Goal: Transaction & Acquisition: Purchase product/service

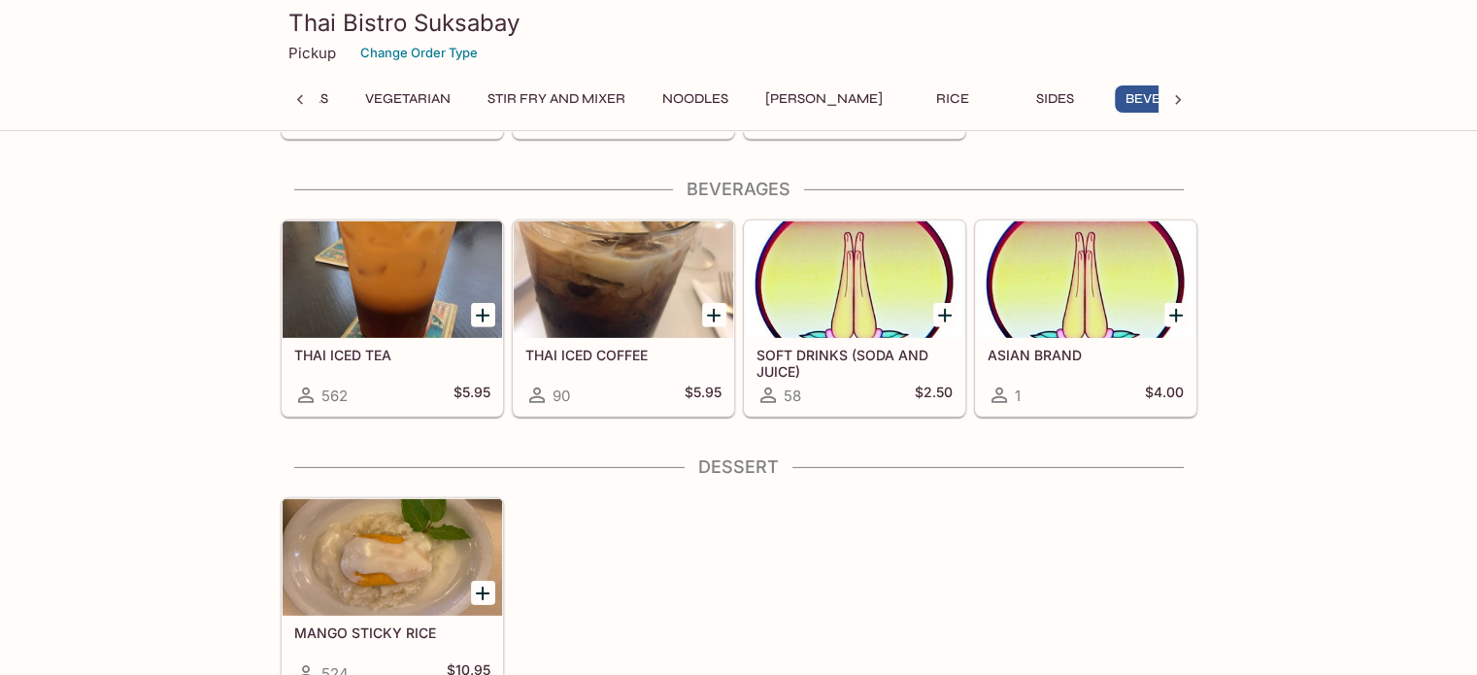
scroll to position [0, 904]
click at [998, 100] on button "Sides" at bounding box center [1041, 98] width 87 height 27
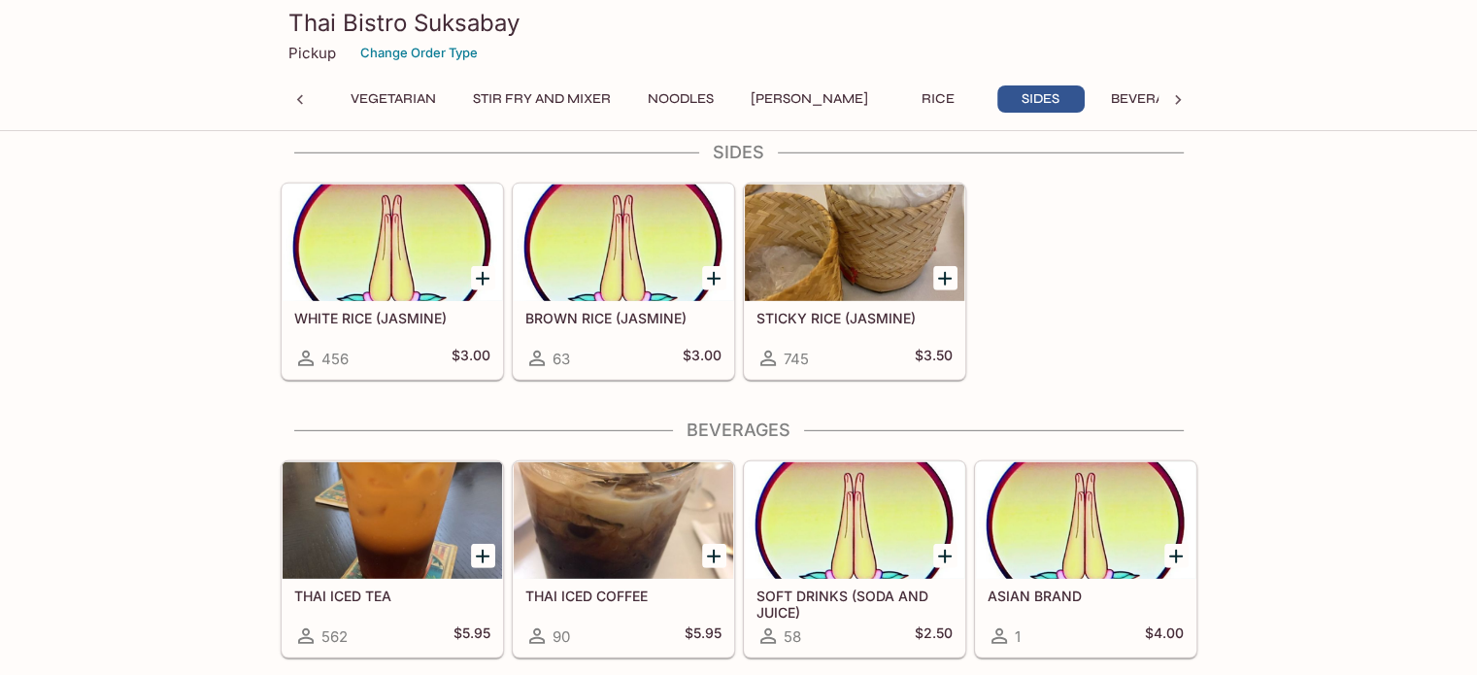
scroll to position [0, 0]
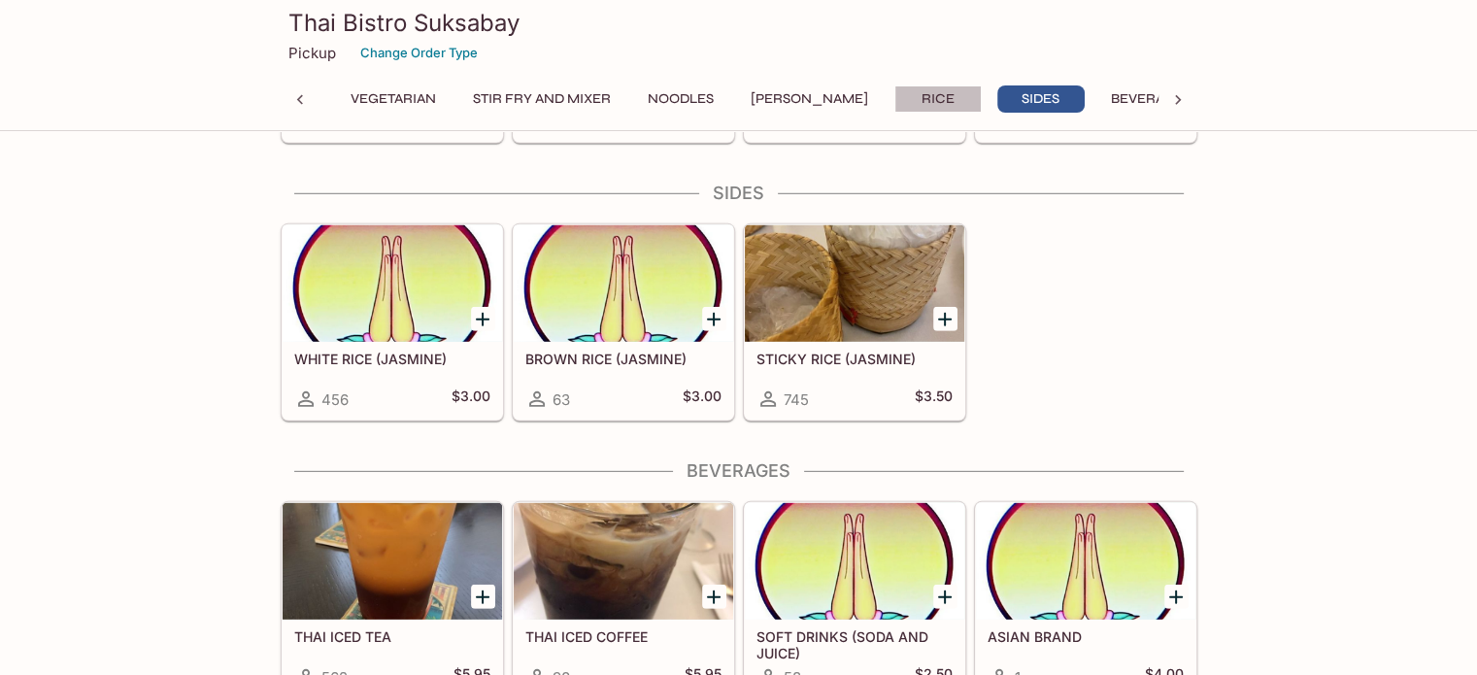
drag, startPoint x: 894, startPoint y: 95, endPoint x: 861, endPoint y: 96, distance: 33.0
click at [895, 95] on button "Rice" at bounding box center [938, 98] width 87 height 27
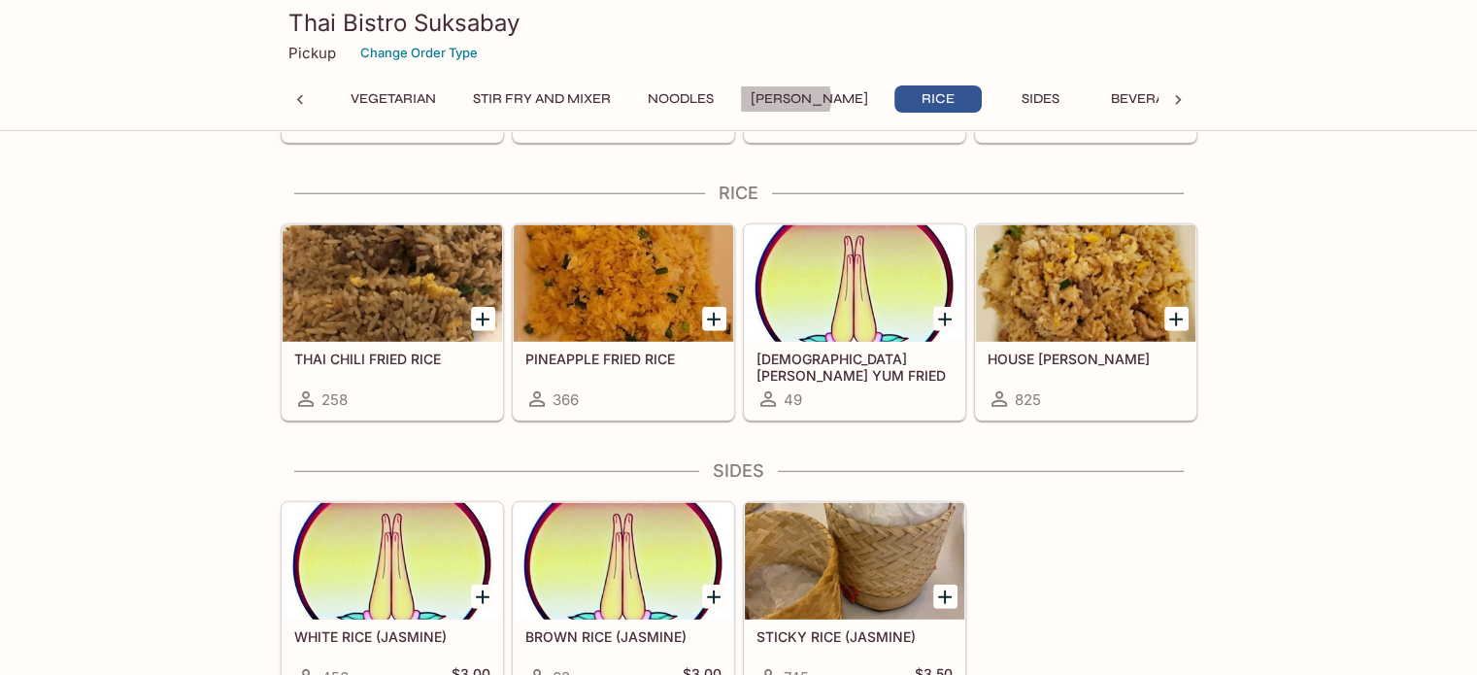
click at [792, 99] on button "[PERSON_NAME]" at bounding box center [809, 98] width 139 height 27
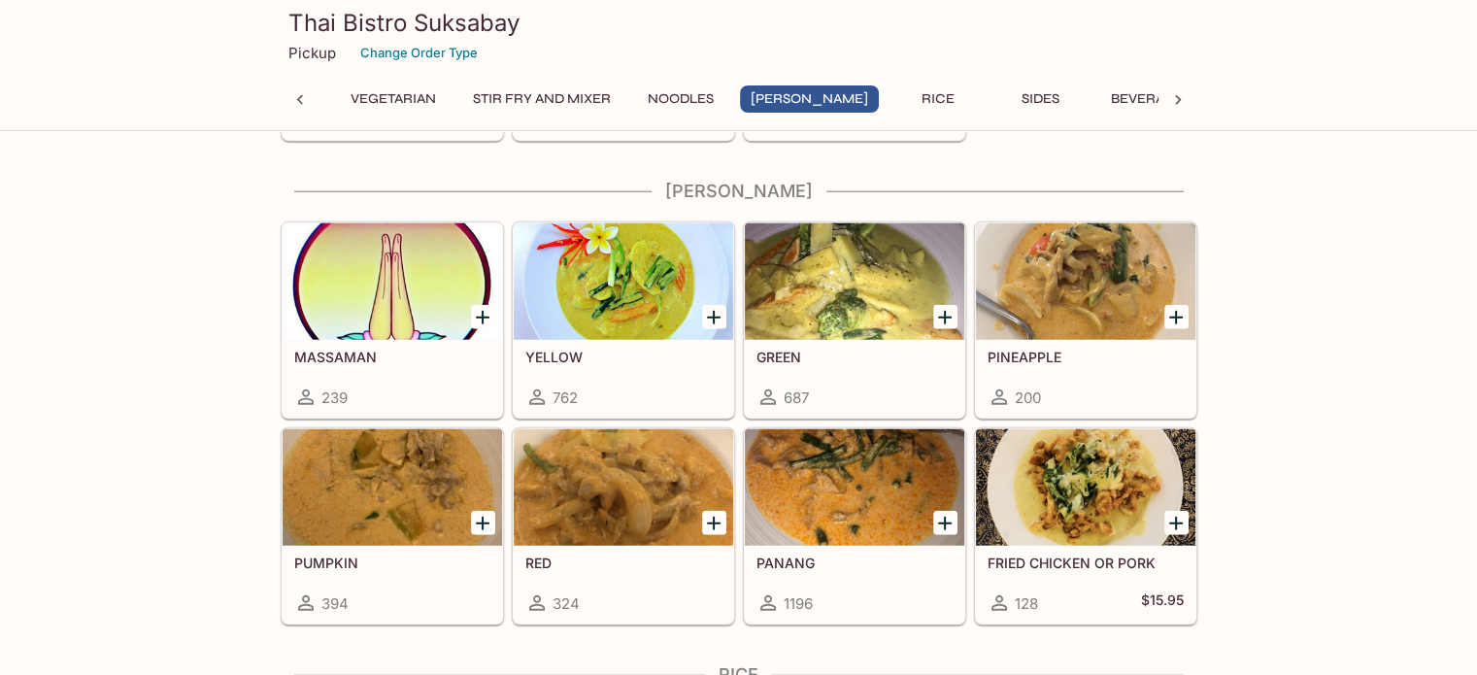
click at [688, 92] on button "Noodles" at bounding box center [680, 98] width 87 height 27
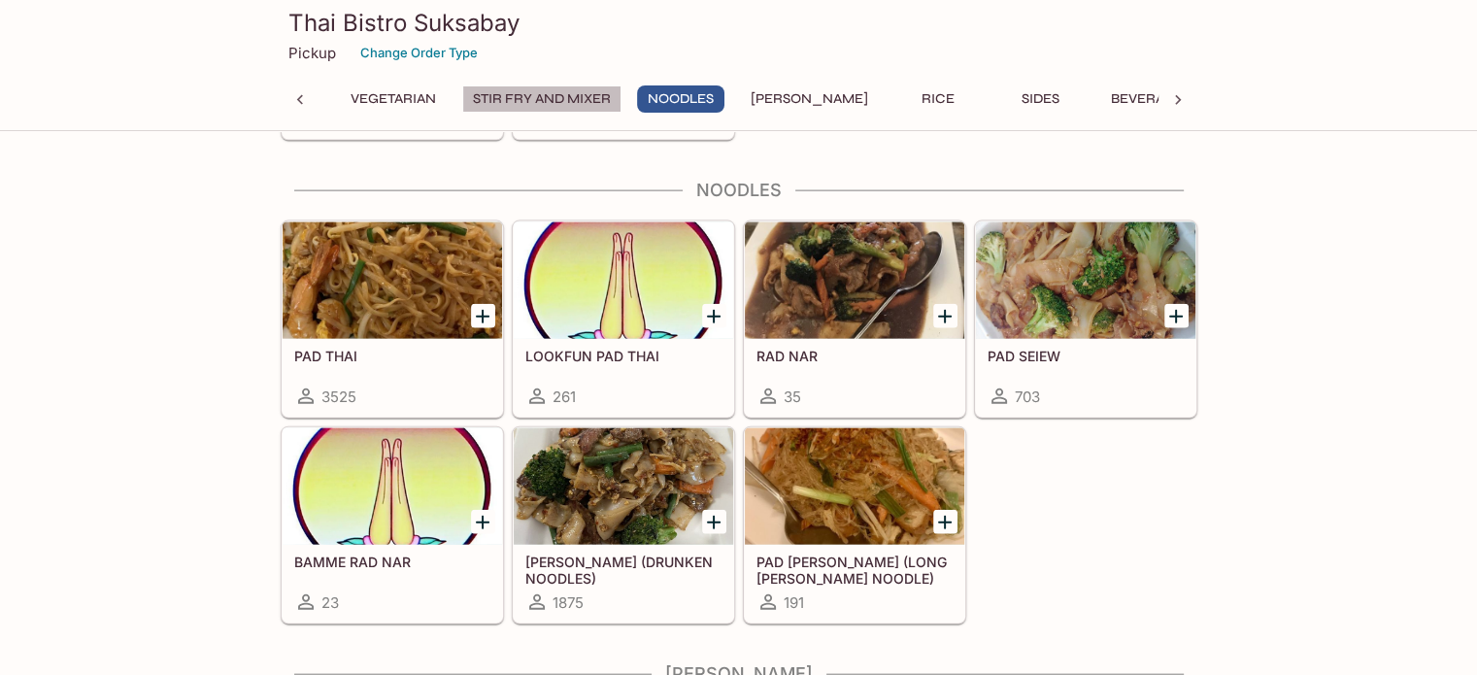
click at [532, 95] on button "Stir Fry and Mixer" at bounding box center [541, 98] width 159 height 27
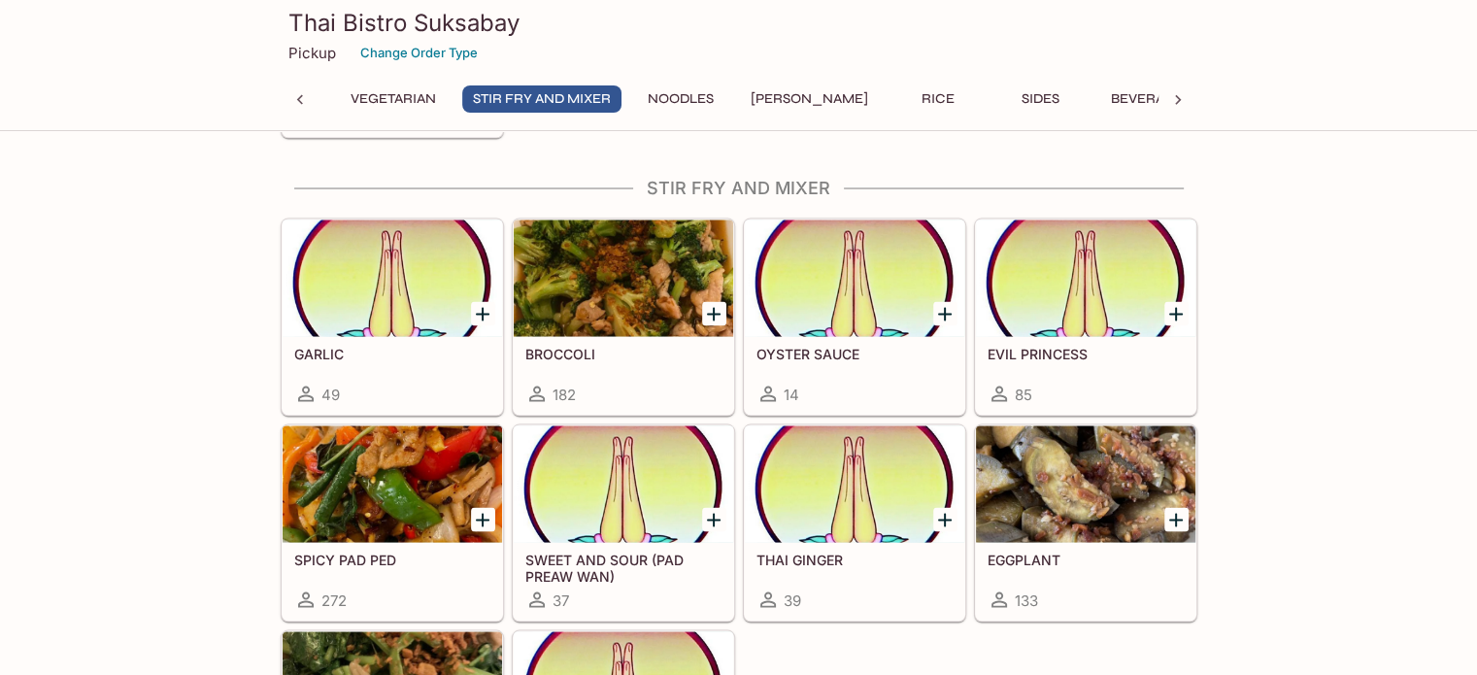
scroll to position [3673, 0]
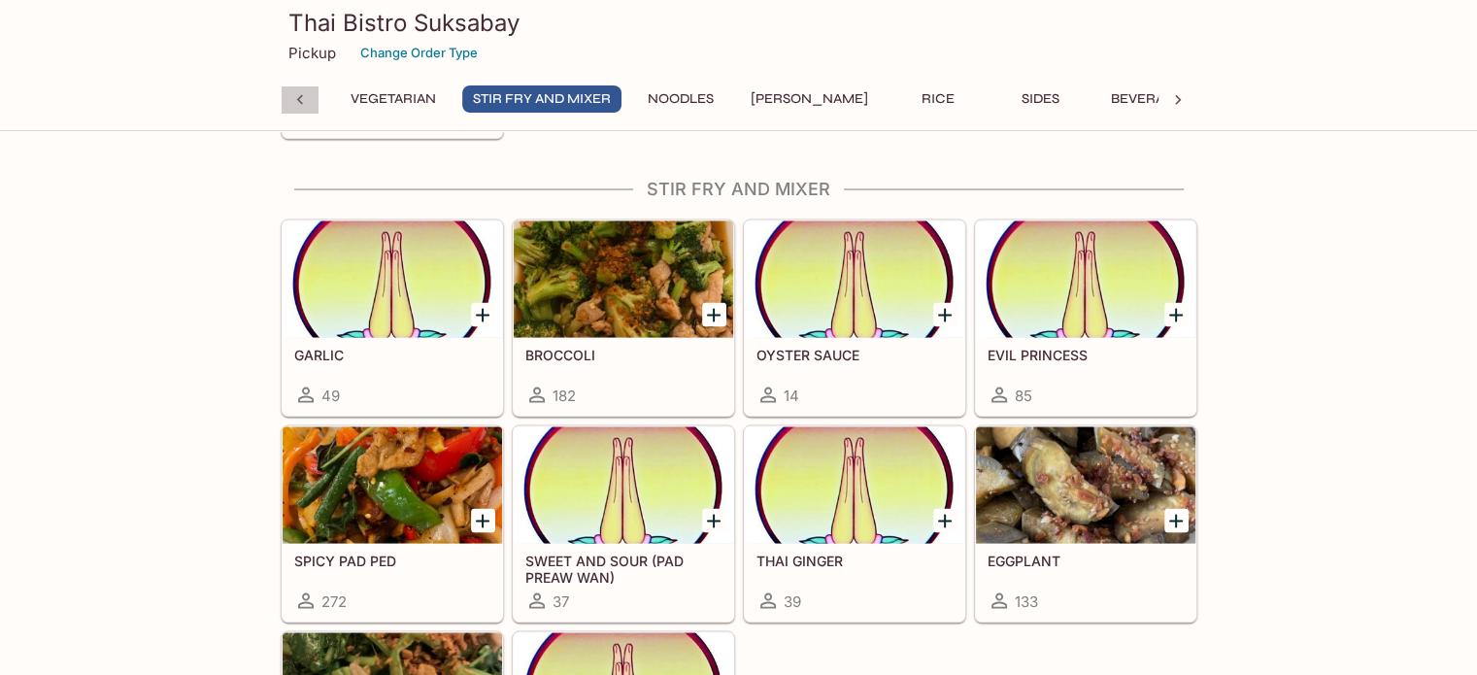
click at [291, 92] on icon at bounding box center [299, 99] width 19 height 19
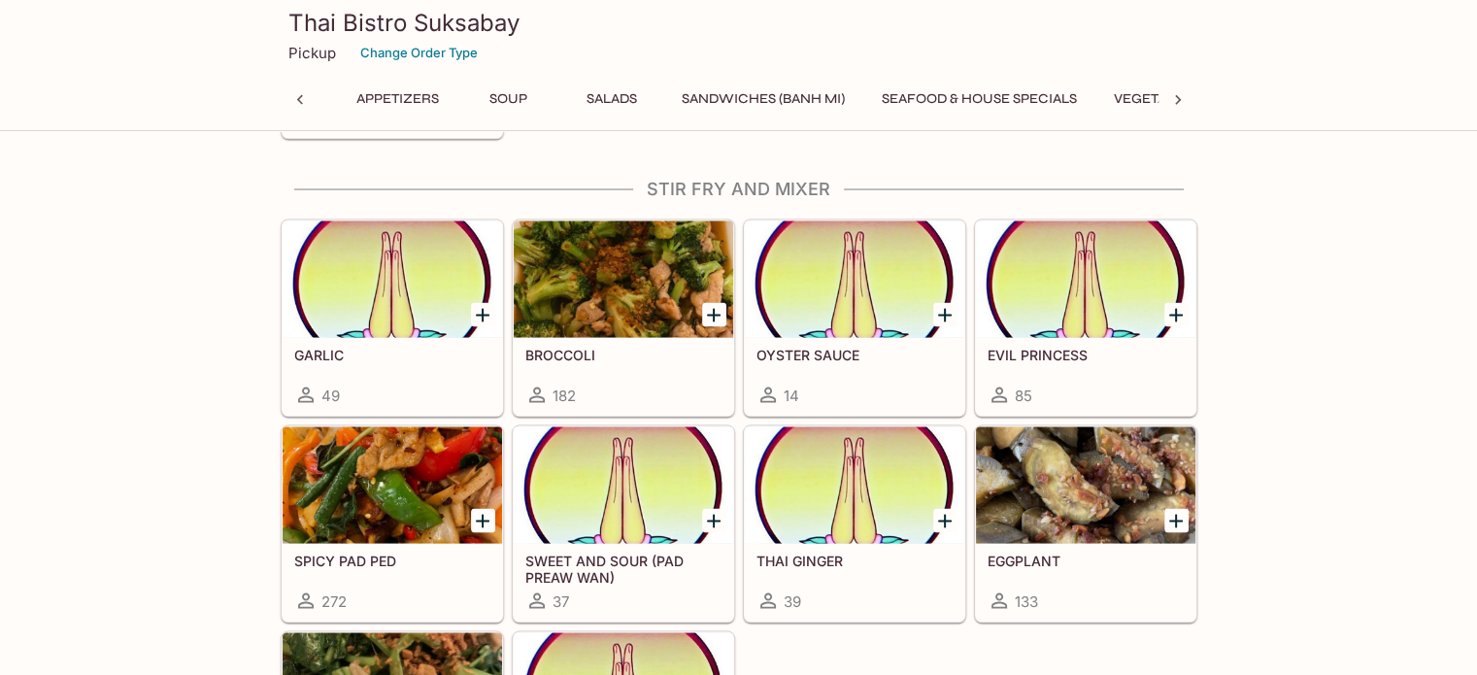
scroll to position [0, 85]
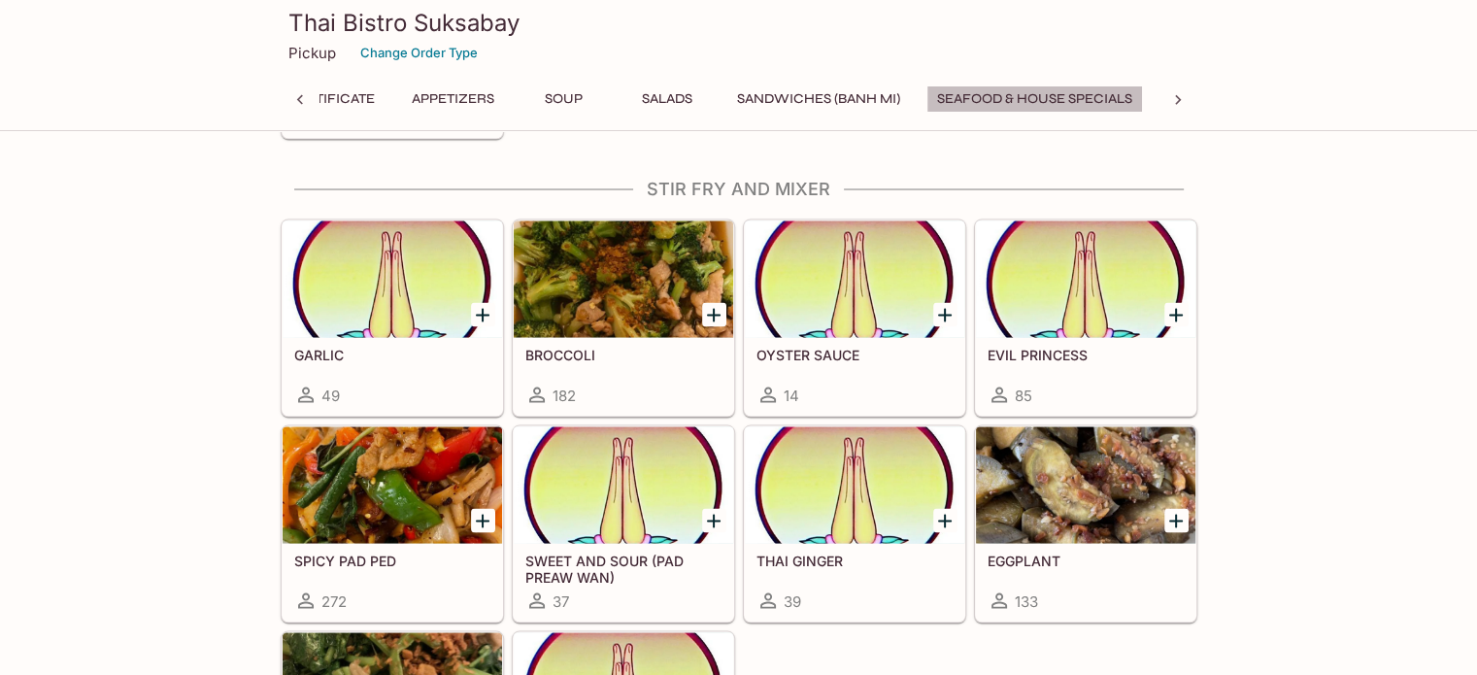
click at [1025, 99] on button "Seafood & House Specials" at bounding box center [1035, 98] width 217 height 27
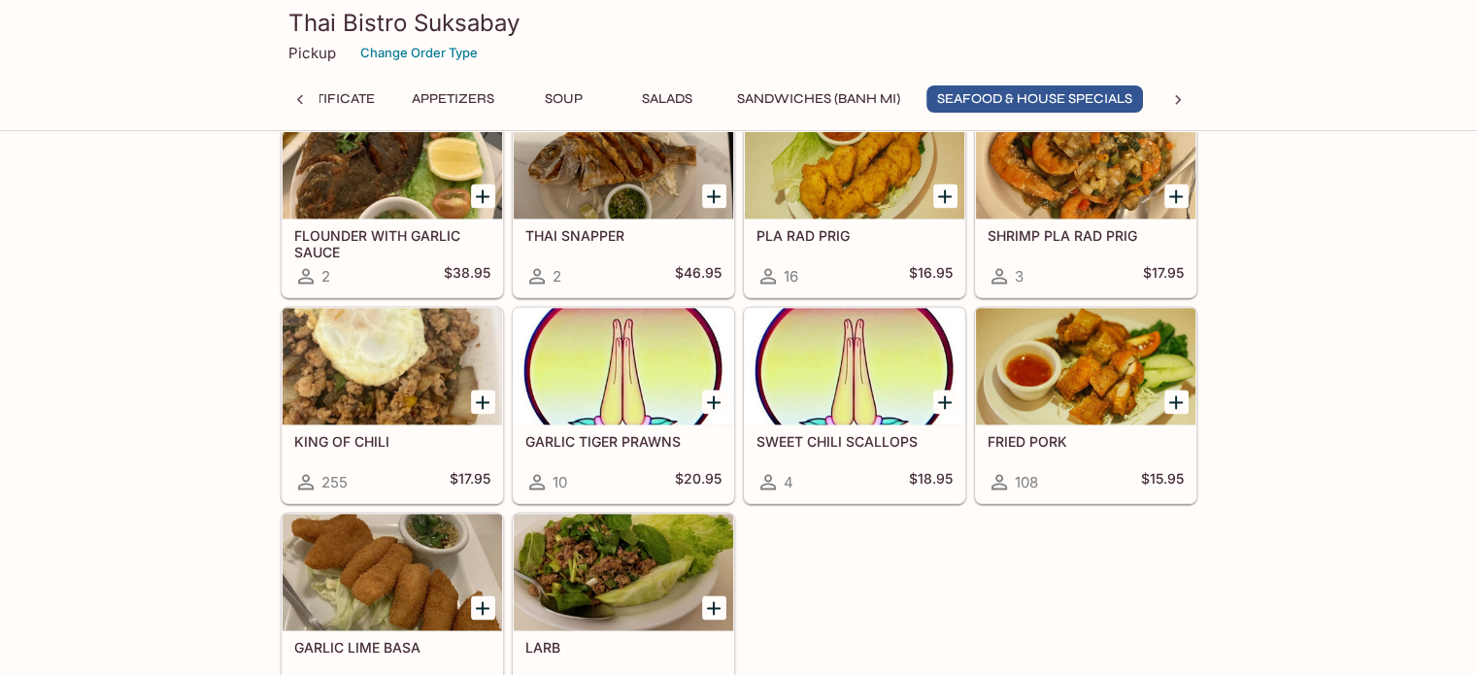
scroll to position [2298, 0]
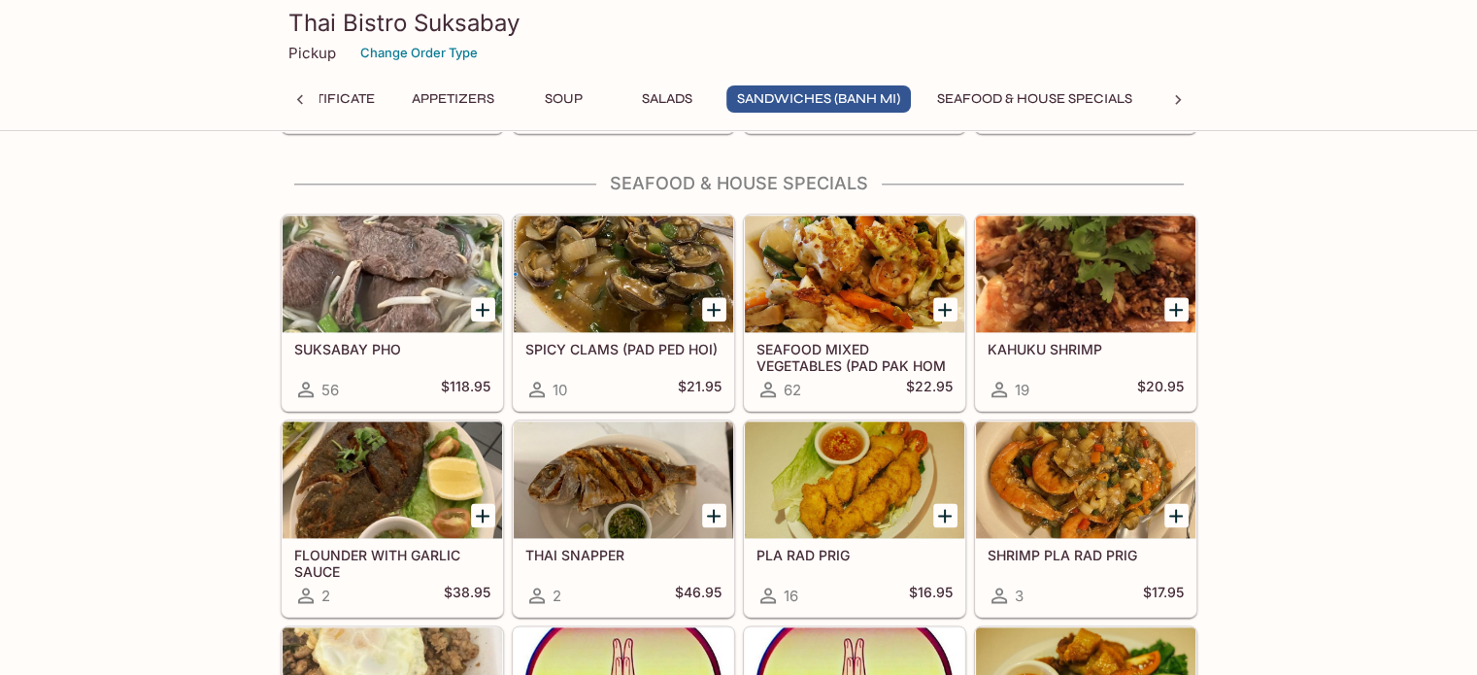
click at [410, 313] on div at bounding box center [393, 274] width 220 height 117
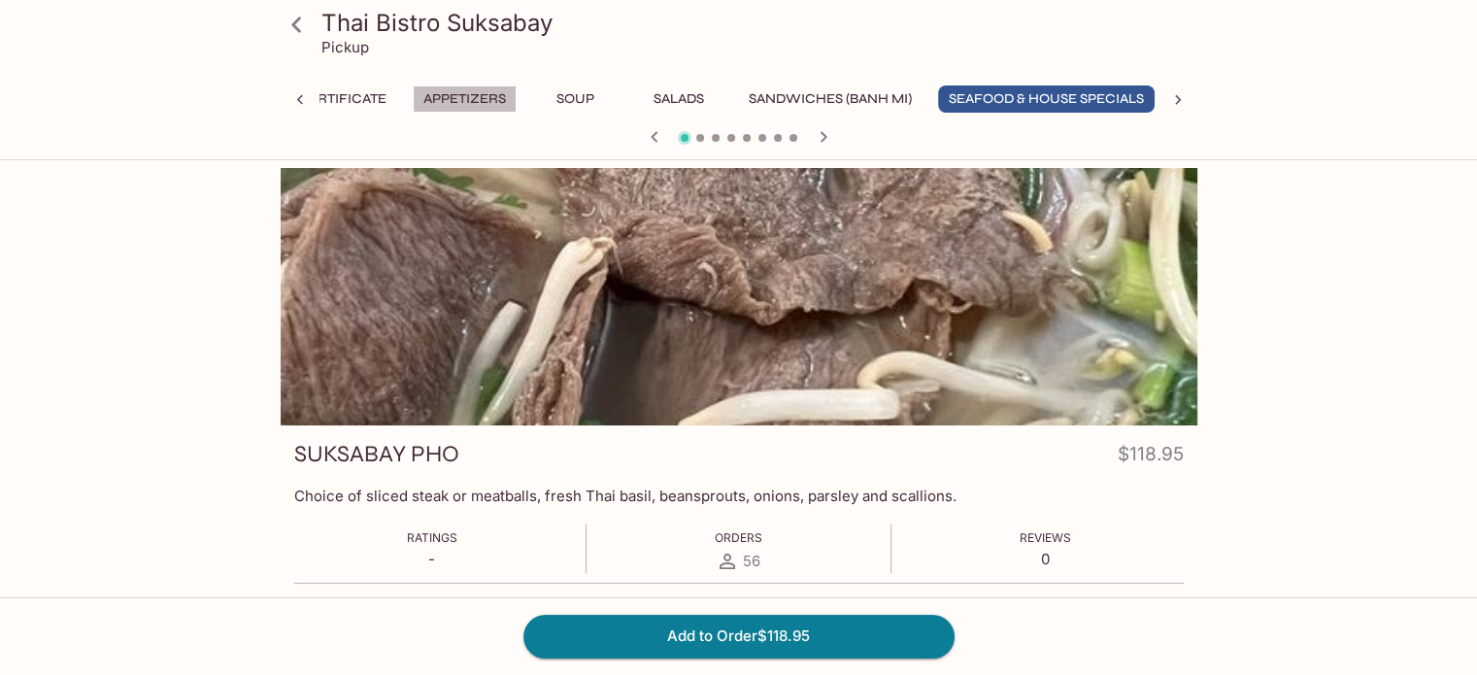
click at [459, 96] on button "Appetizers" at bounding box center [465, 98] width 104 height 27
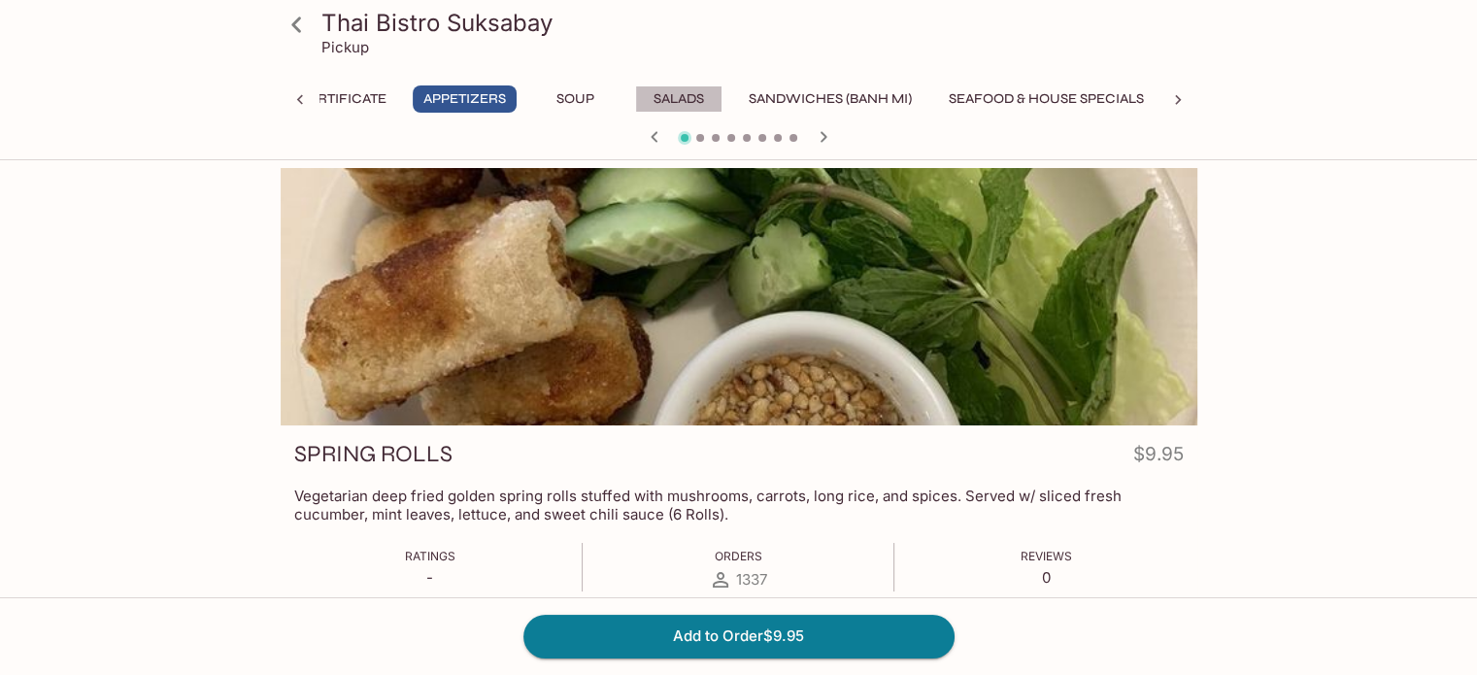
click at [676, 89] on button "Salads" at bounding box center [678, 98] width 87 height 27
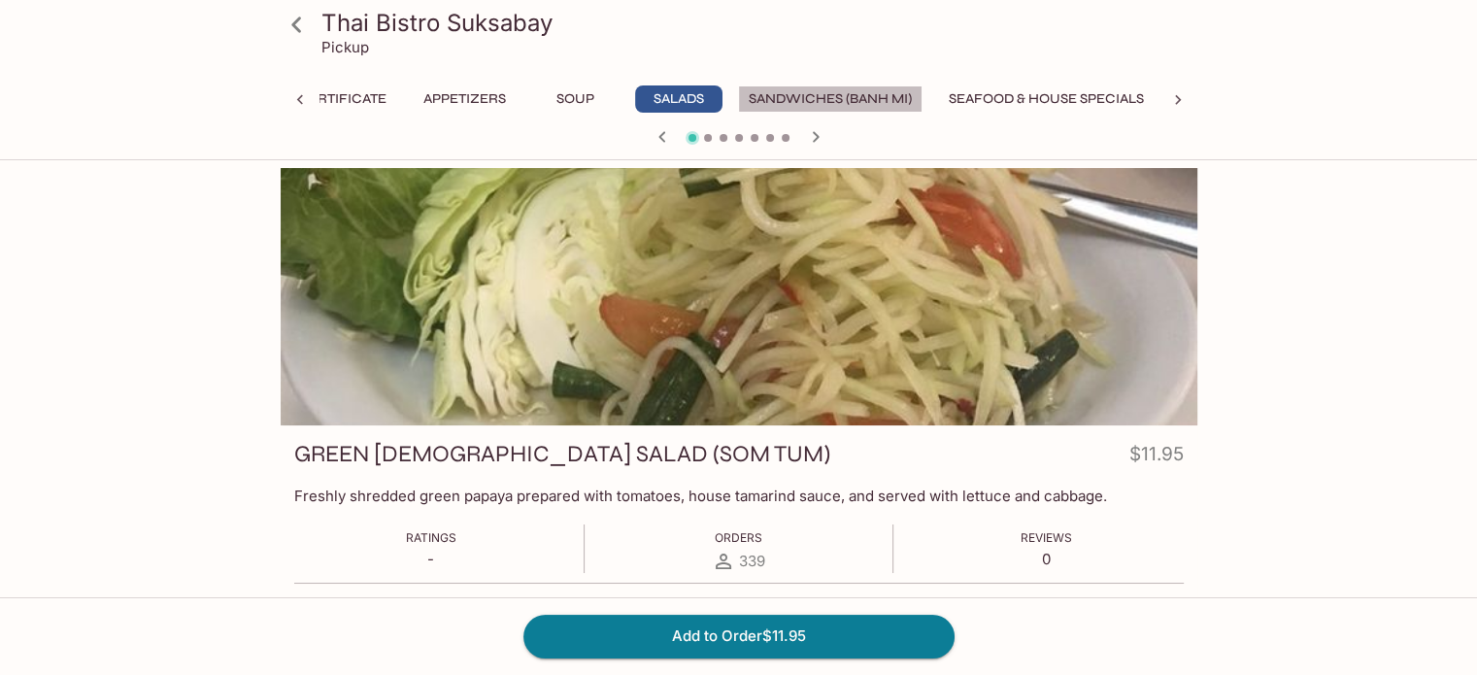
click at [804, 100] on button "Sandwiches (Banh Mi)" at bounding box center [830, 98] width 185 height 27
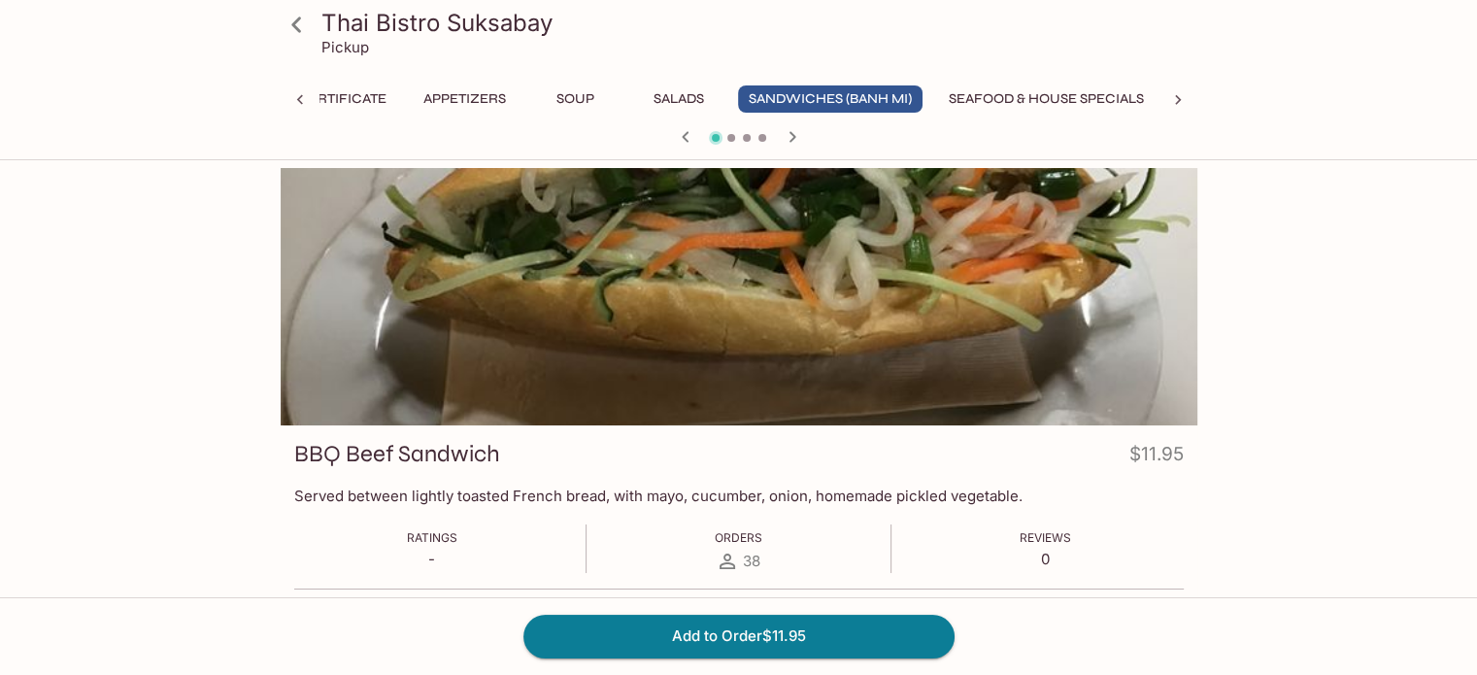
click at [988, 105] on button "Seafood & House Specials" at bounding box center [1046, 98] width 217 height 27
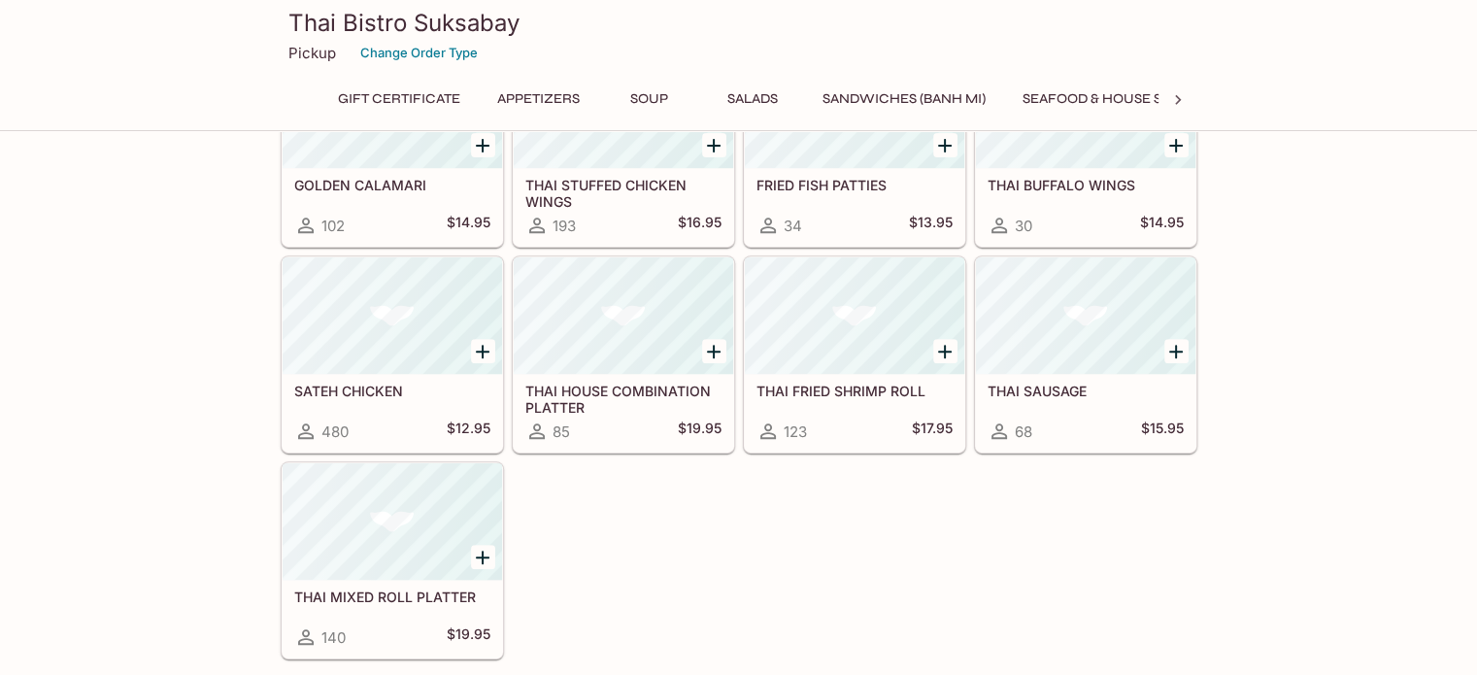
scroll to position [726, 0]
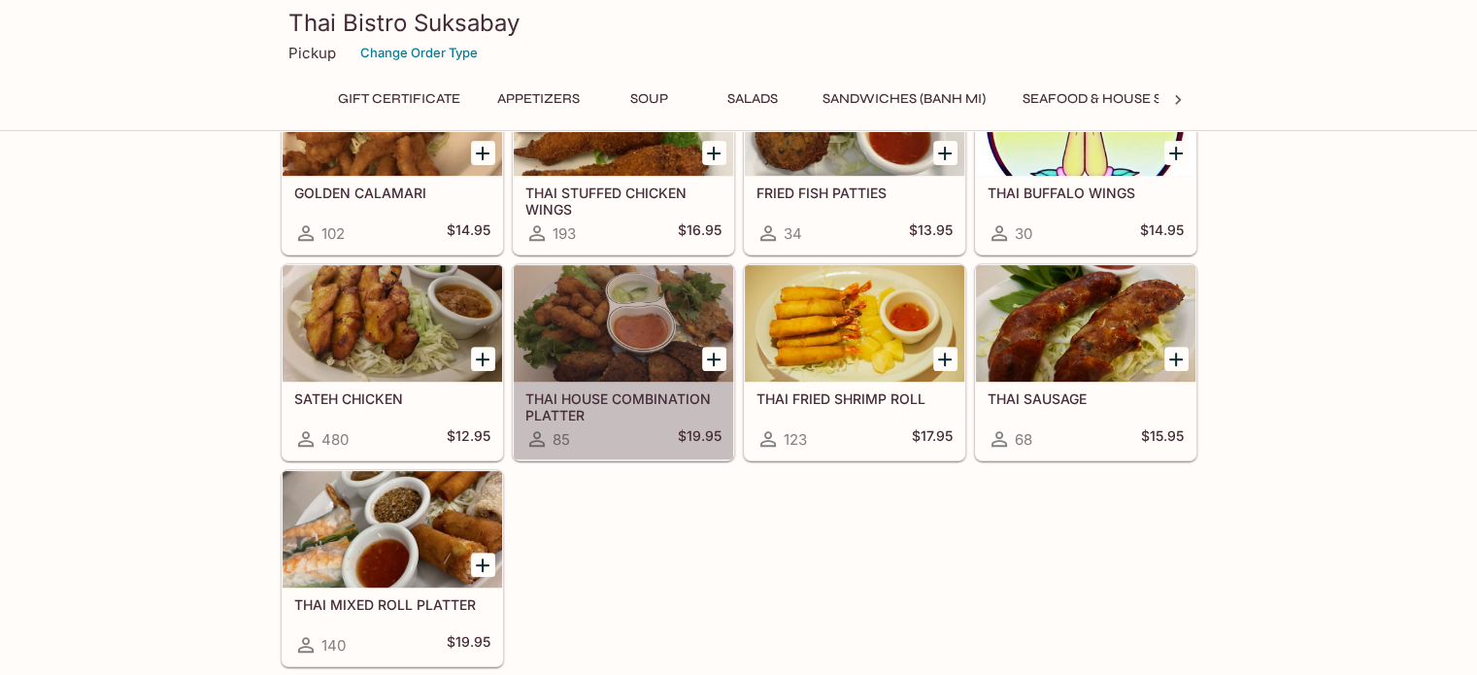
click at [644, 395] on h5 "THAI HOUSE COMBINATION PLATTER" at bounding box center [623, 406] width 196 height 32
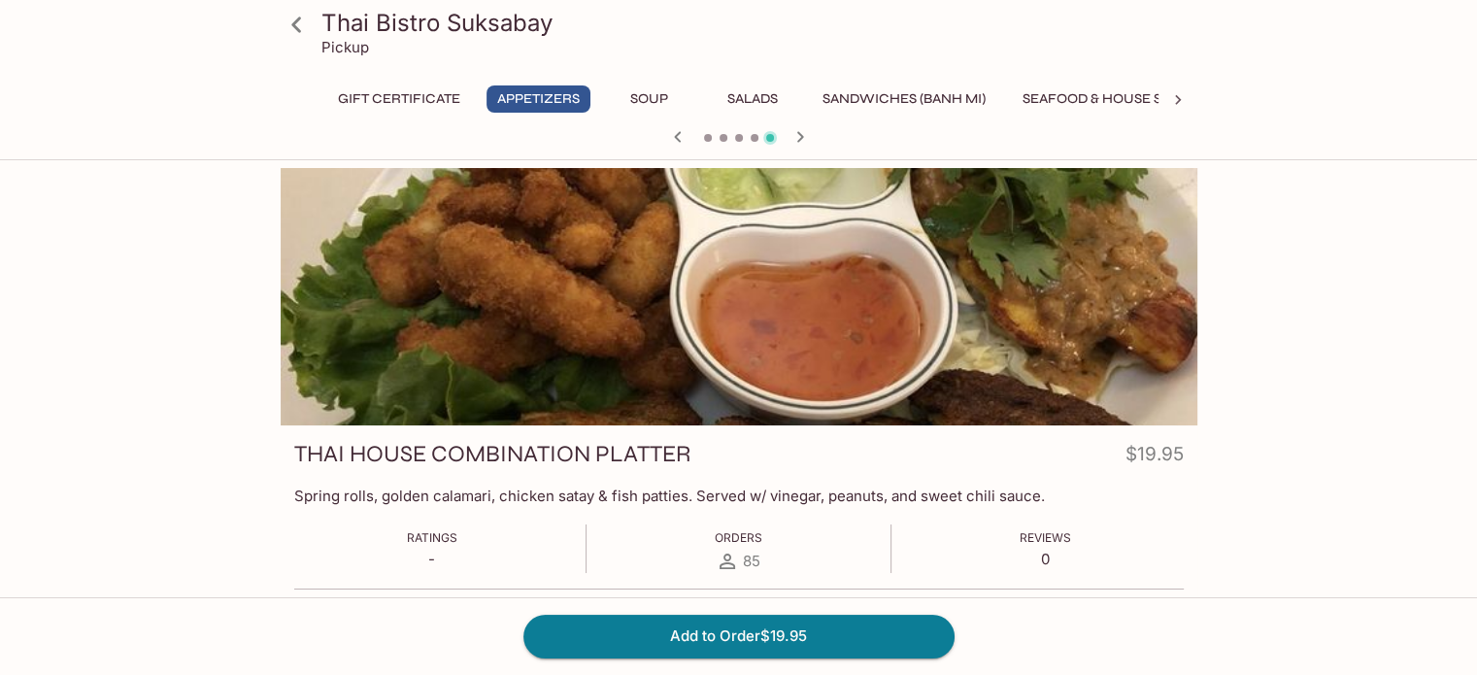
click at [1092, 100] on button "Seafood & House Specials" at bounding box center [1120, 98] width 217 height 27
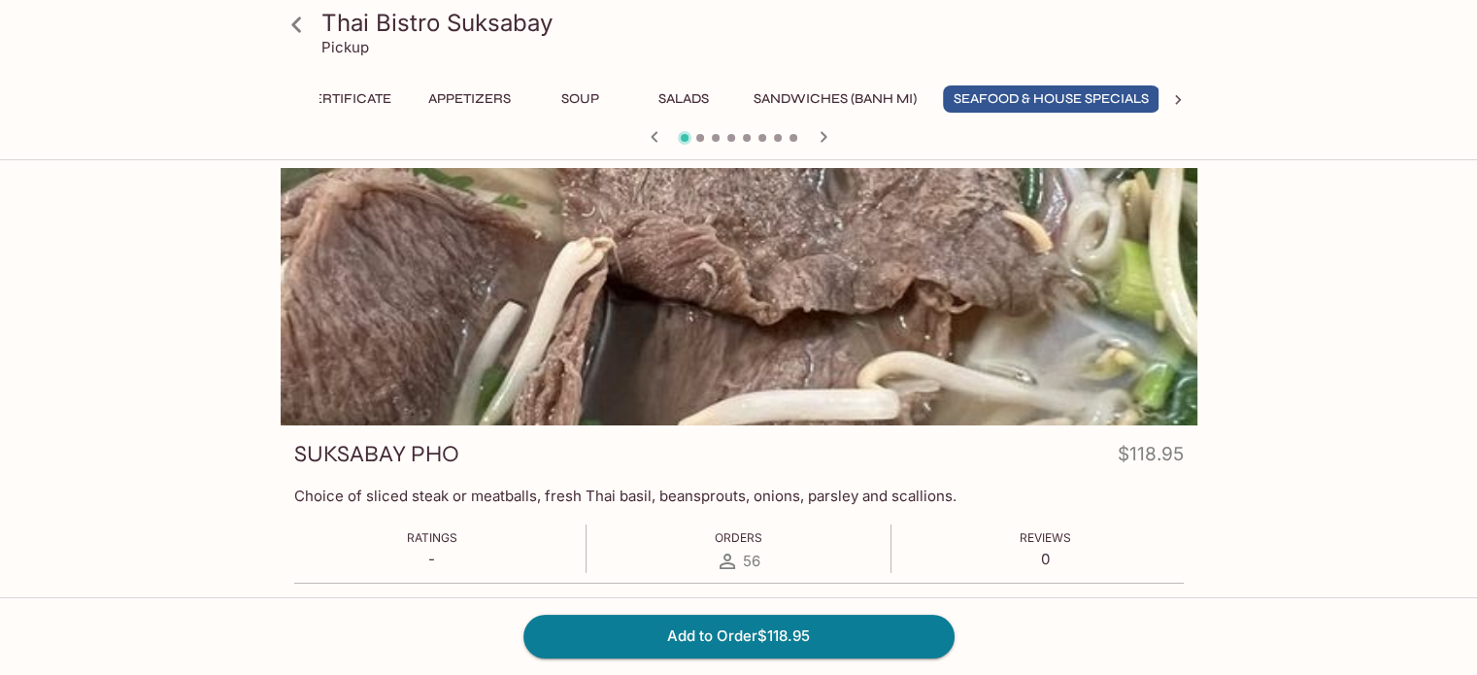
scroll to position [0, 74]
click at [1181, 91] on icon at bounding box center [1177, 99] width 19 height 19
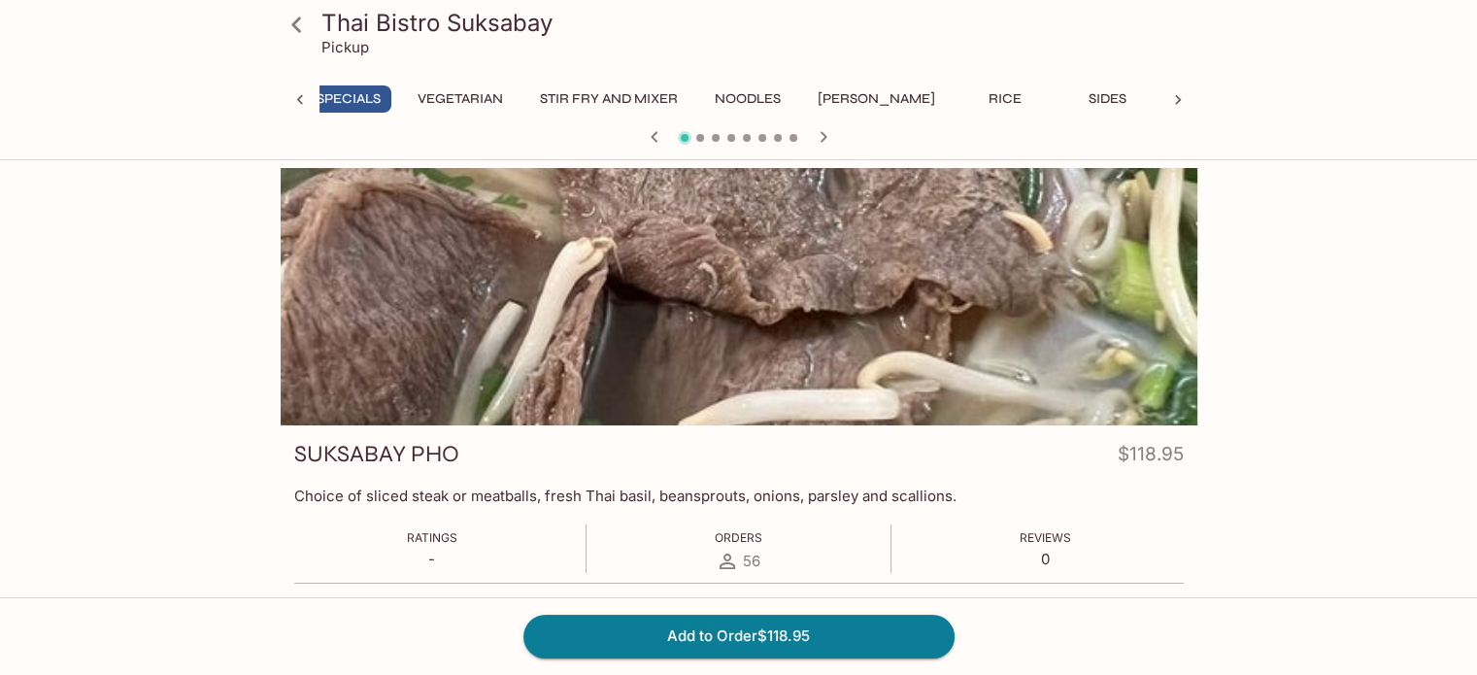
scroll to position [0, 893]
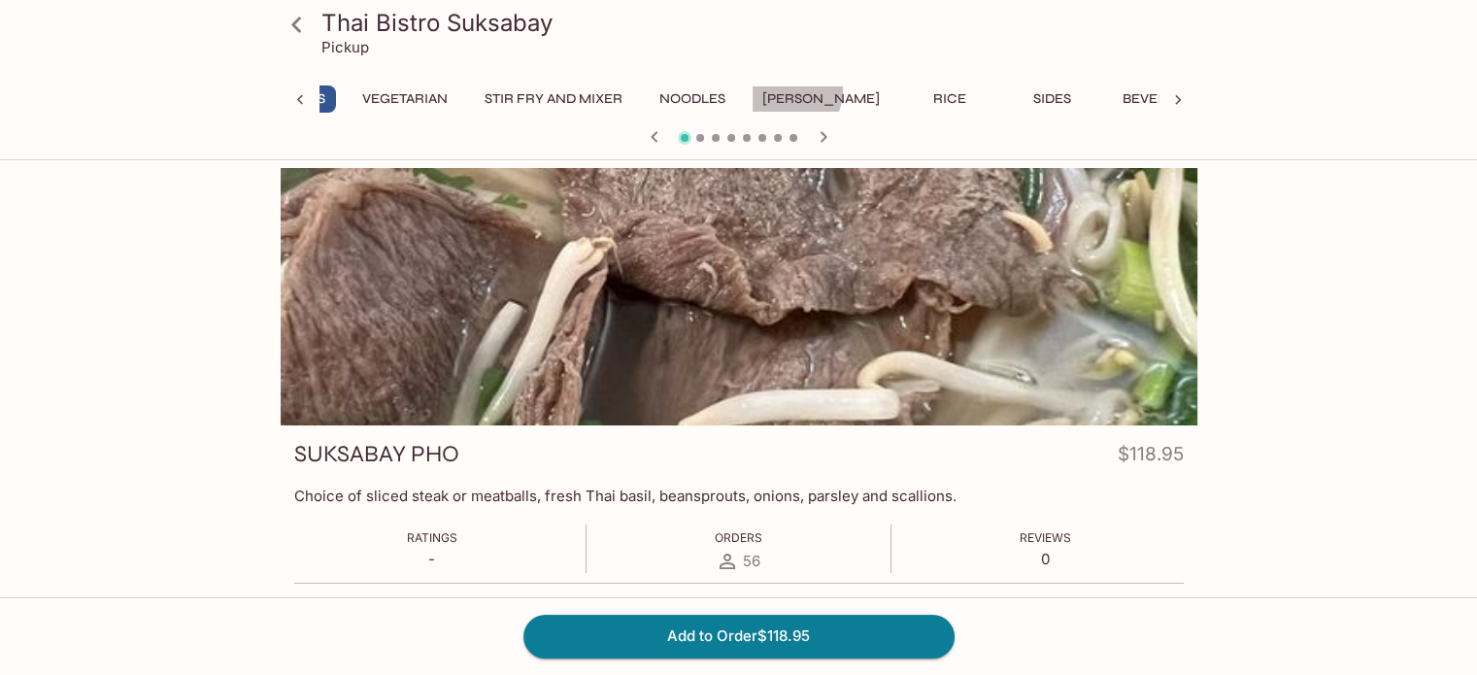
click at [796, 90] on button "[PERSON_NAME]" at bounding box center [821, 98] width 139 height 27
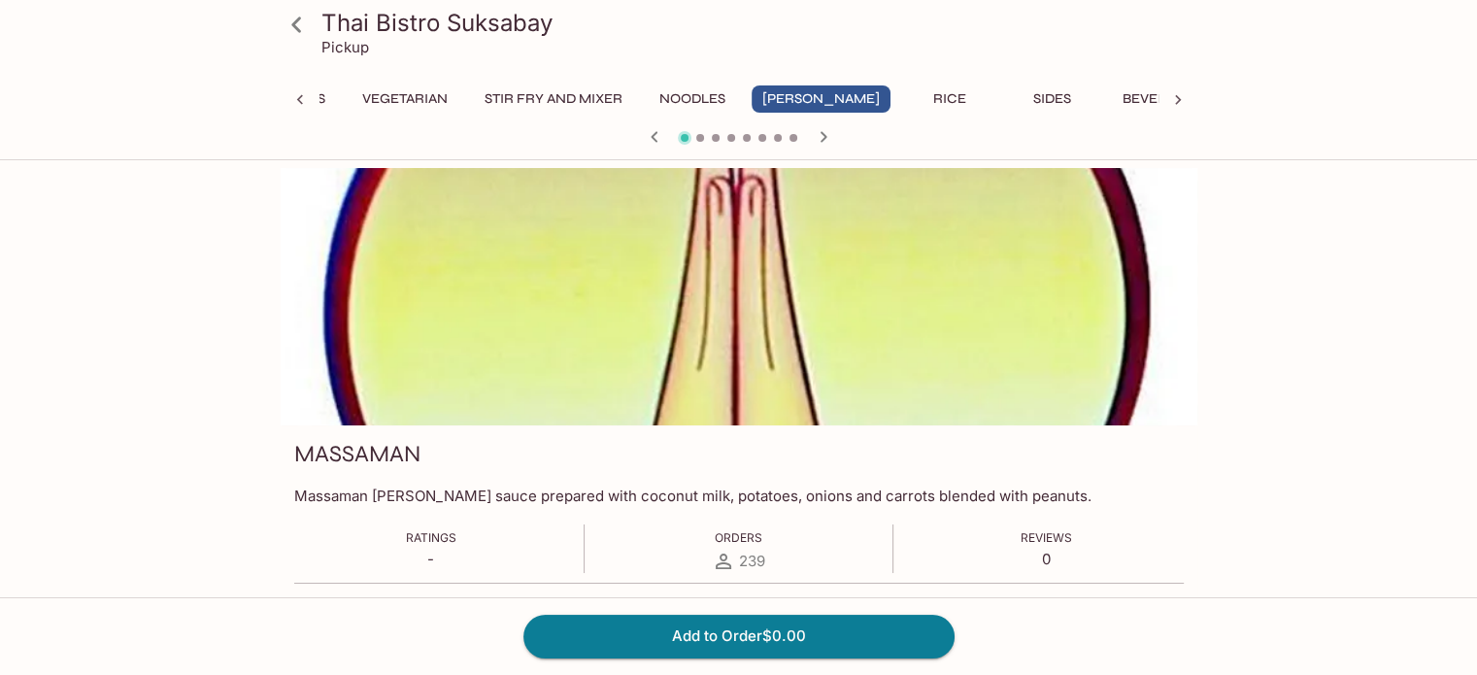
click at [455, 492] on p "Massaman [PERSON_NAME] sauce prepared with coconut milk, potatoes, onions and c…" at bounding box center [739, 496] width 890 height 18
click at [749, 644] on button "Add to Order $0.00" at bounding box center [739, 636] width 431 height 43
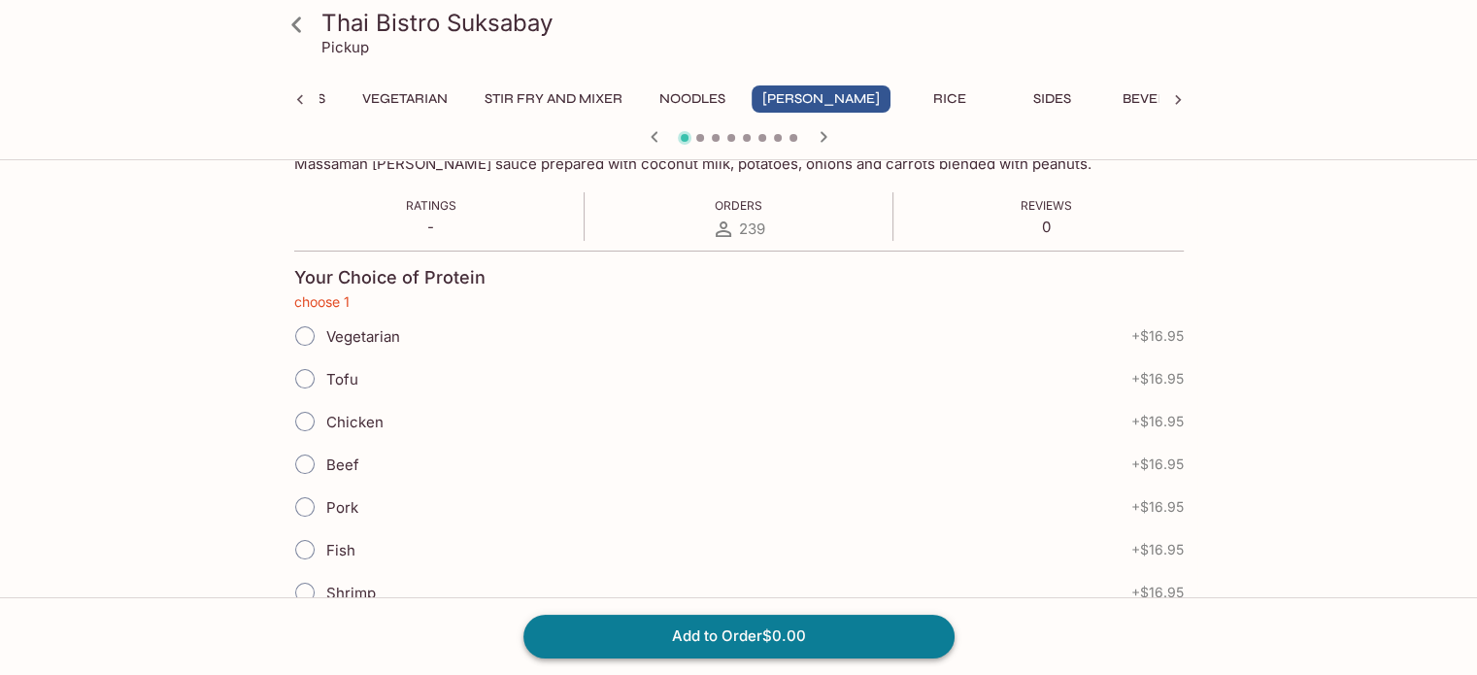
scroll to position [338, 0]
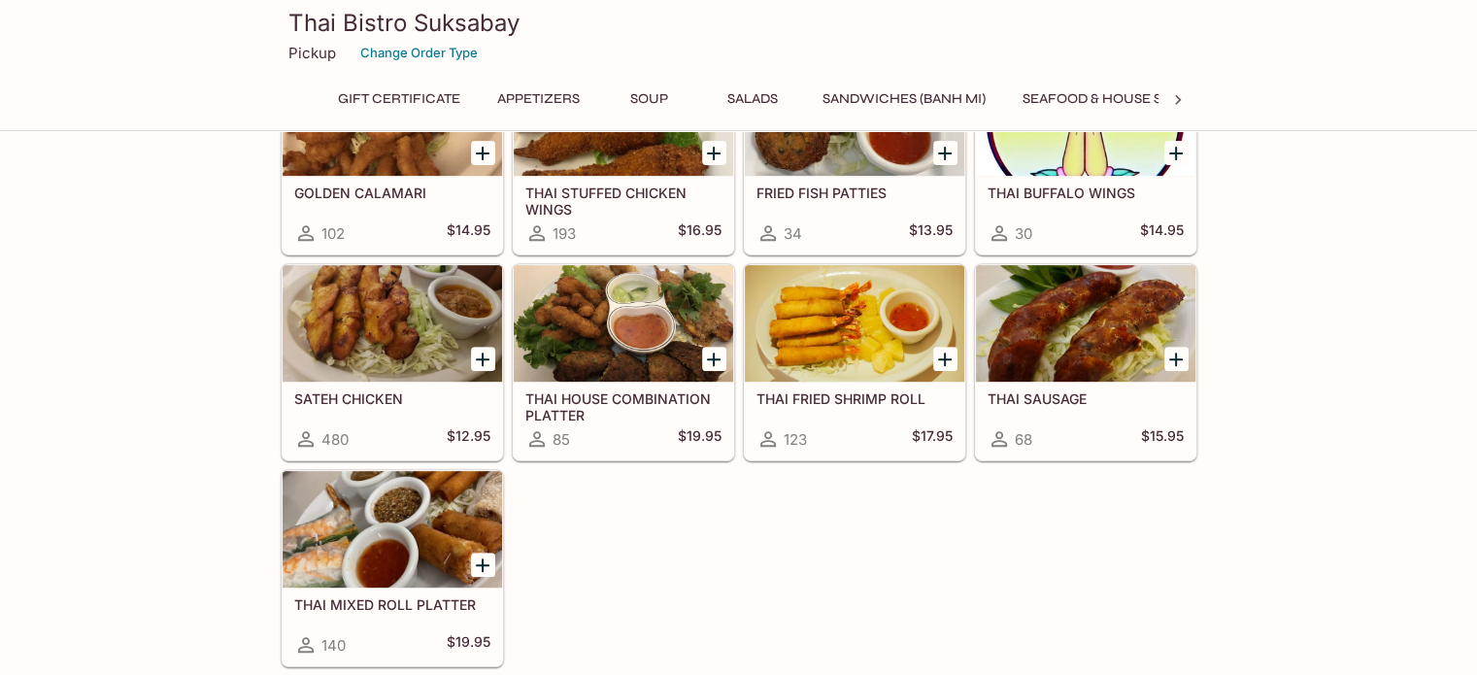
scroll to position [718, 0]
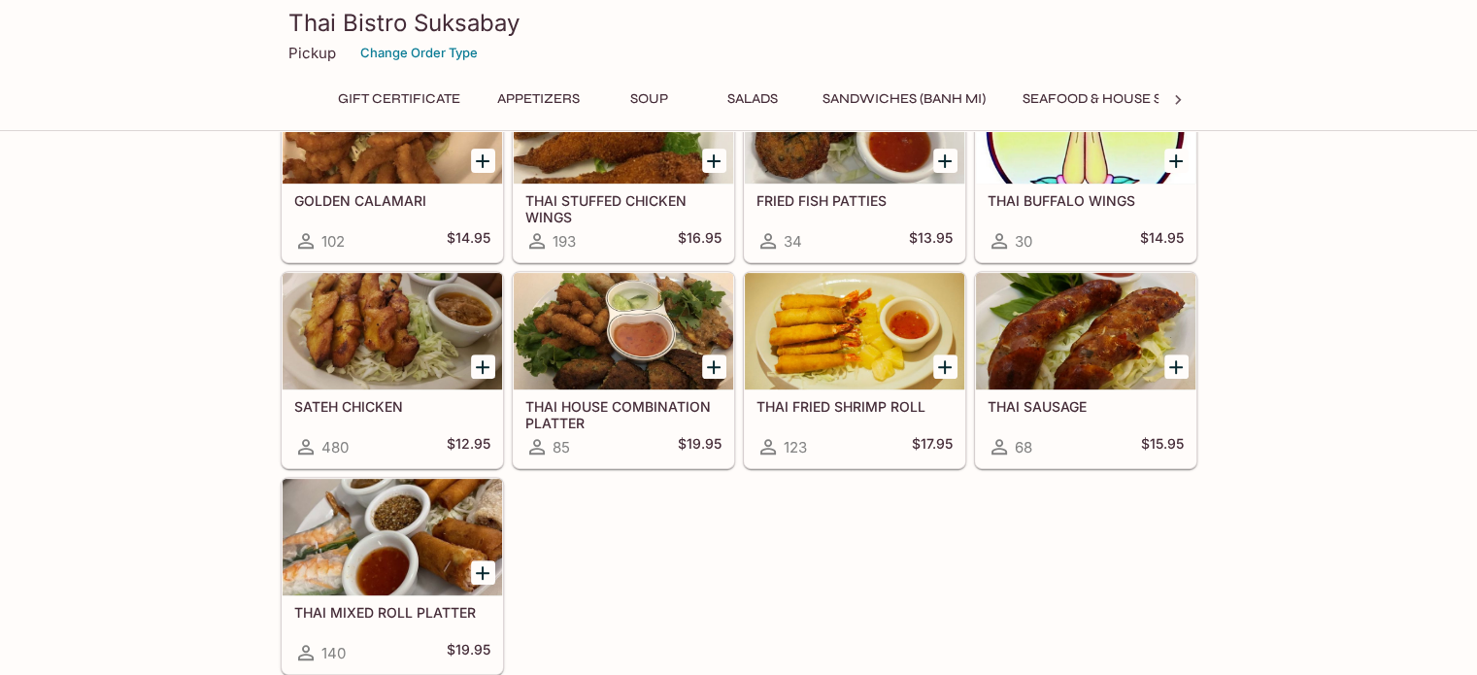
click at [870, 403] on h5 "THAI FRIED SHRIMP ROLL" at bounding box center [855, 406] width 196 height 17
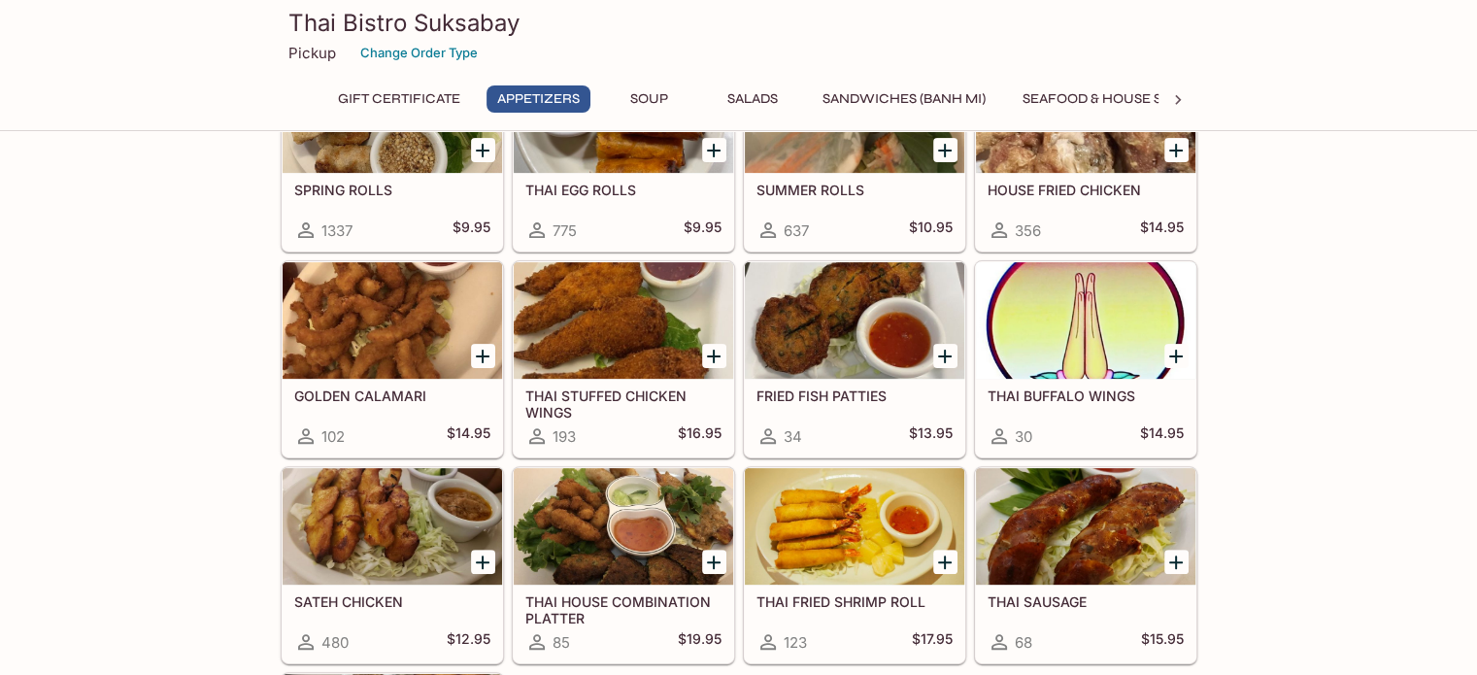
scroll to position [516, 0]
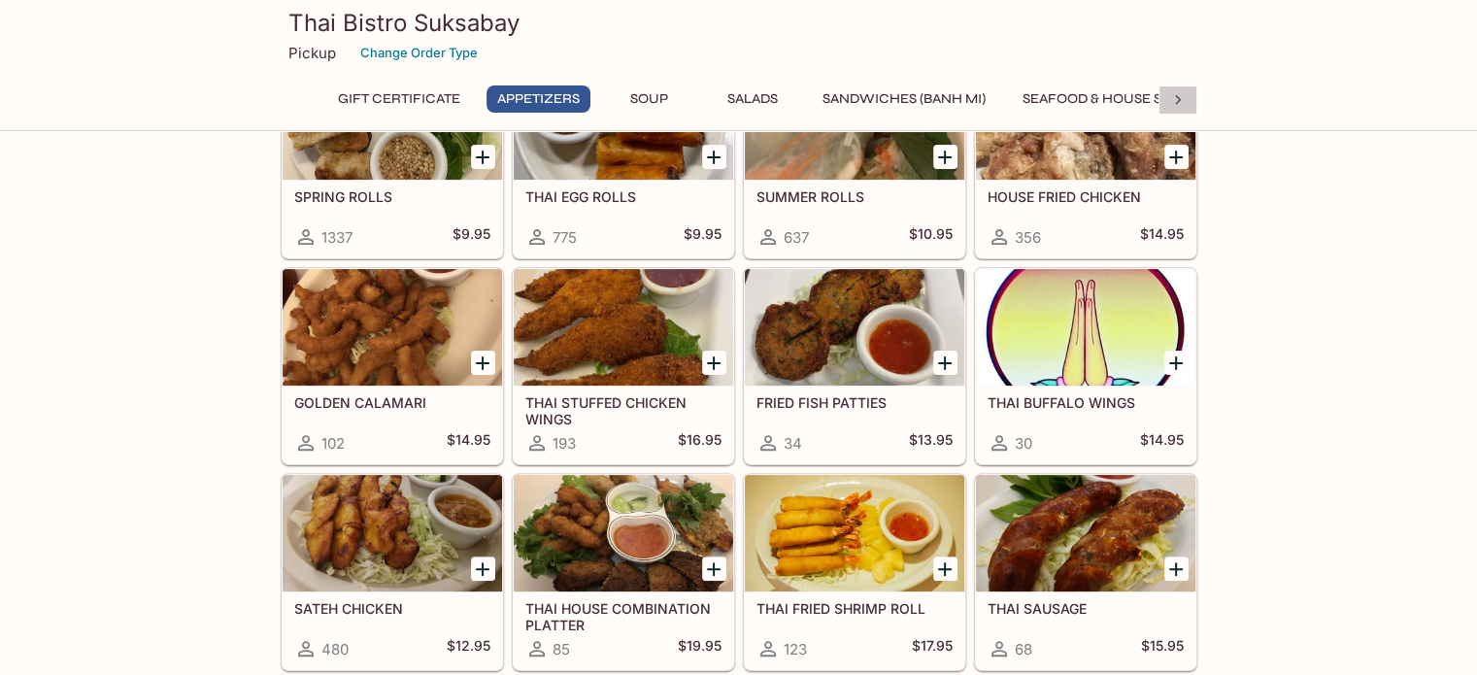
click at [1183, 97] on icon at bounding box center [1177, 99] width 19 height 19
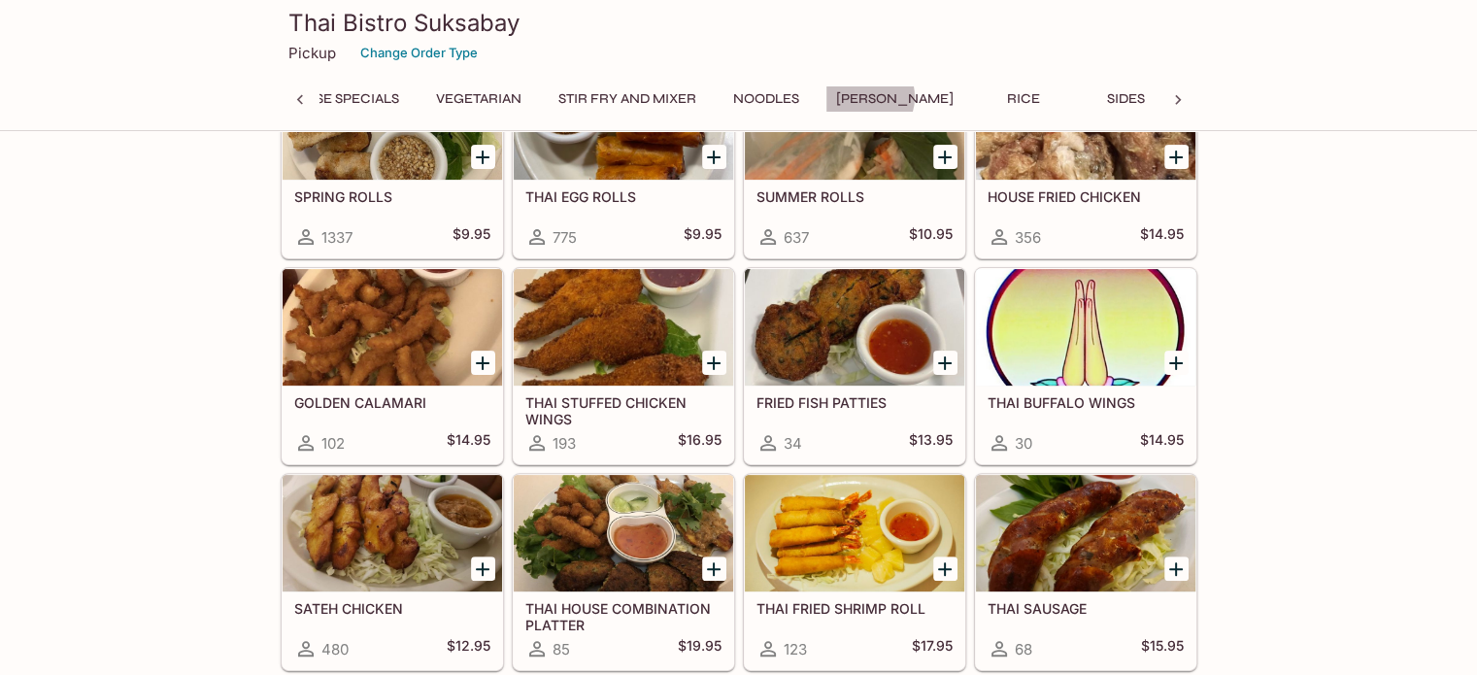
click at [870, 97] on button "[PERSON_NAME]" at bounding box center [895, 98] width 139 height 27
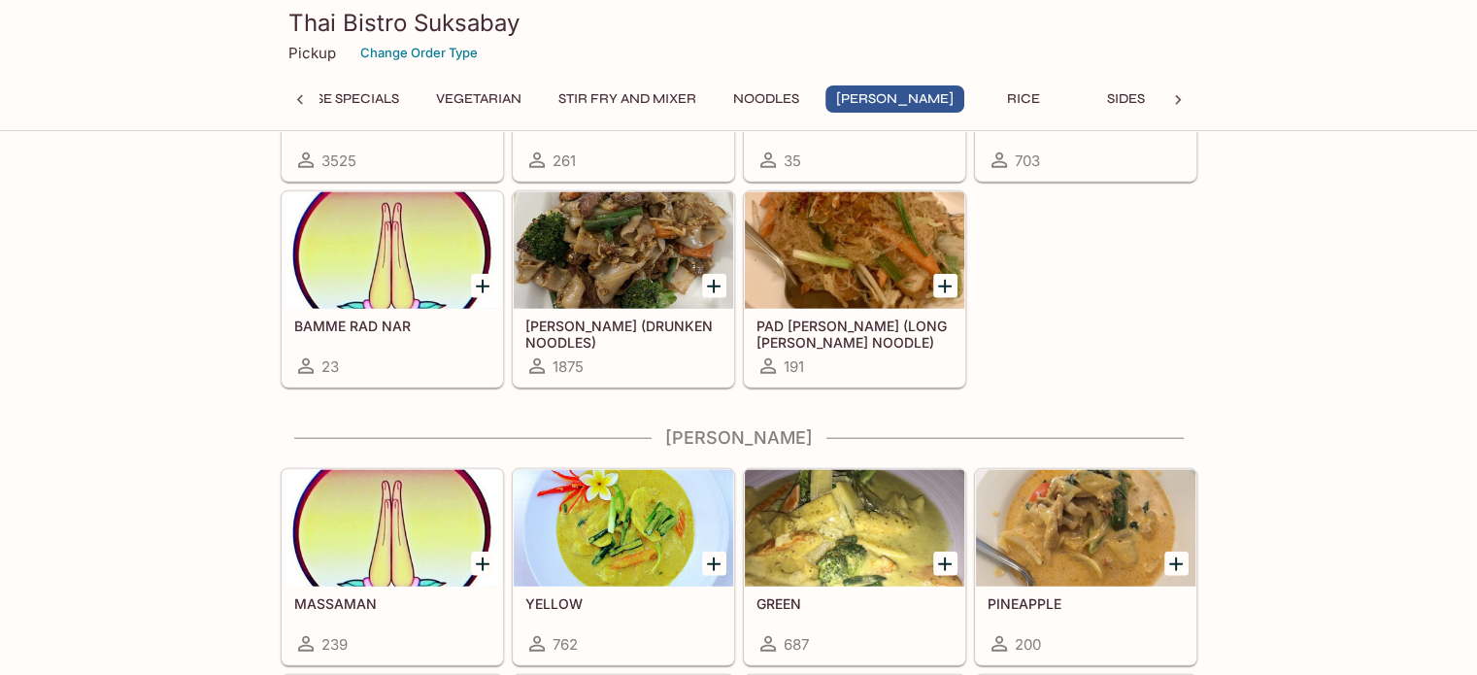
scroll to position [4843, 0]
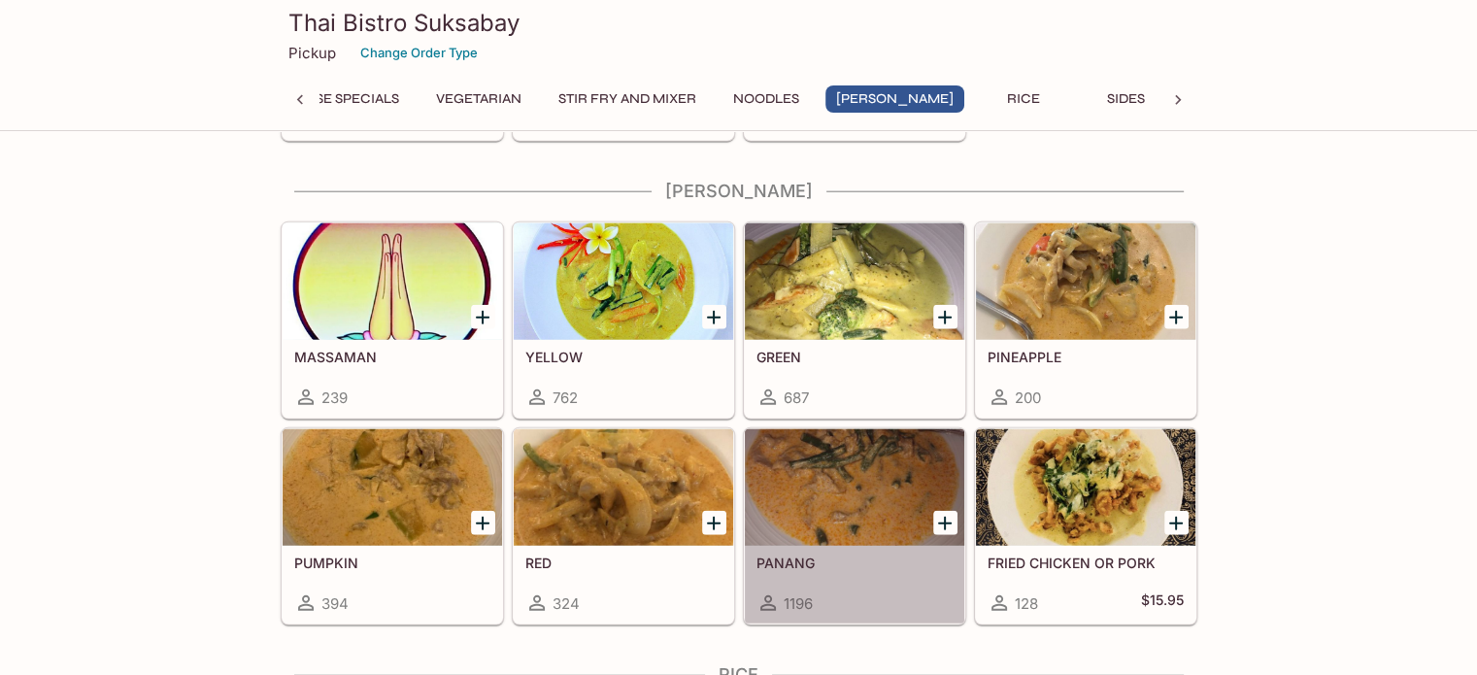
click at [837, 494] on div at bounding box center [855, 487] width 220 height 117
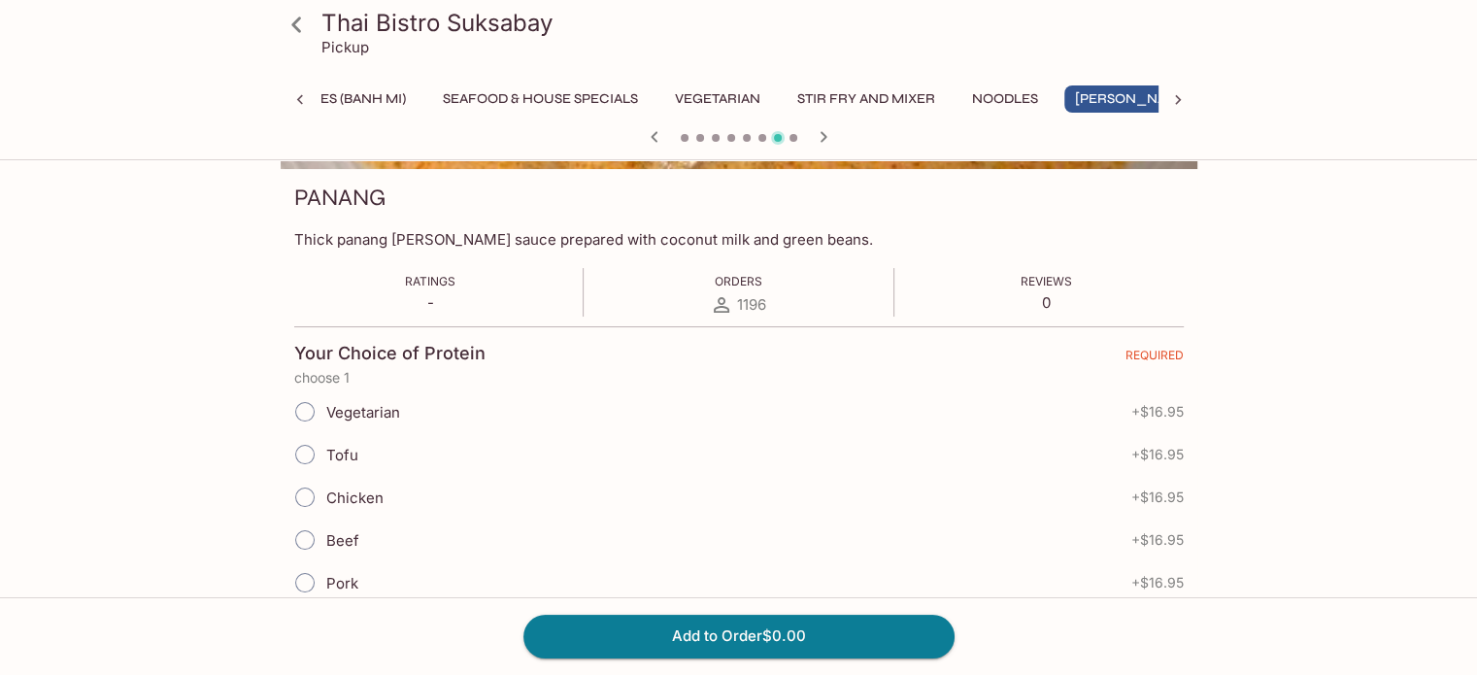
scroll to position [291, 0]
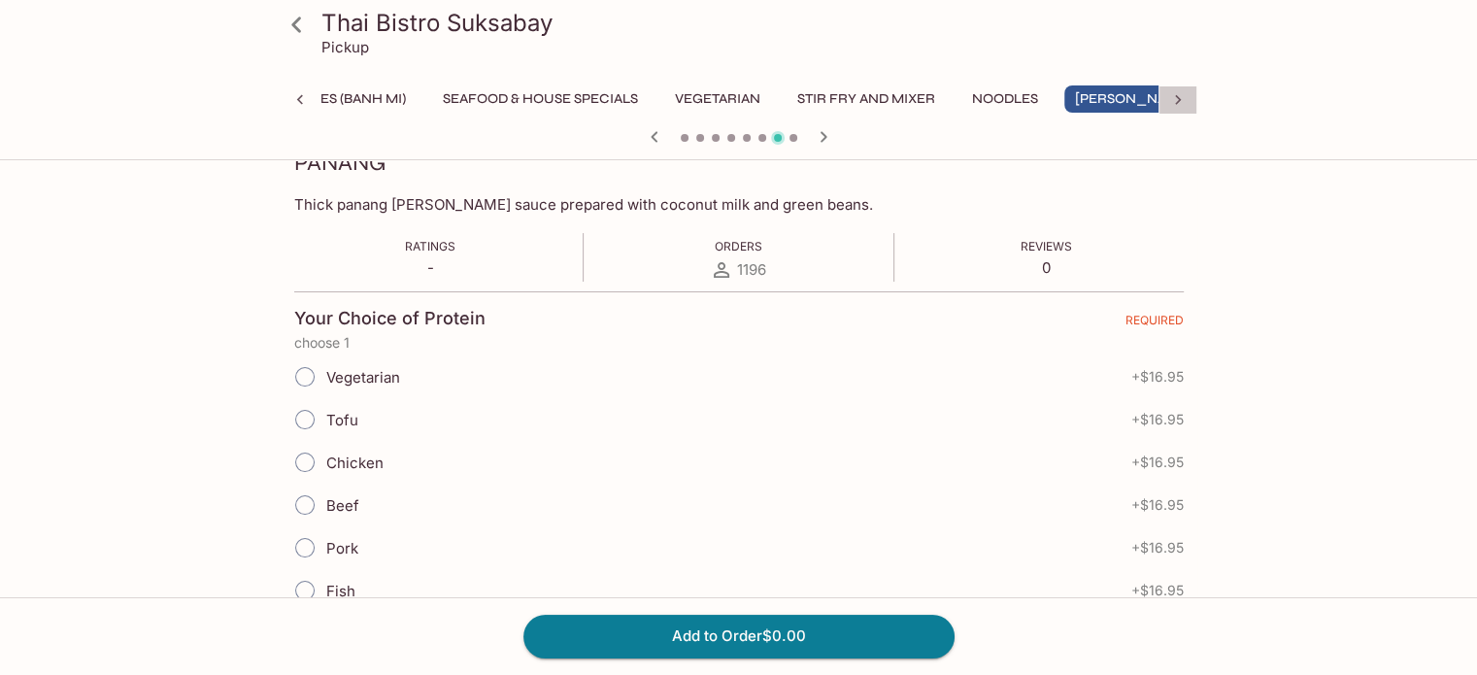
click at [1177, 101] on icon at bounding box center [1178, 100] width 6 height 10
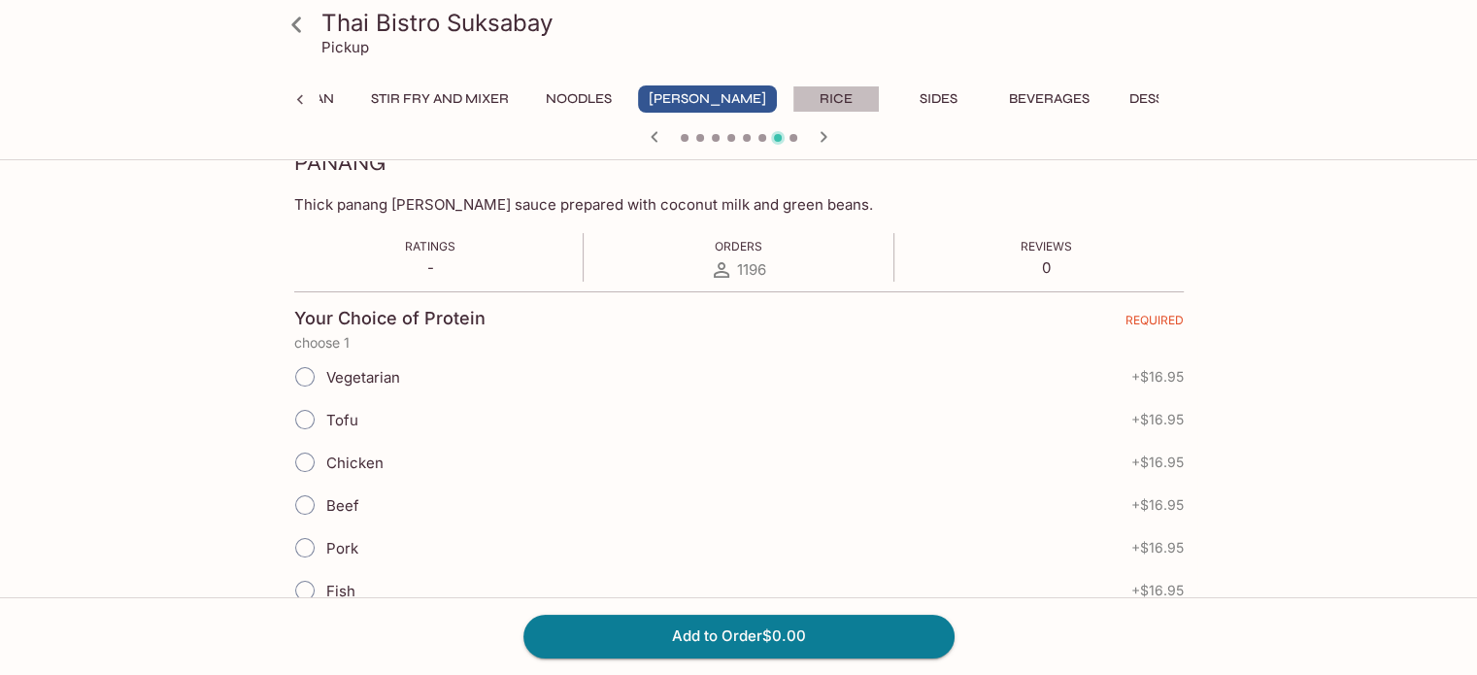
click at [793, 93] on button "Rice" at bounding box center [836, 98] width 87 height 27
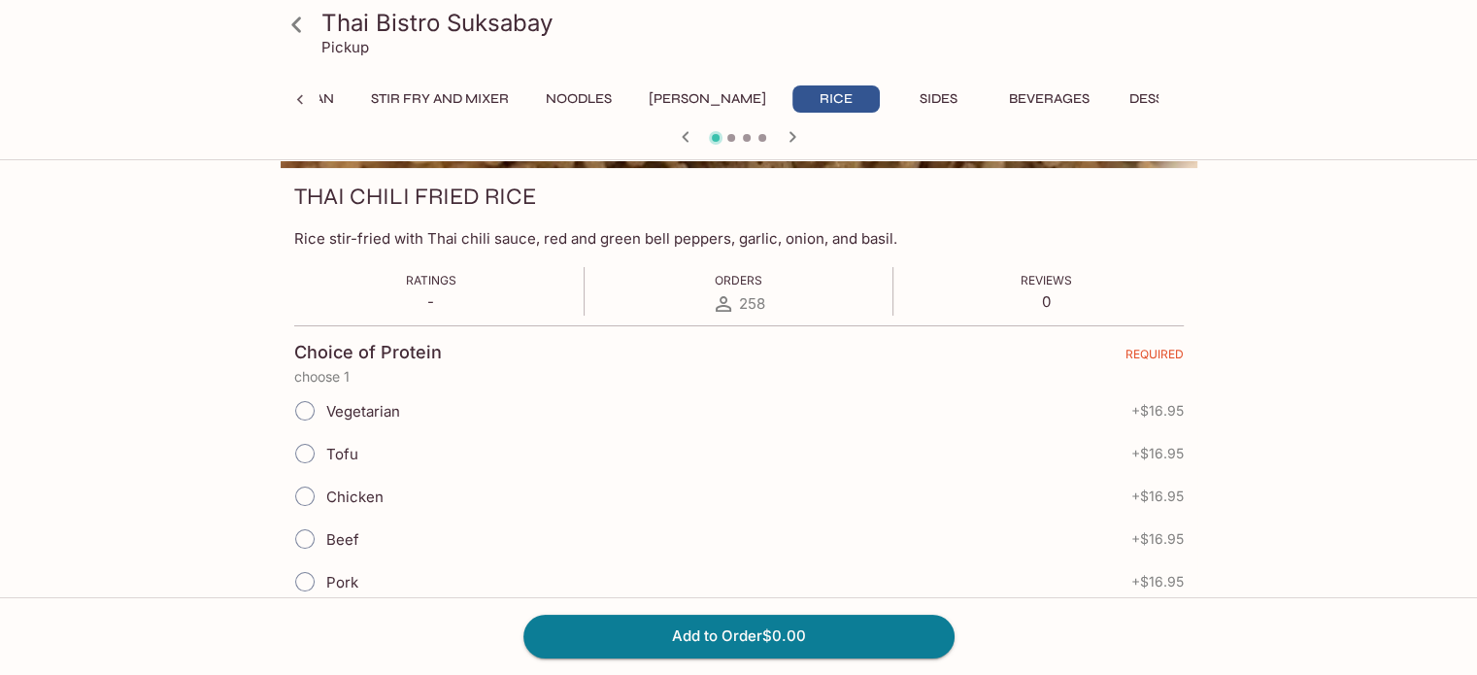
scroll to position [291, 0]
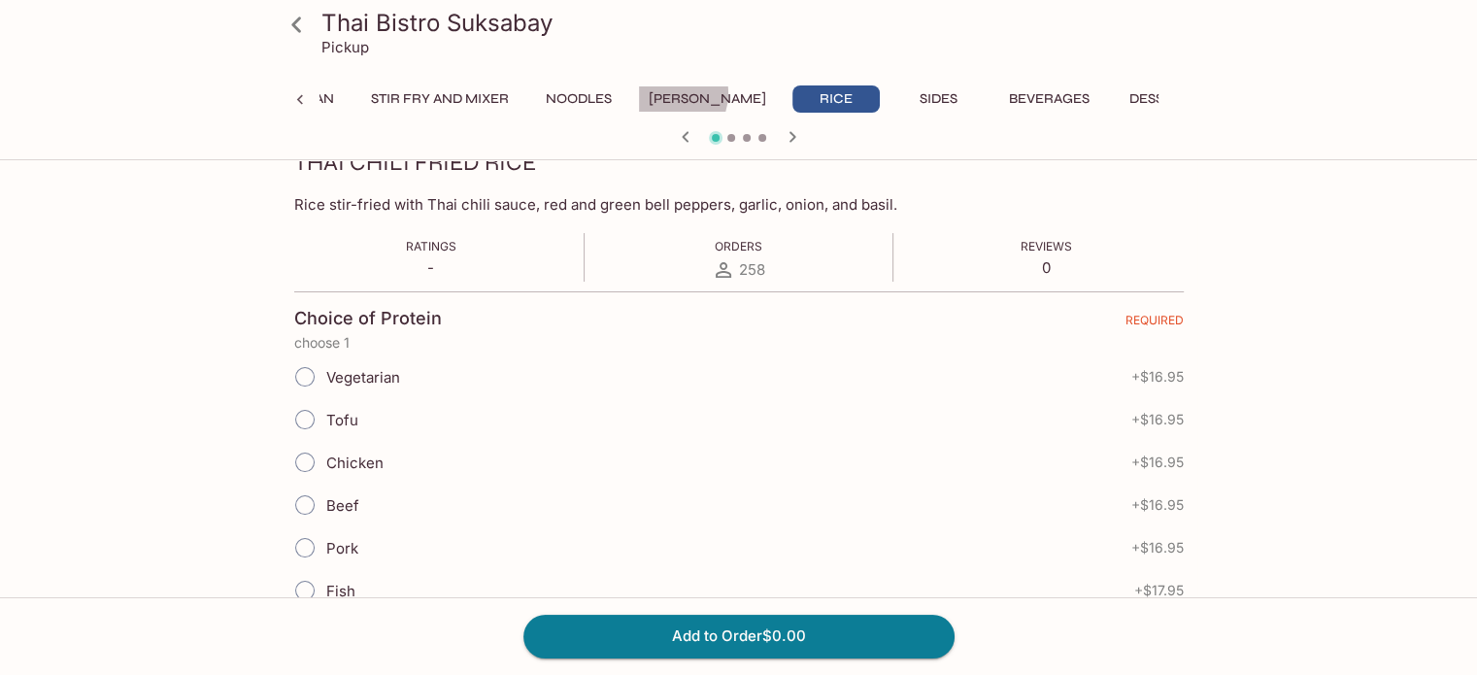
click at [671, 93] on button "[PERSON_NAME]" at bounding box center [707, 98] width 139 height 27
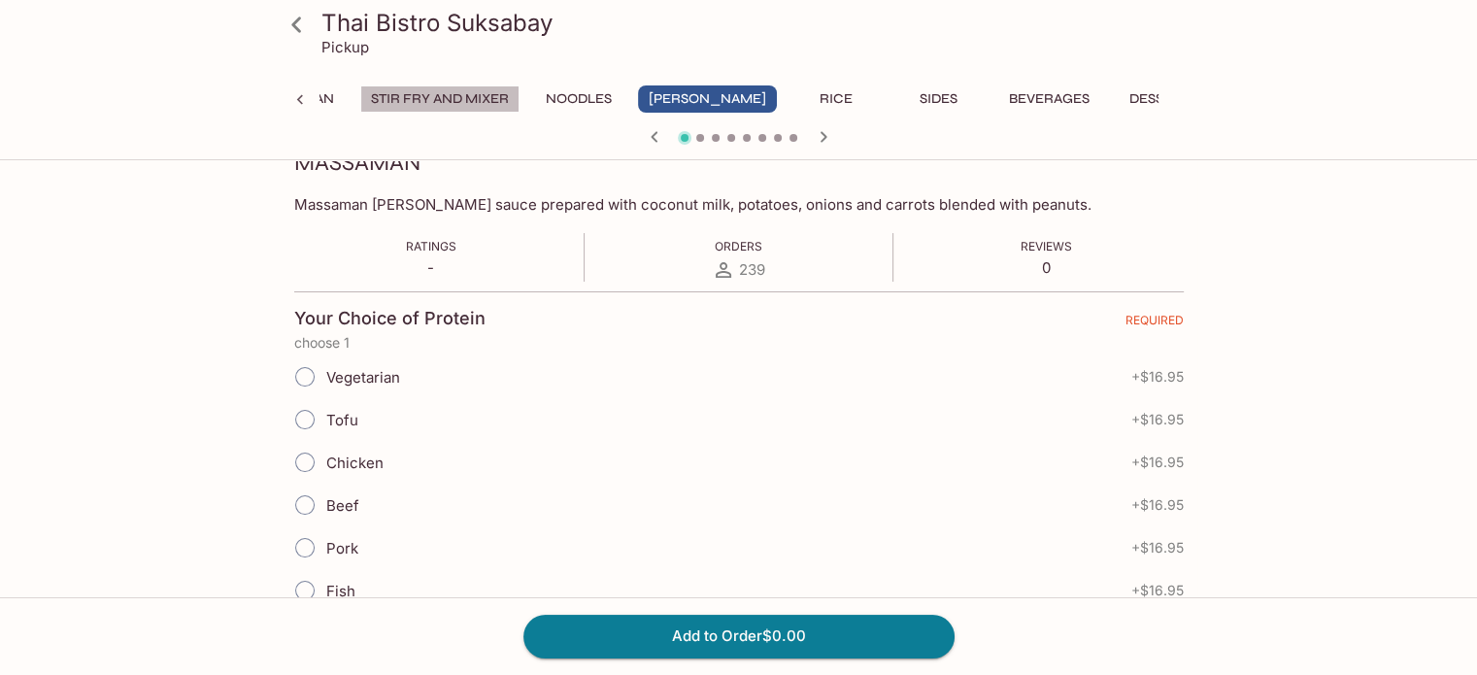
click at [467, 92] on button "Stir Fry and Mixer" at bounding box center [439, 98] width 159 height 27
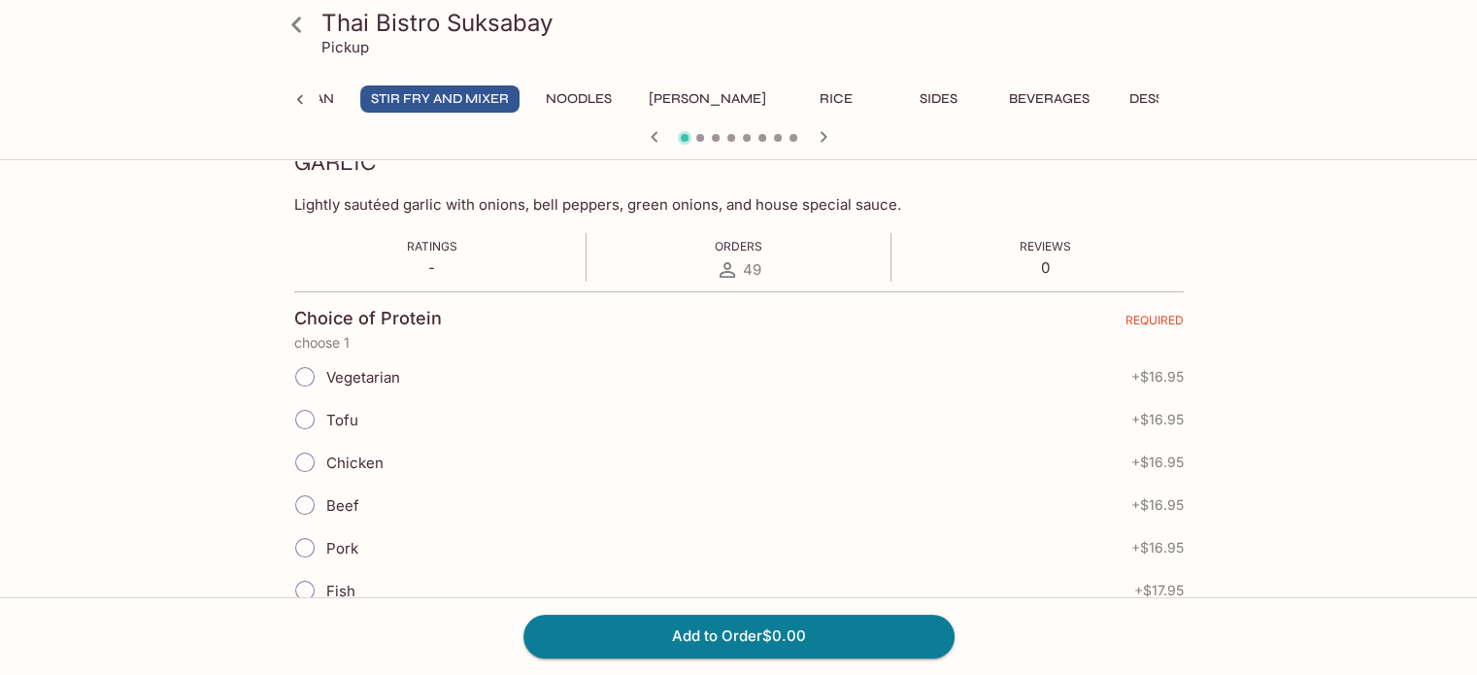
click at [290, 17] on icon at bounding box center [297, 25] width 34 height 34
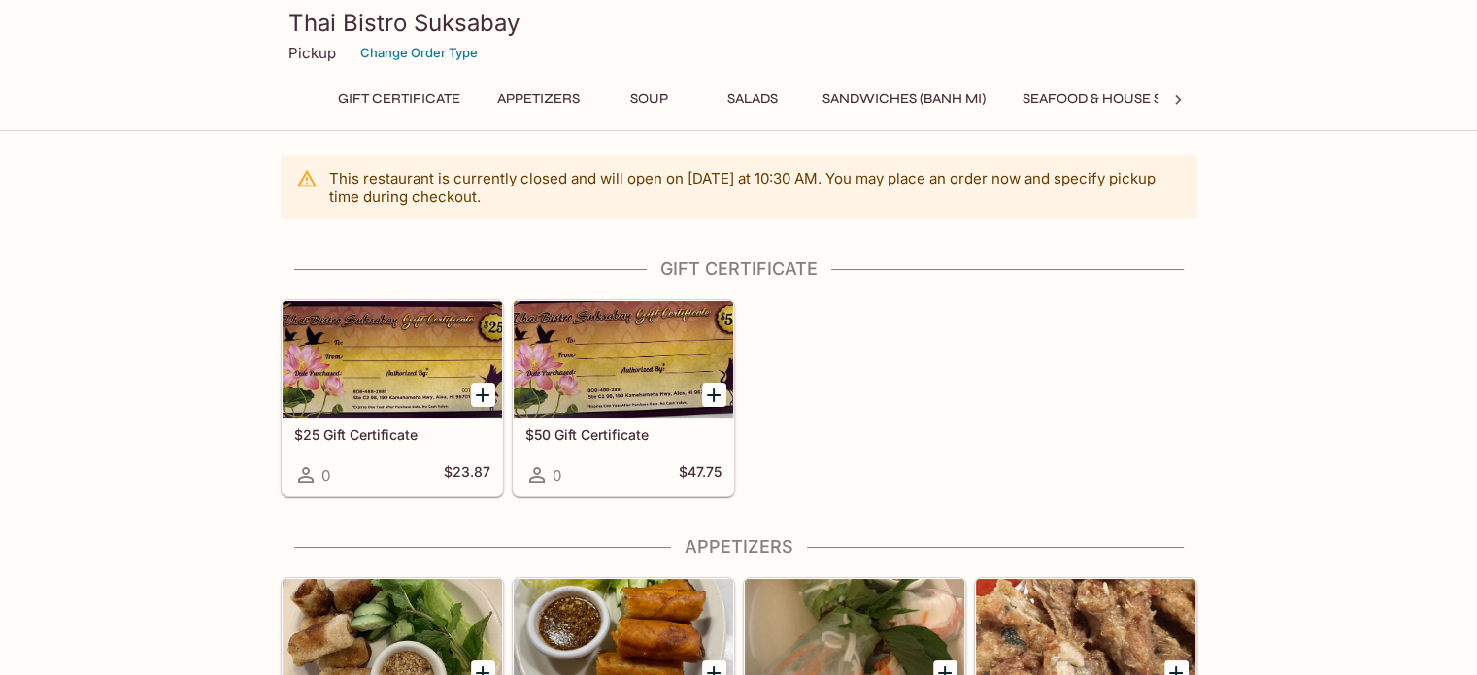
click at [1131, 101] on button "Seafood & House Specials" at bounding box center [1120, 98] width 217 height 27
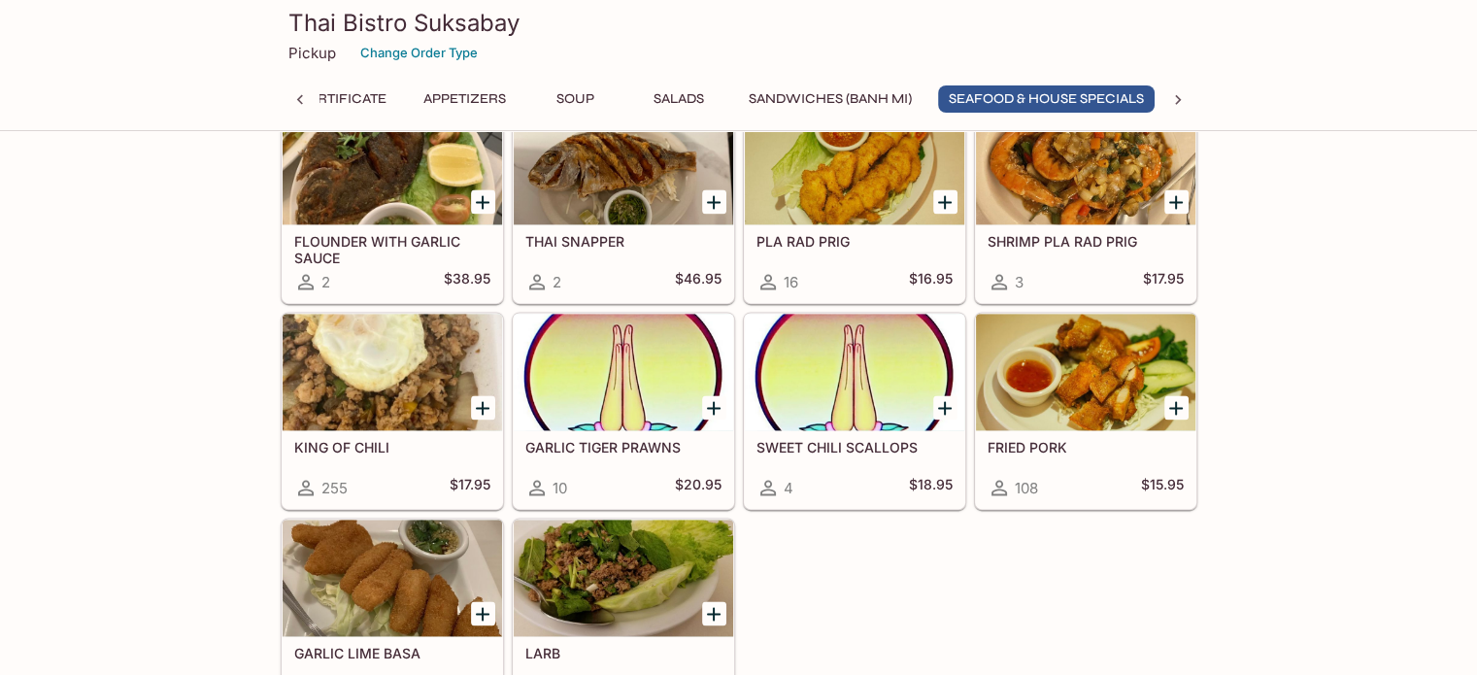
scroll to position [2524, 0]
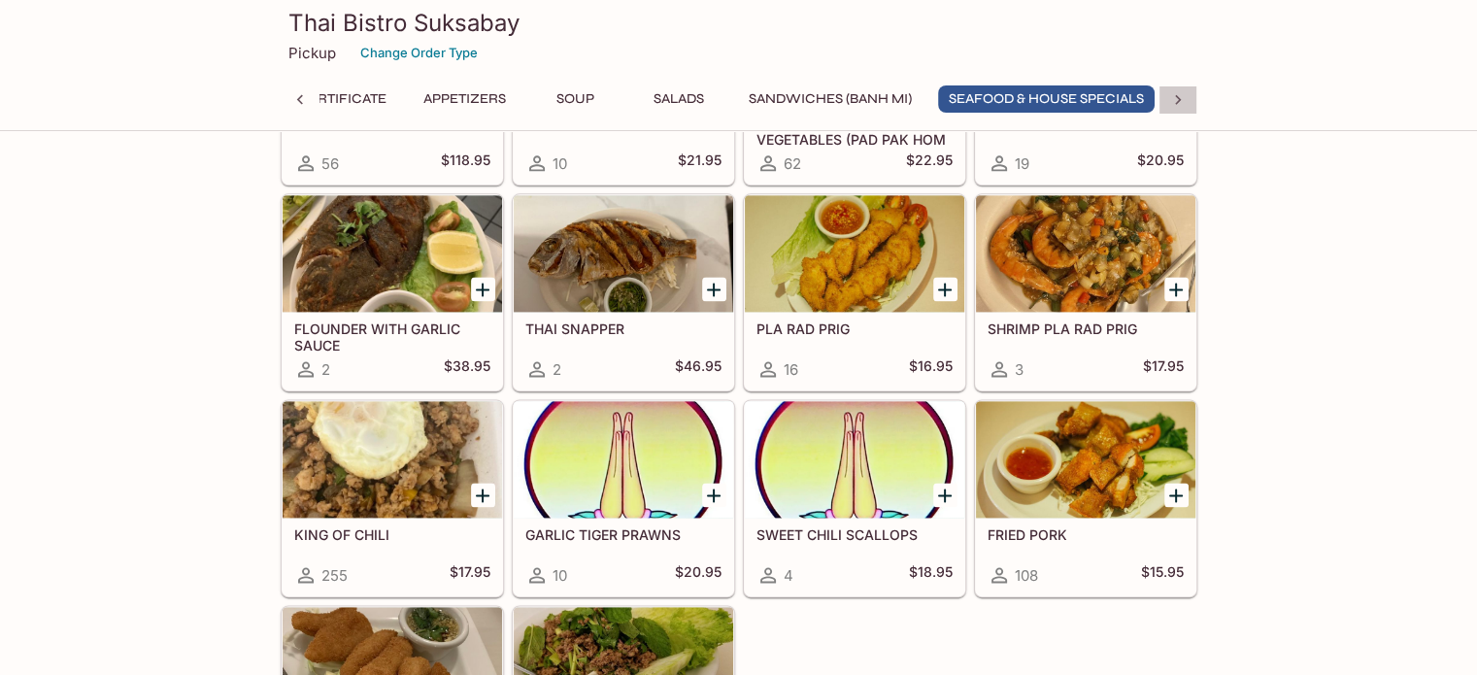
click at [1178, 94] on icon at bounding box center [1177, 99] width 19 height 19
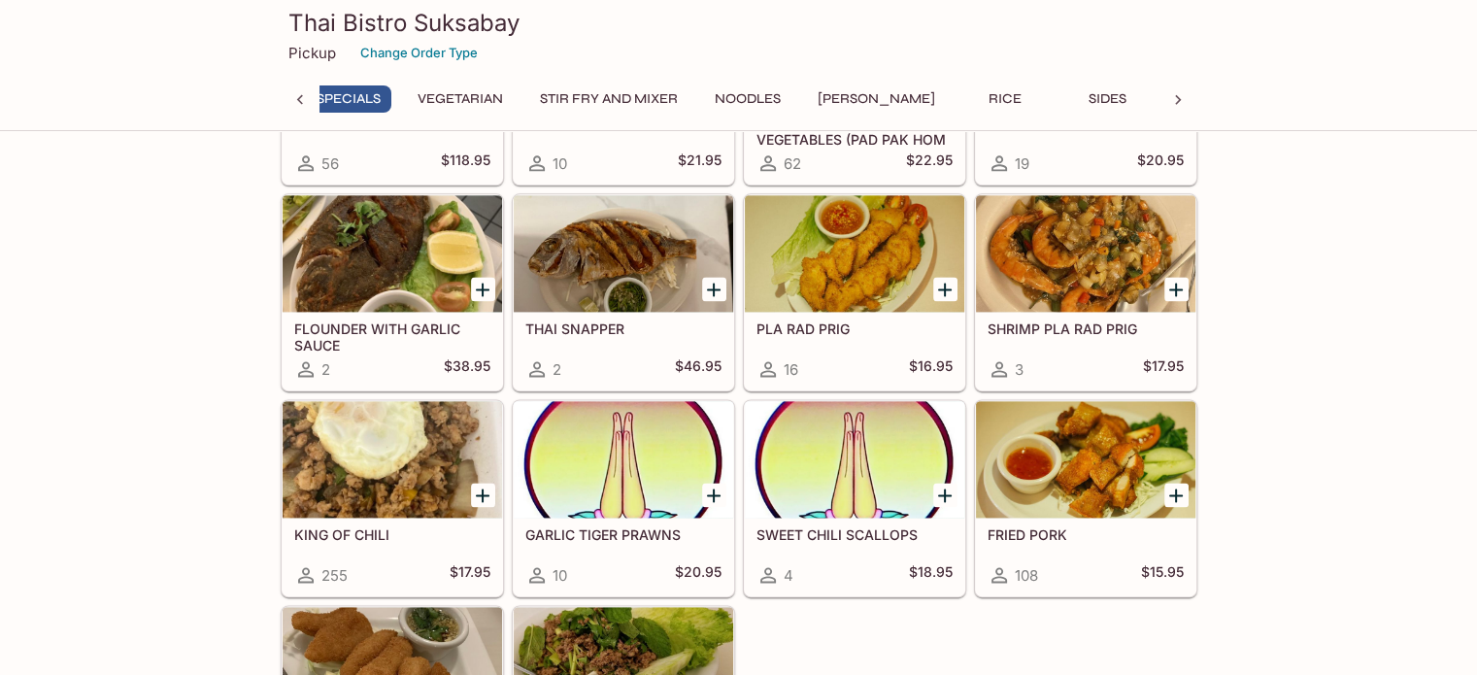
scroll to position [0, 893]
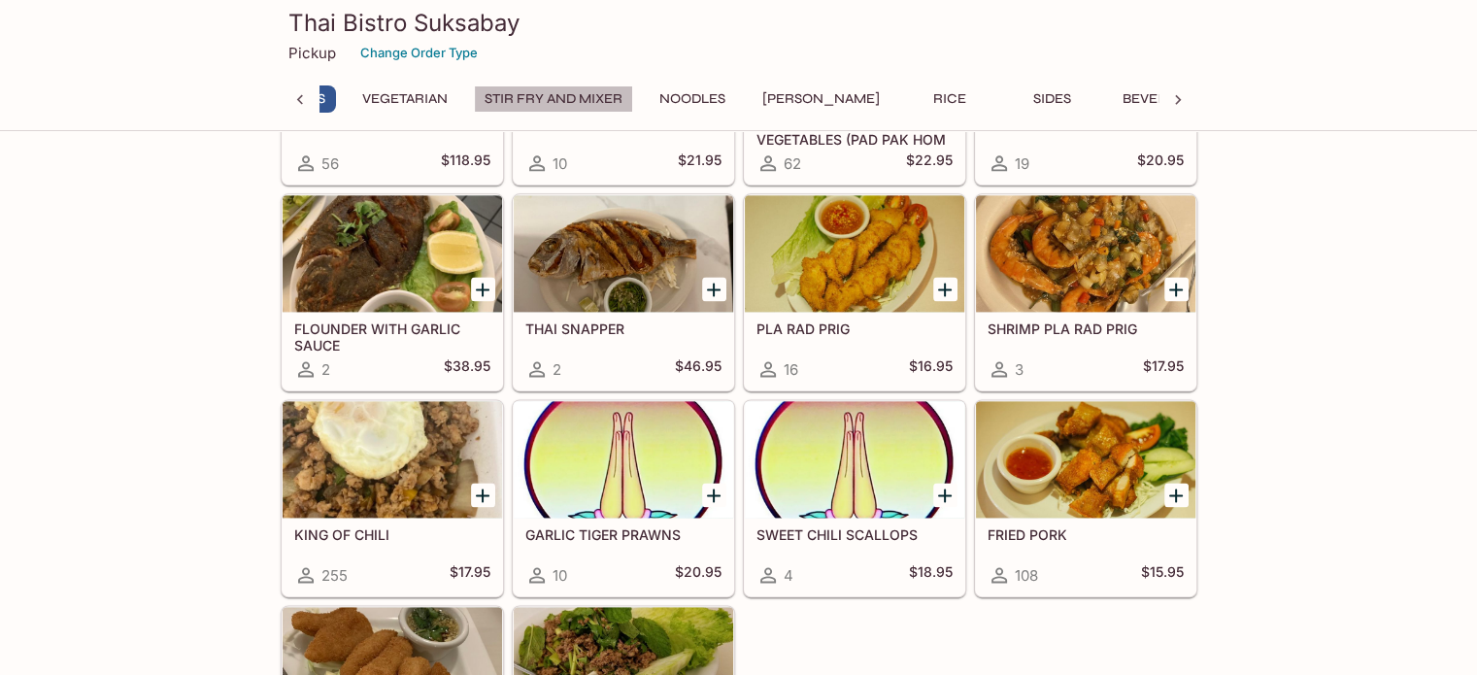
click at [544, 94] on button "Stir Fry and Mixer" at bounding box center [553, 98] width 159 height 27
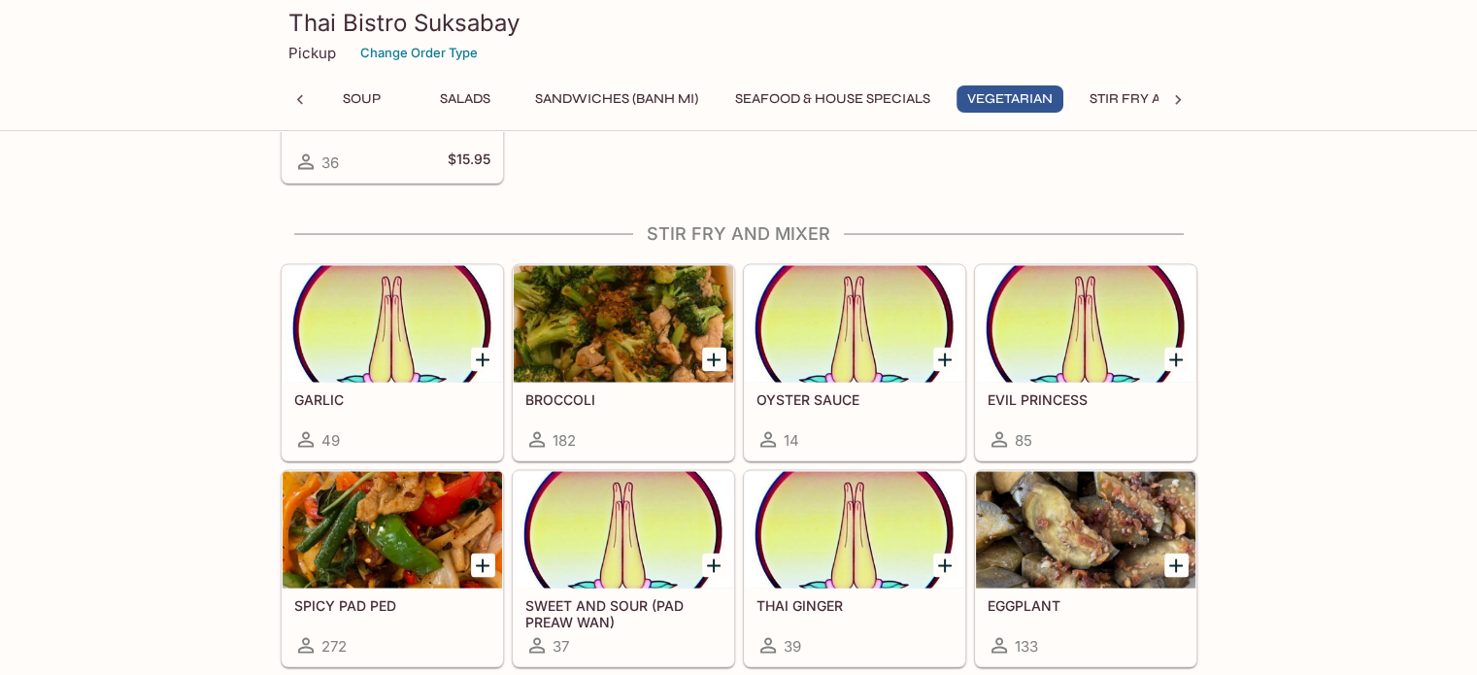
scroll to position [3644, 0]
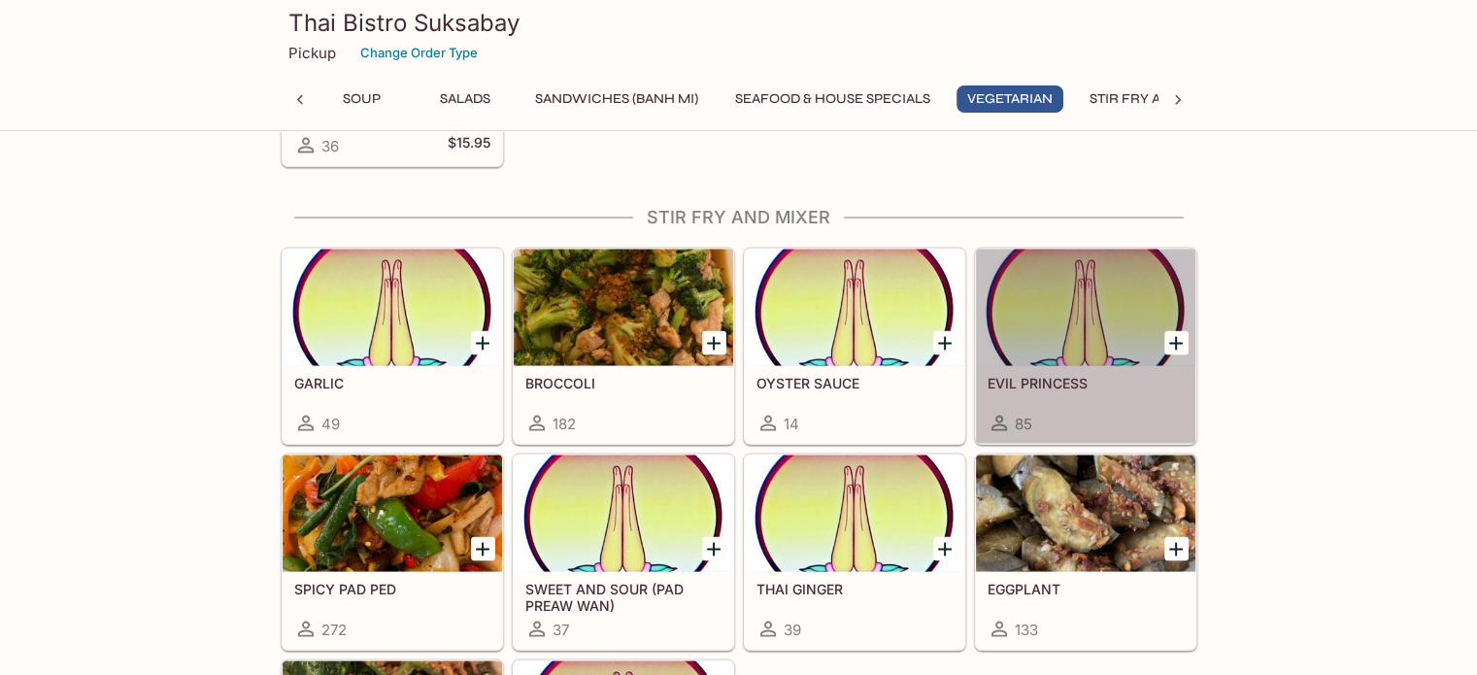
click at [1084, 374] on h5 "EVIL PRINCESS" at bounding box center [1086, 382] width 196 height 17
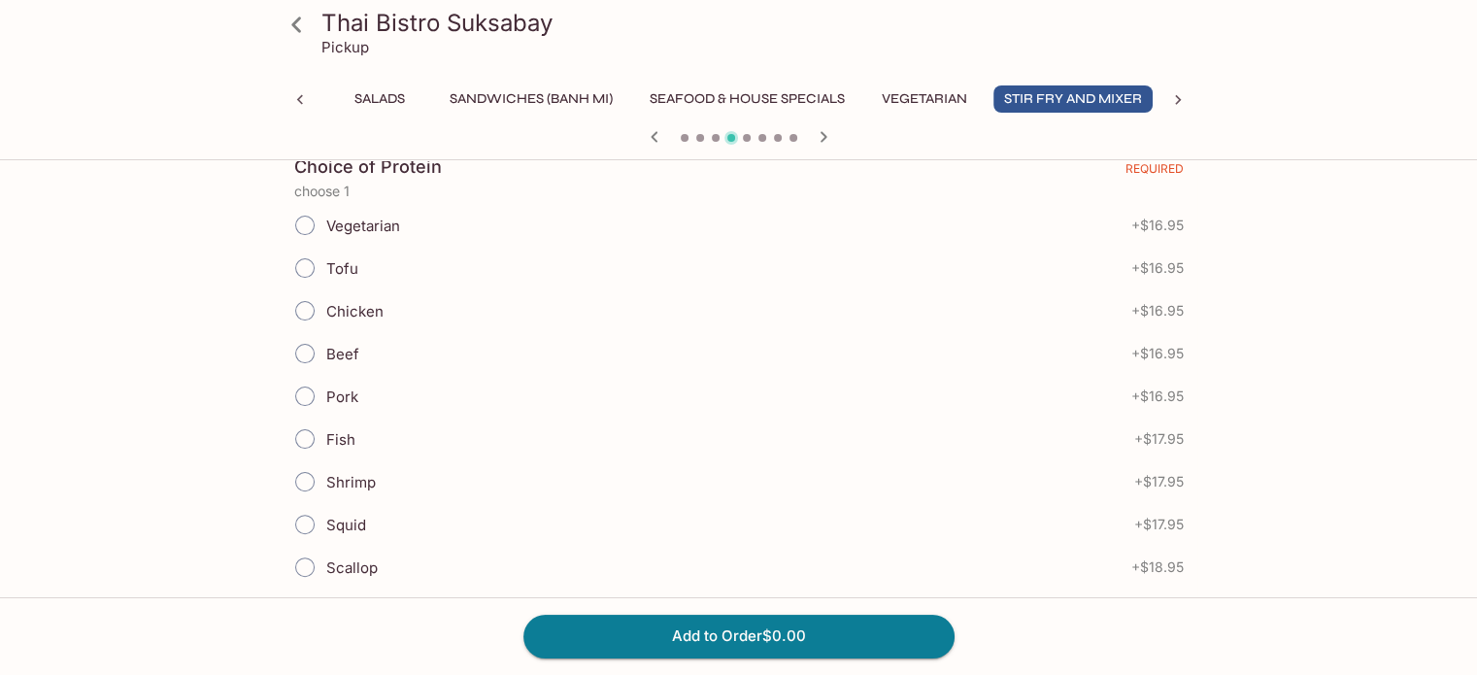
scroll to position [423, 0]
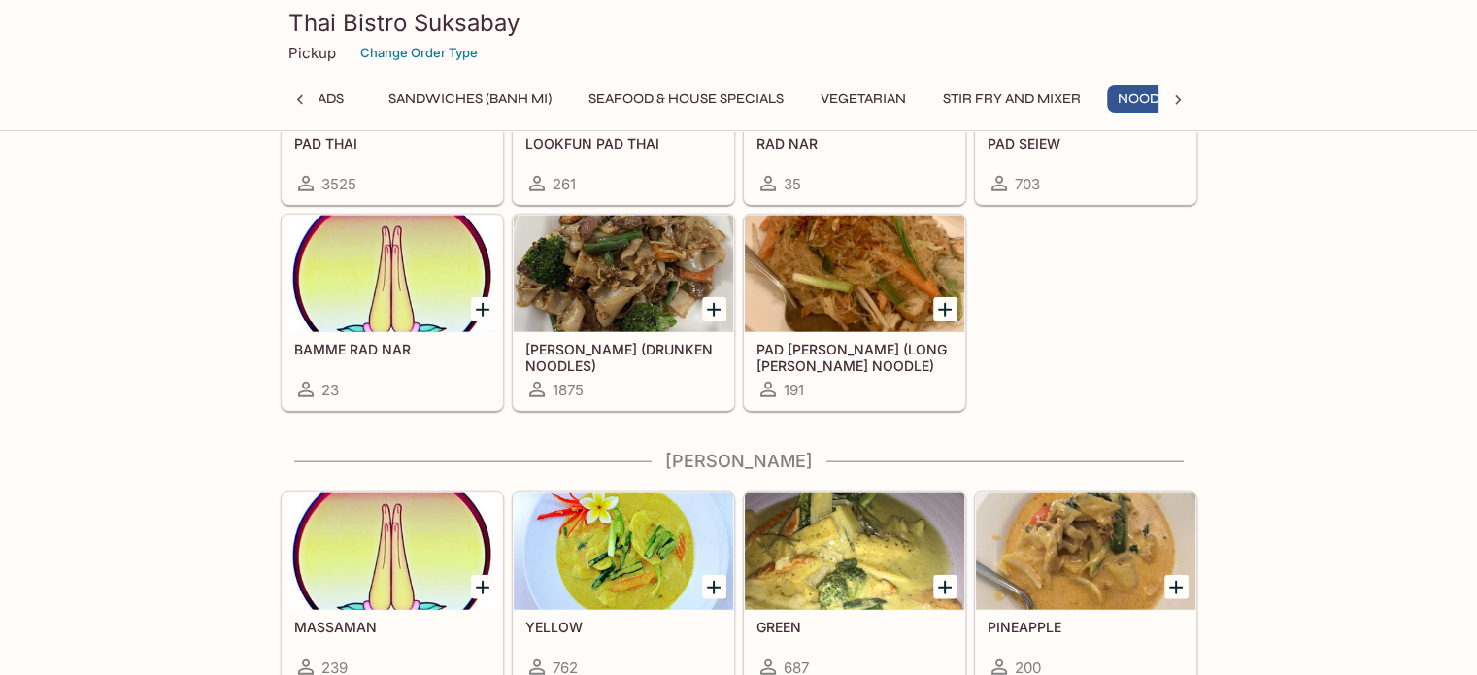
scroll to position [0, 478]
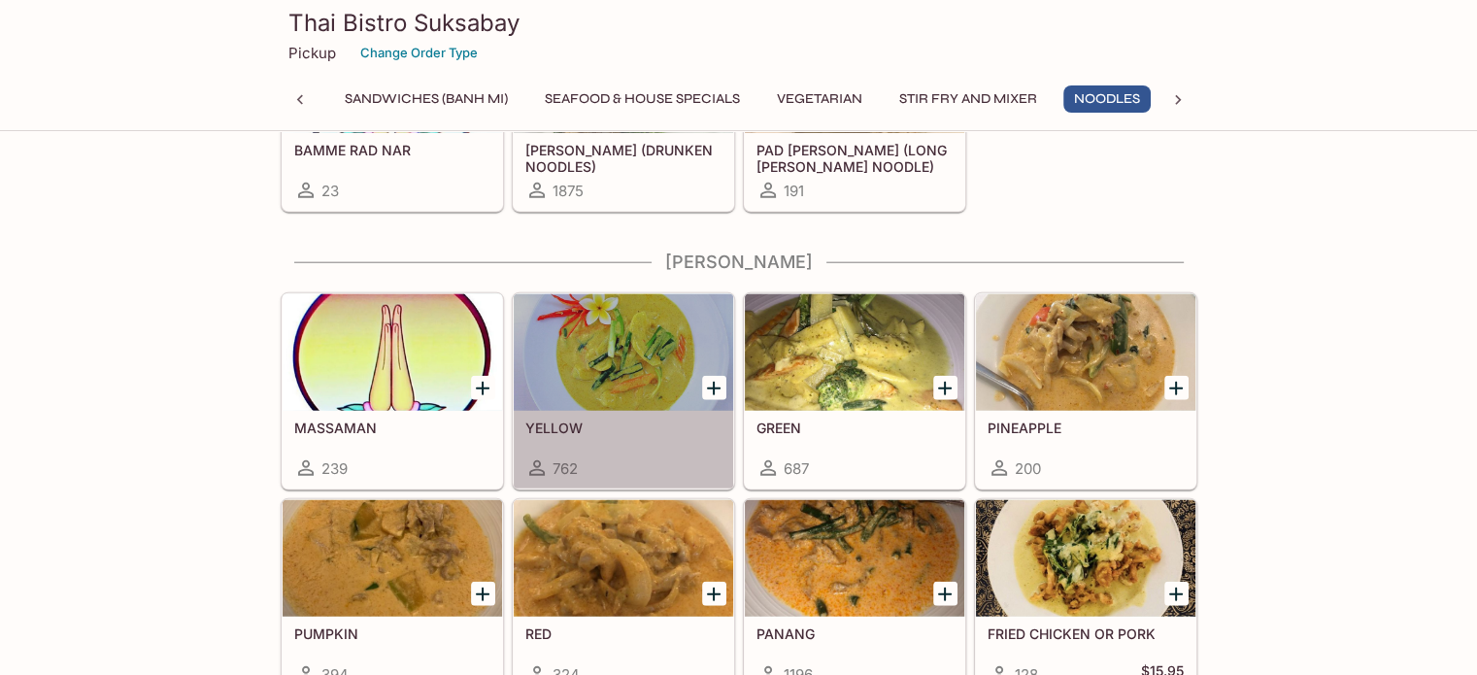
click at [586, 376] on div at bounding box center [624, 352] width 220 height 117
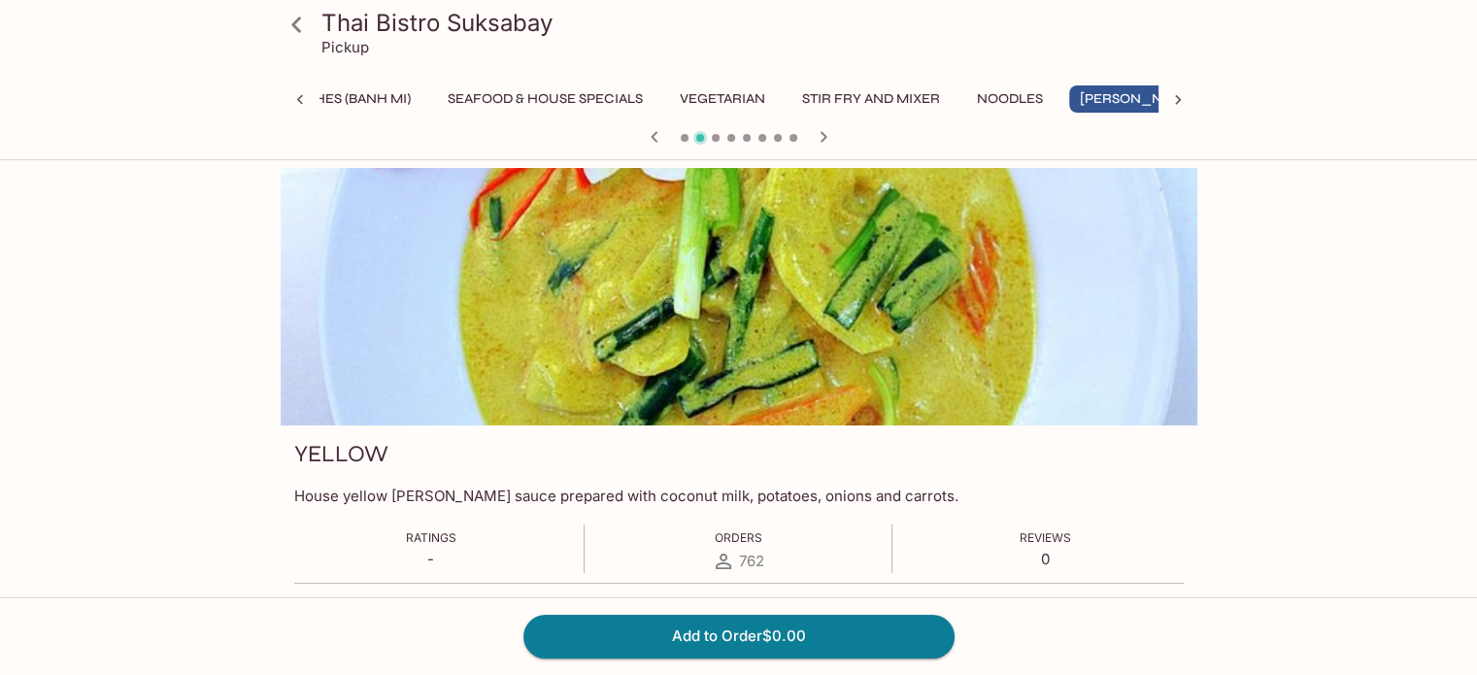
scroll to position [0, 580]
click at [286, 24] on icon at bounding box center [297, 25] width 34 height 34
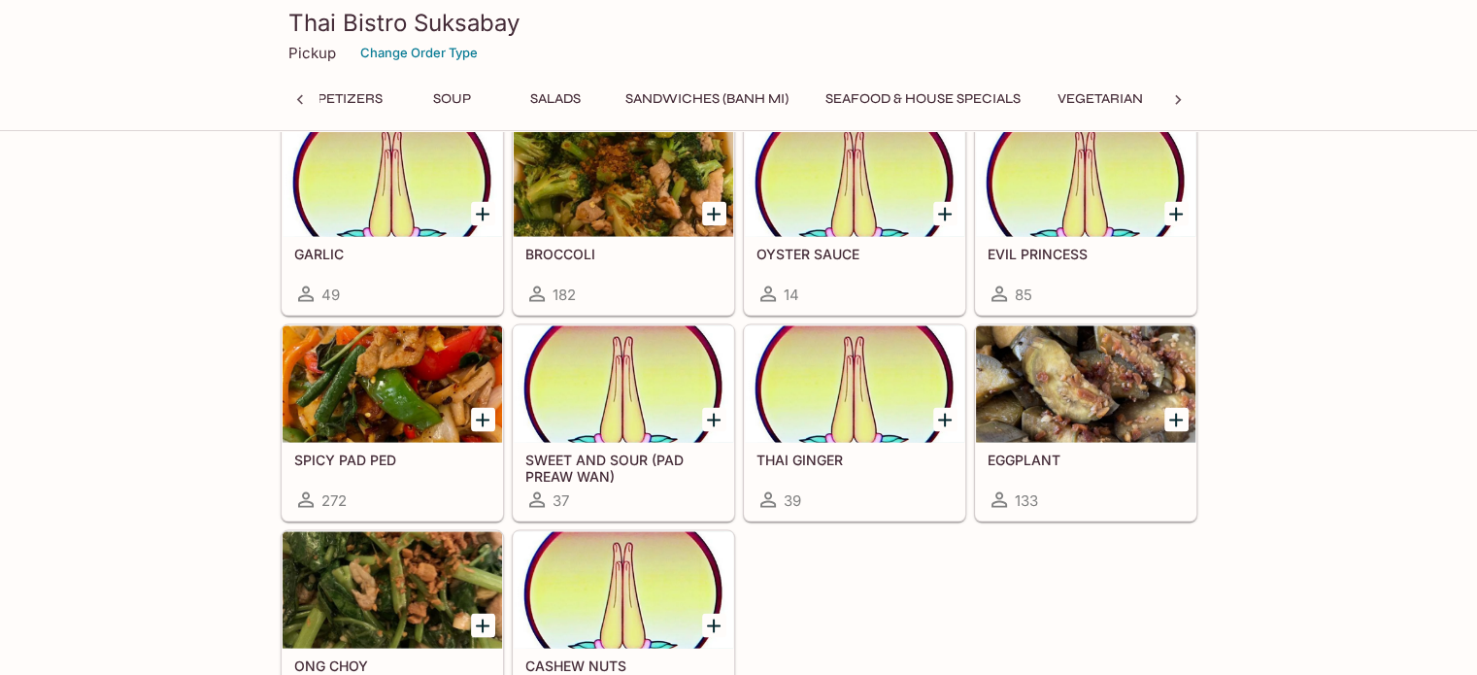
scroll to position [4092, 0]
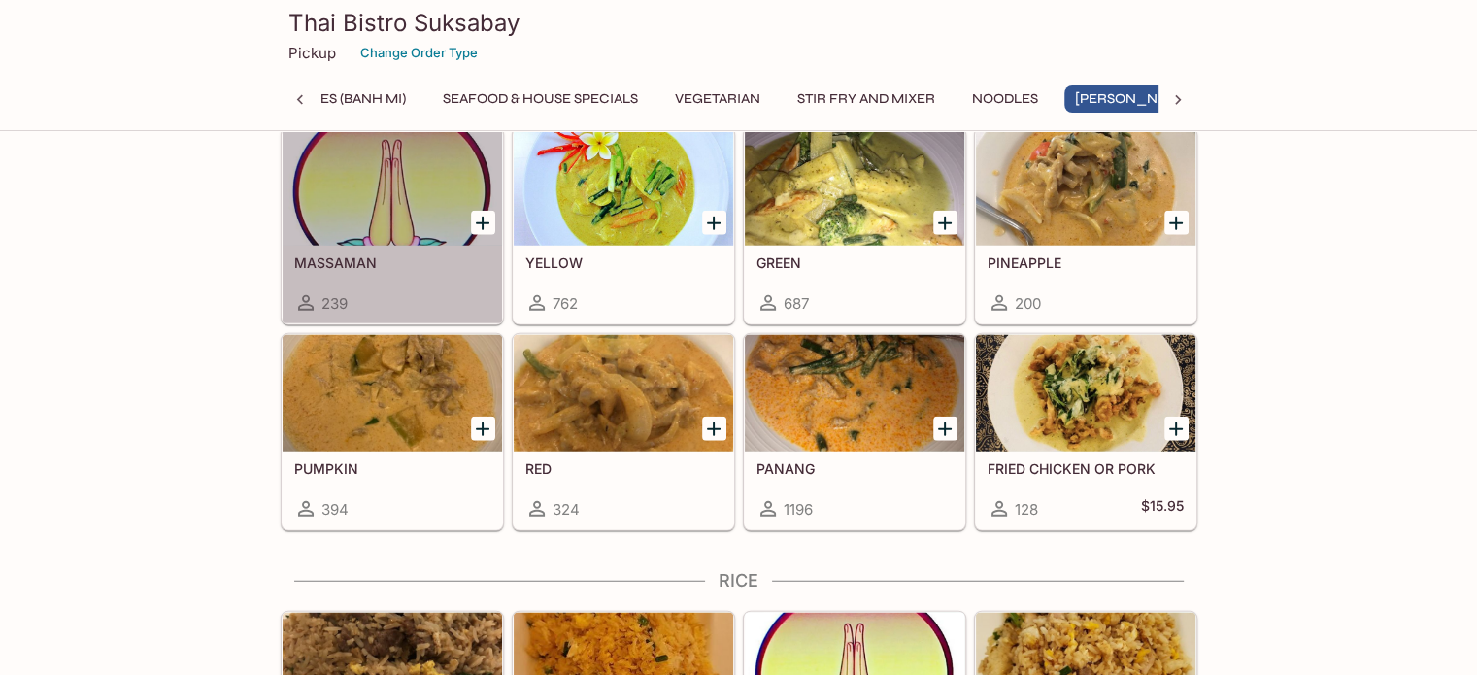
click at [368, 193] on div at bounding box center [393, 187] width 220 height 117
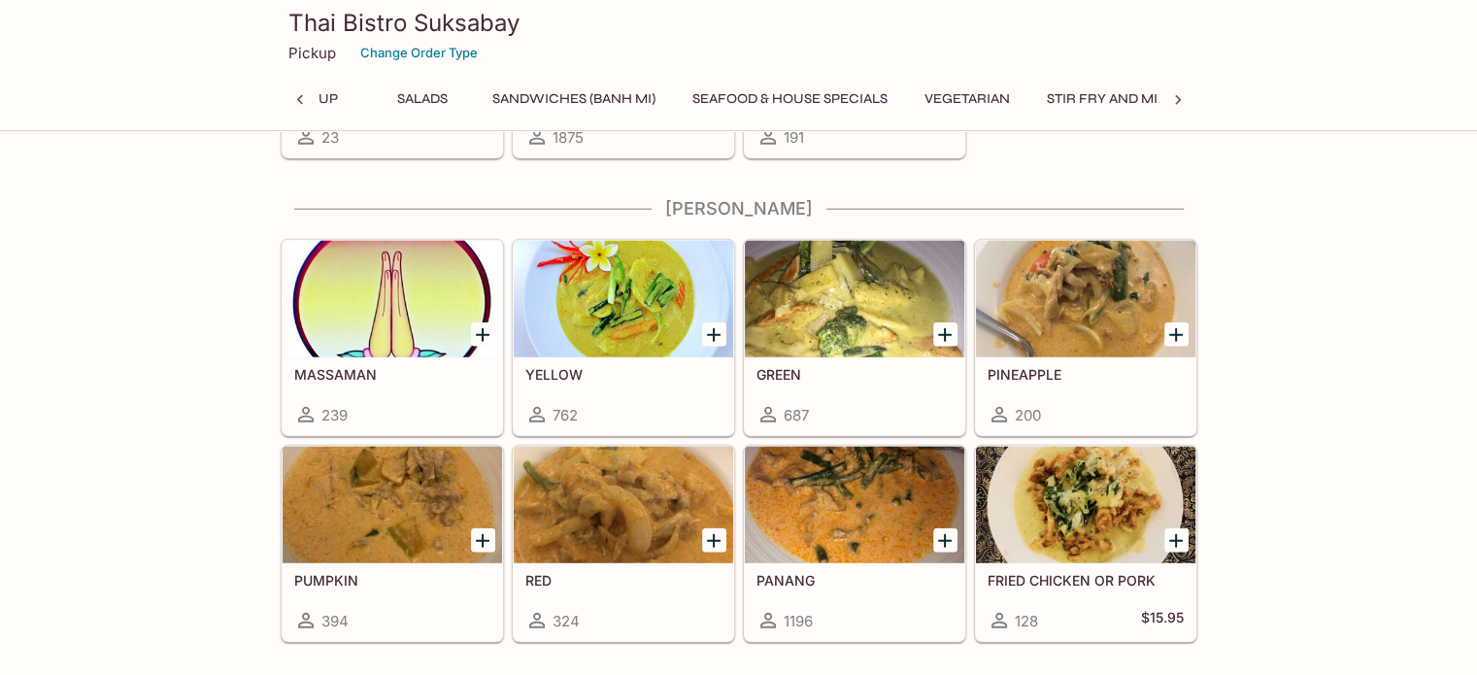
scroll to position [0, 478]
click at [1112, 491] on div at bounding box center [1086, 505] width 220 height 117
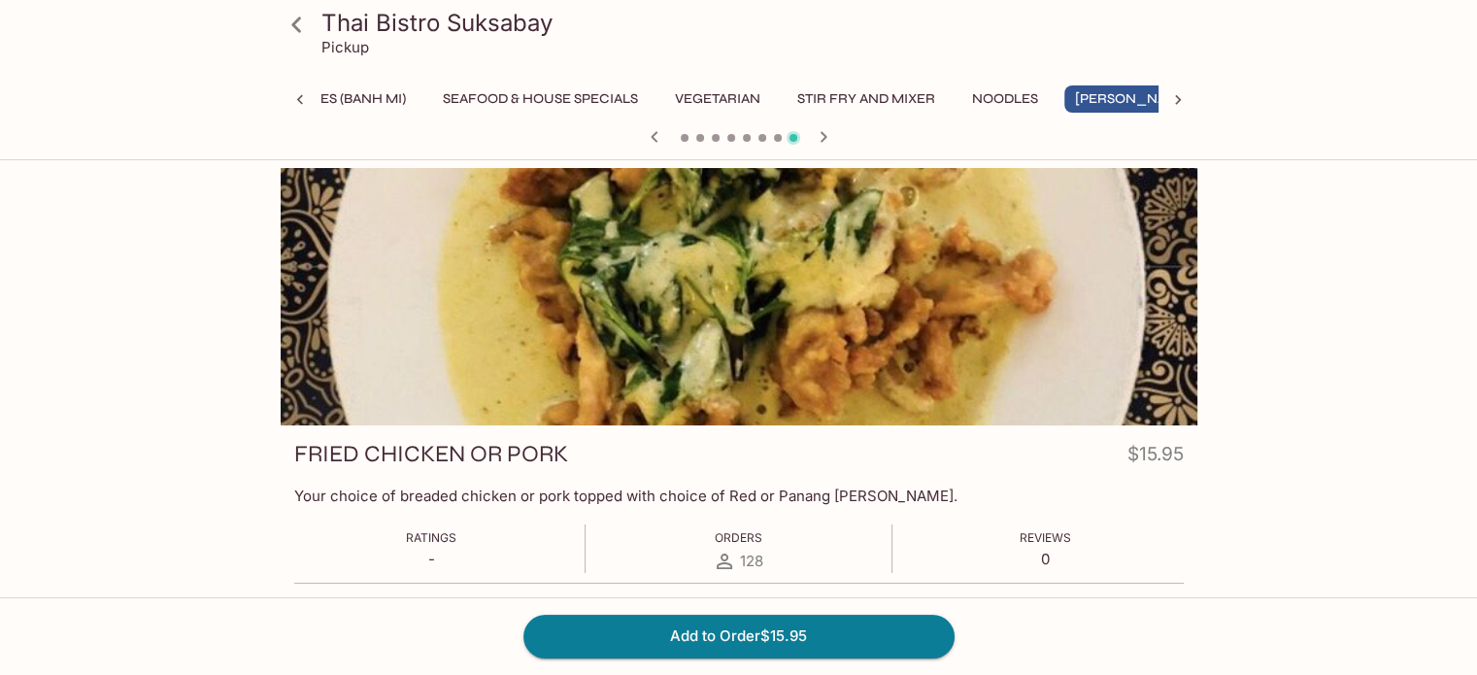
click at [289, 28] on icon at bounding box center [297, 25] width 34 height 34
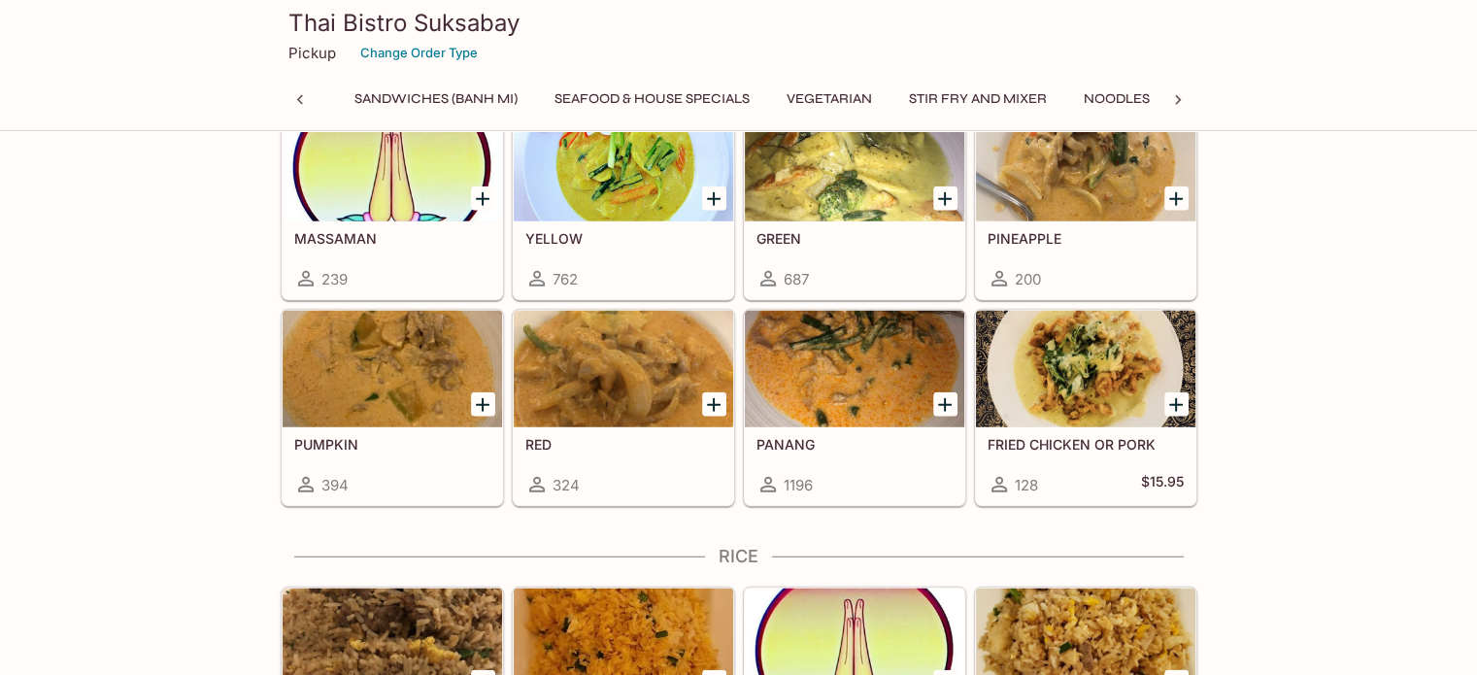
scroll to position [4993, 0]
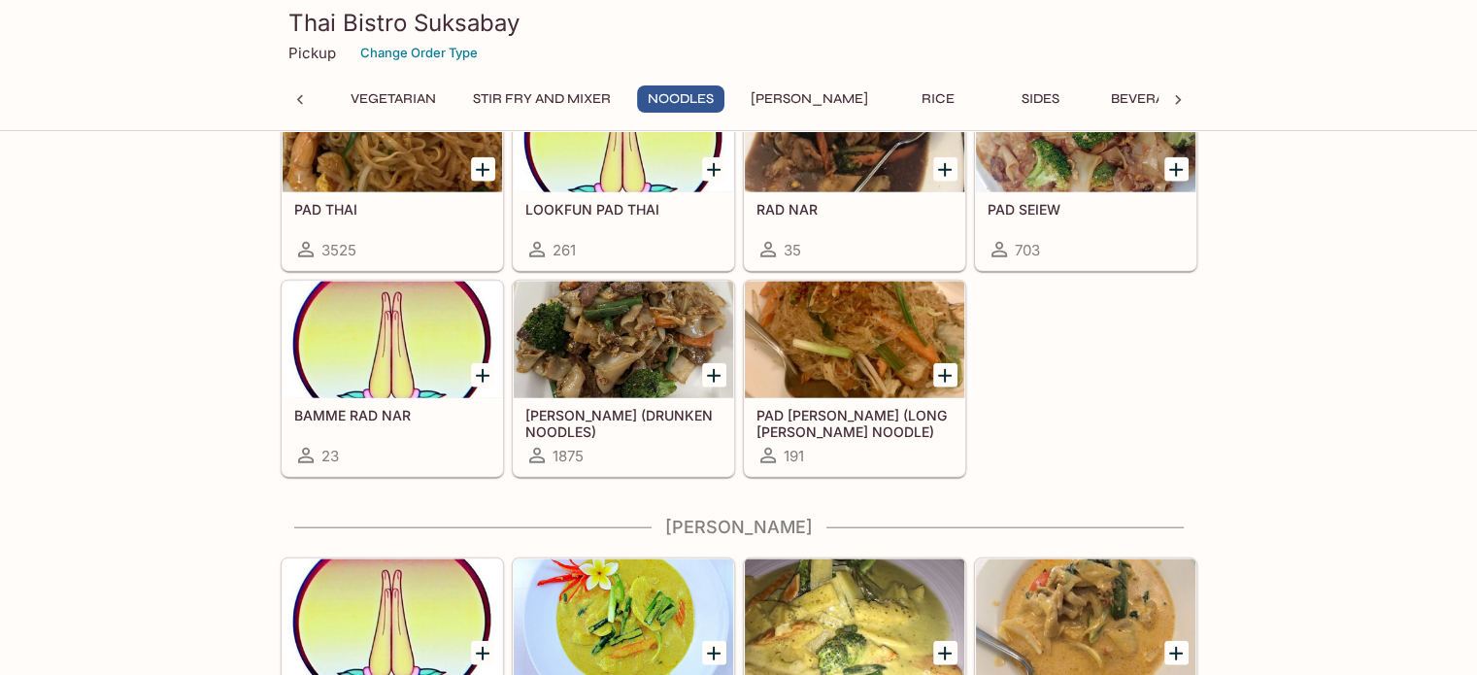
drag, startPoint x: 1438, startPoint y: 493, endPoint x: 1438, endPoint y: 471, distance: 22.3
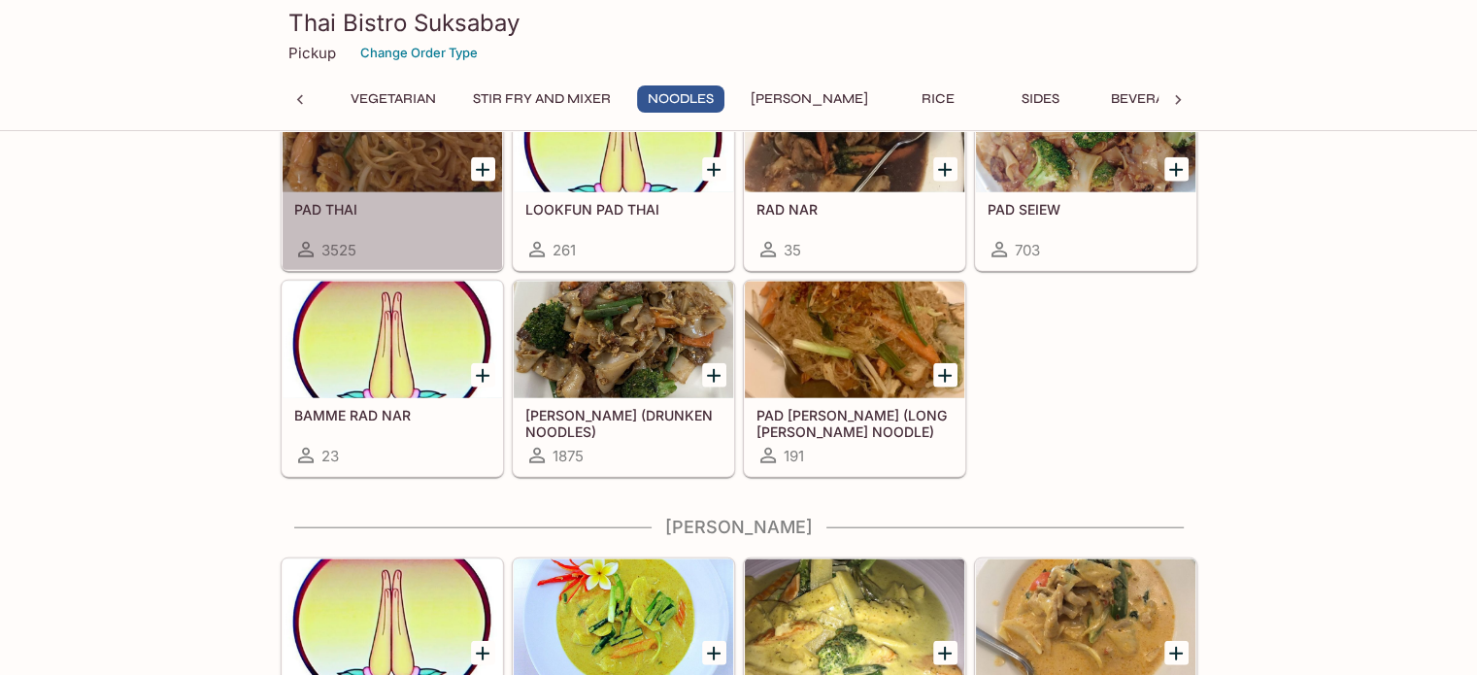
click at [374, 163] on div at bounding box center [393, 134] width 220 height 117
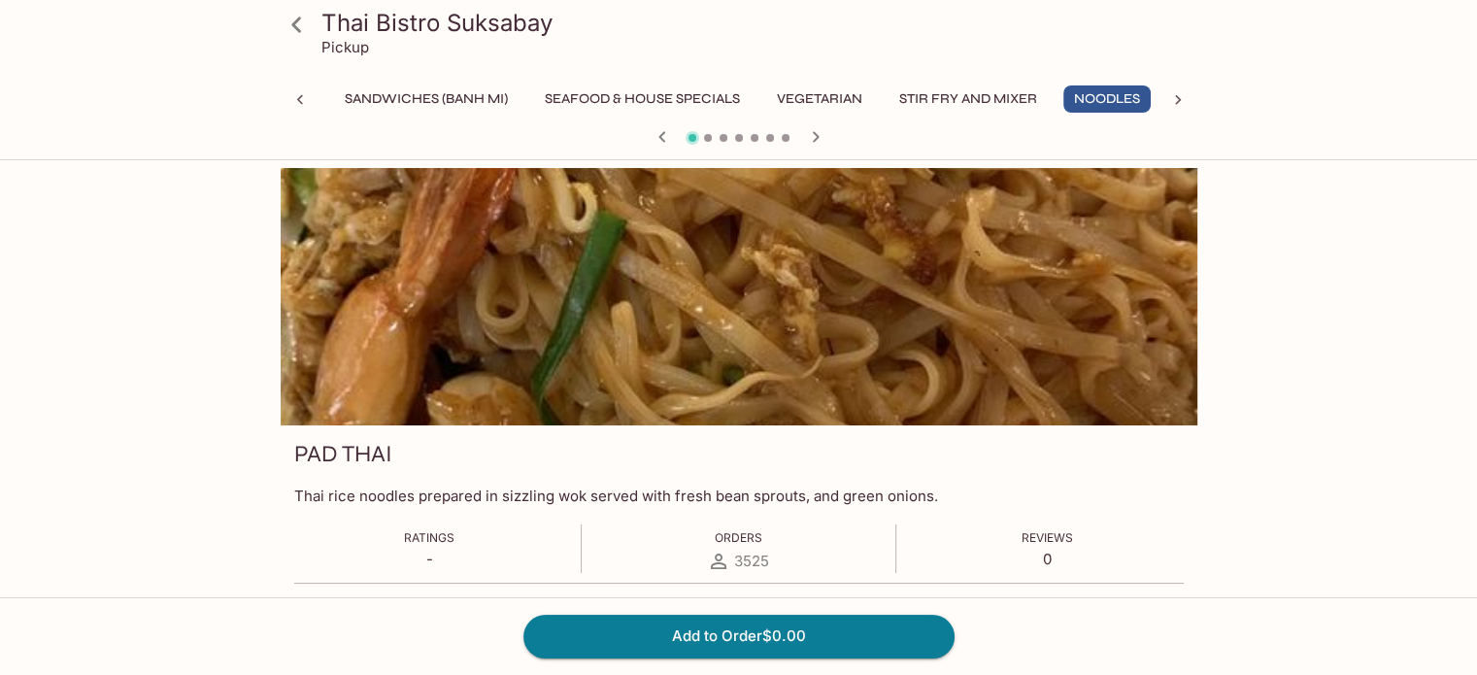
click at [296, 20] on icon at bounding box center [296, 25] width 10 height 16
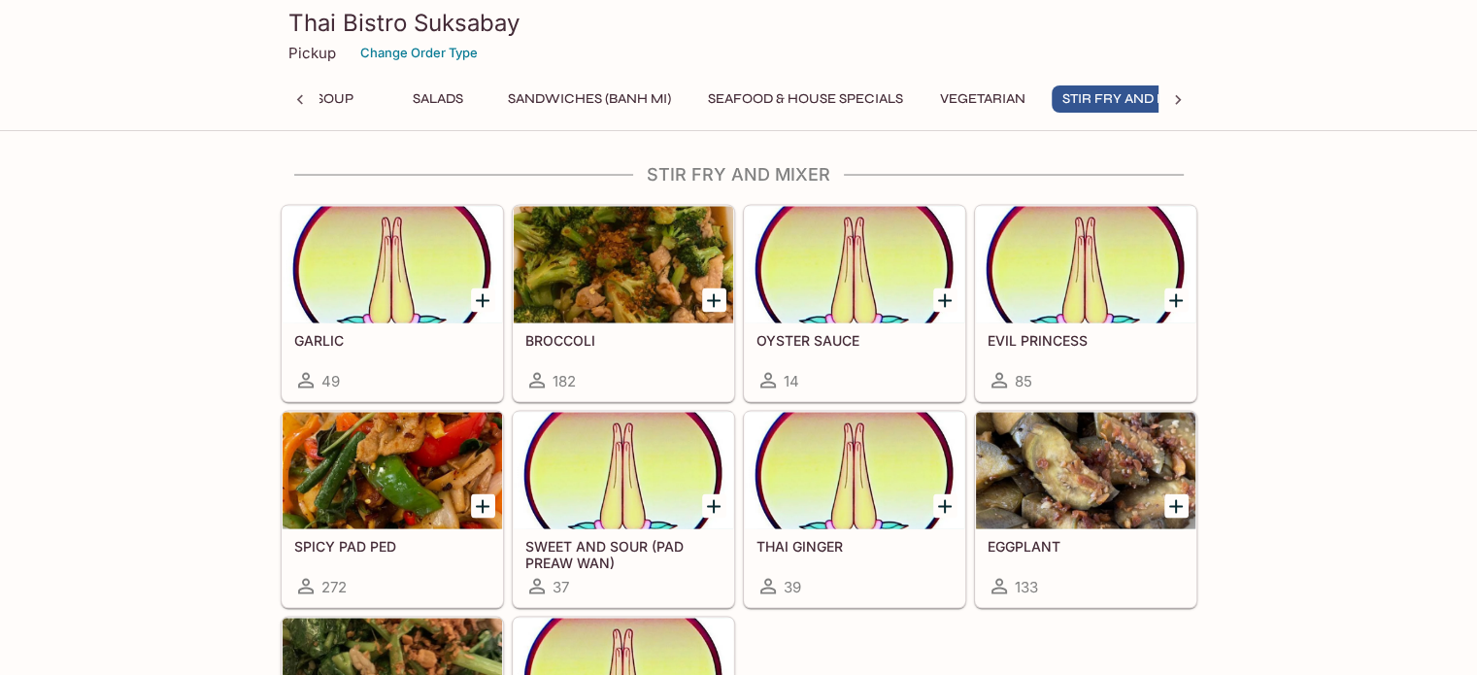
scroll to position [0, 373]
click at [1072, 456] on div at bounding box center [1086, 470] width 220 height 117
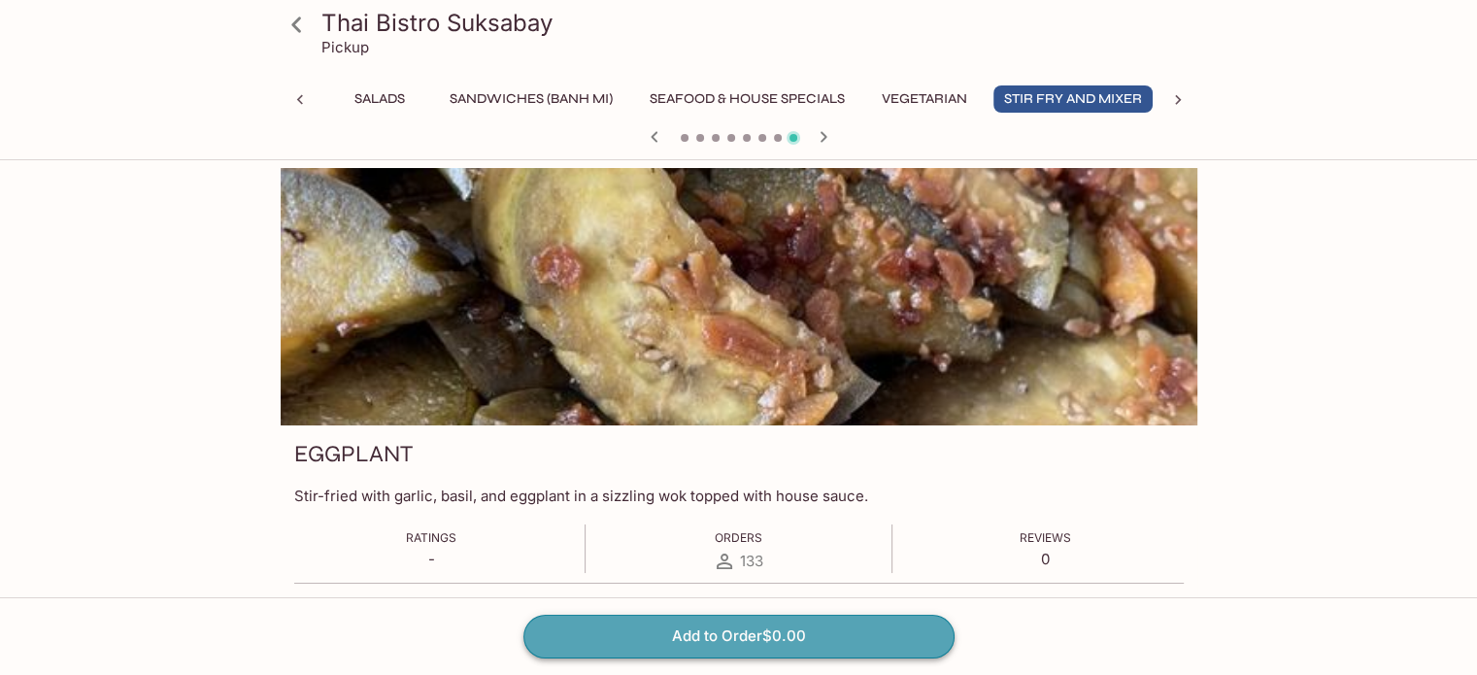
click at [719, 639] on button "Add to Order $0.00" at bounding box center [739, 636] width 431 height 43
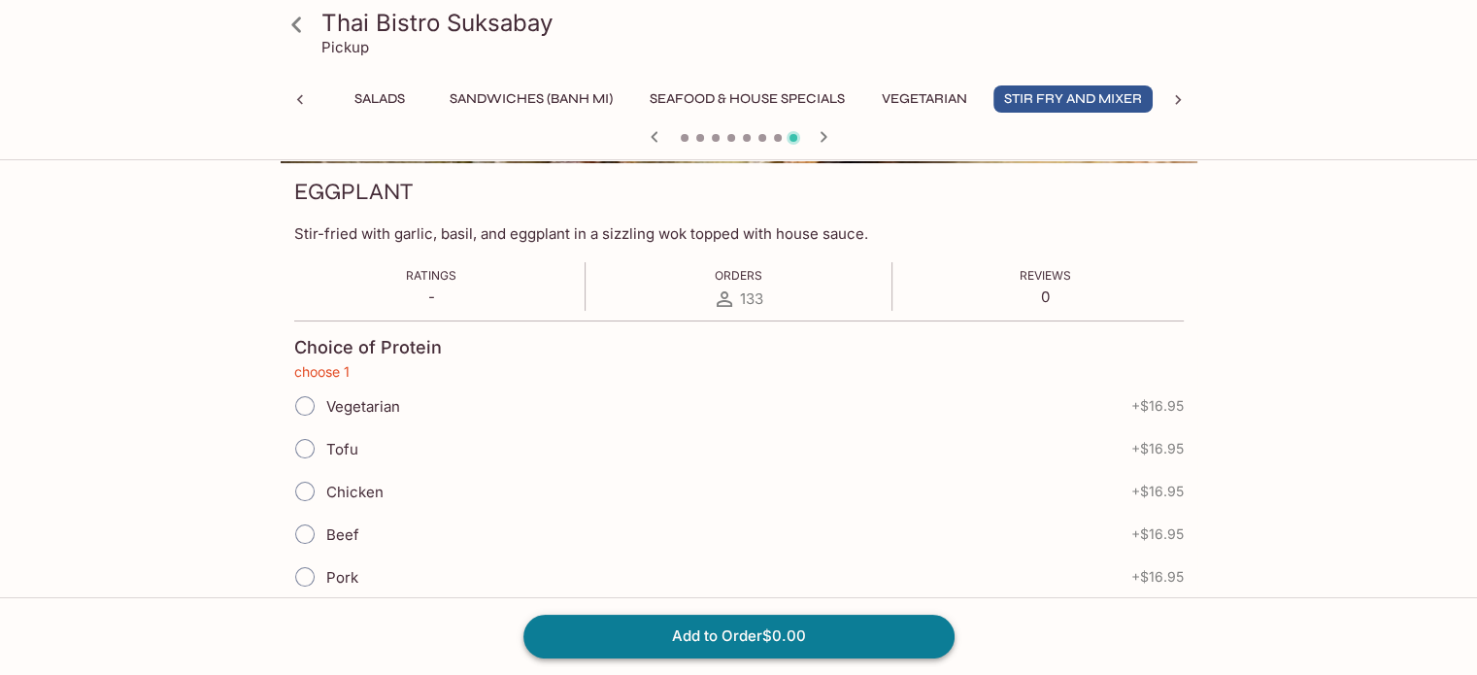
scroll to position [338, 0]
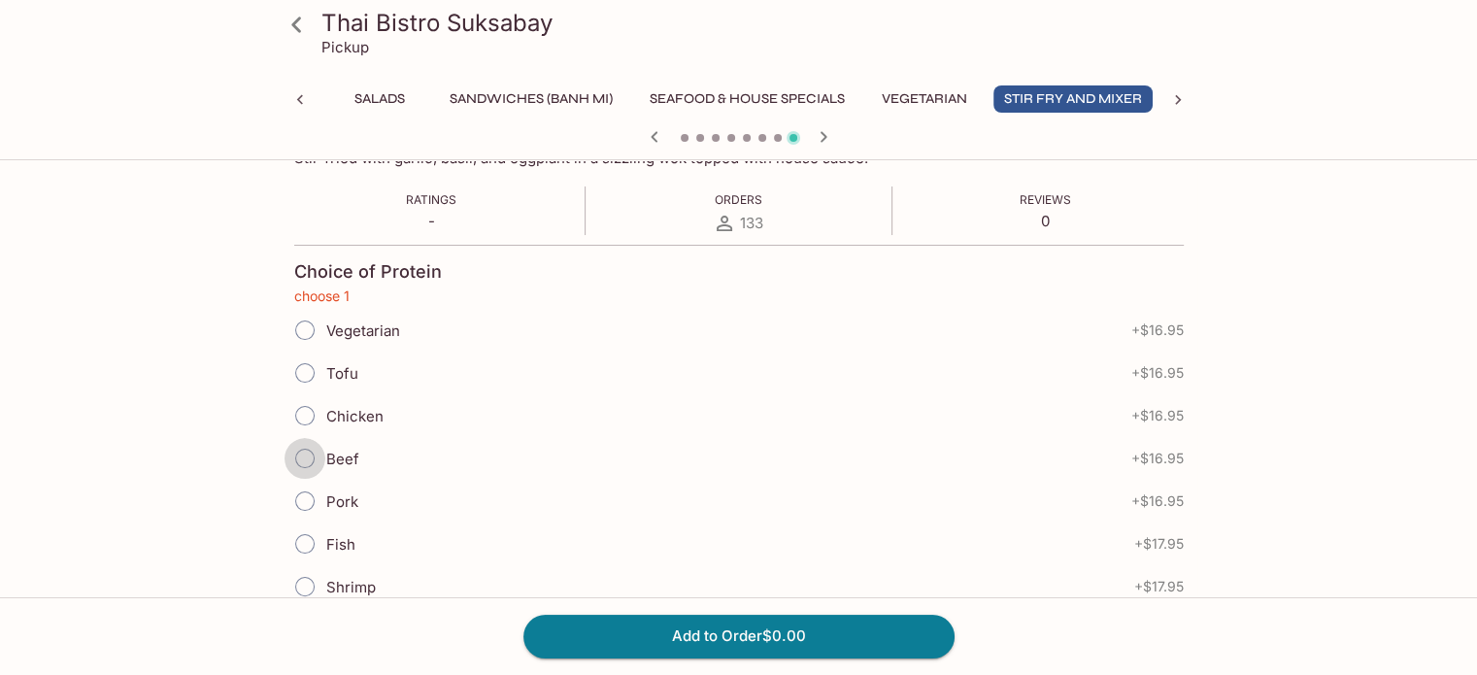
click at [306, 460] on input "Beef" at bounding box center [305, 458] width 41 height 41
radio input "true"
click at [301, 461] on input "Beef" at bounding box center [305, 458] width 41 height 41
click at [307, 370] on input "Tofu" at bounding box center [305, 373] width 41 height 41
radio input "true"
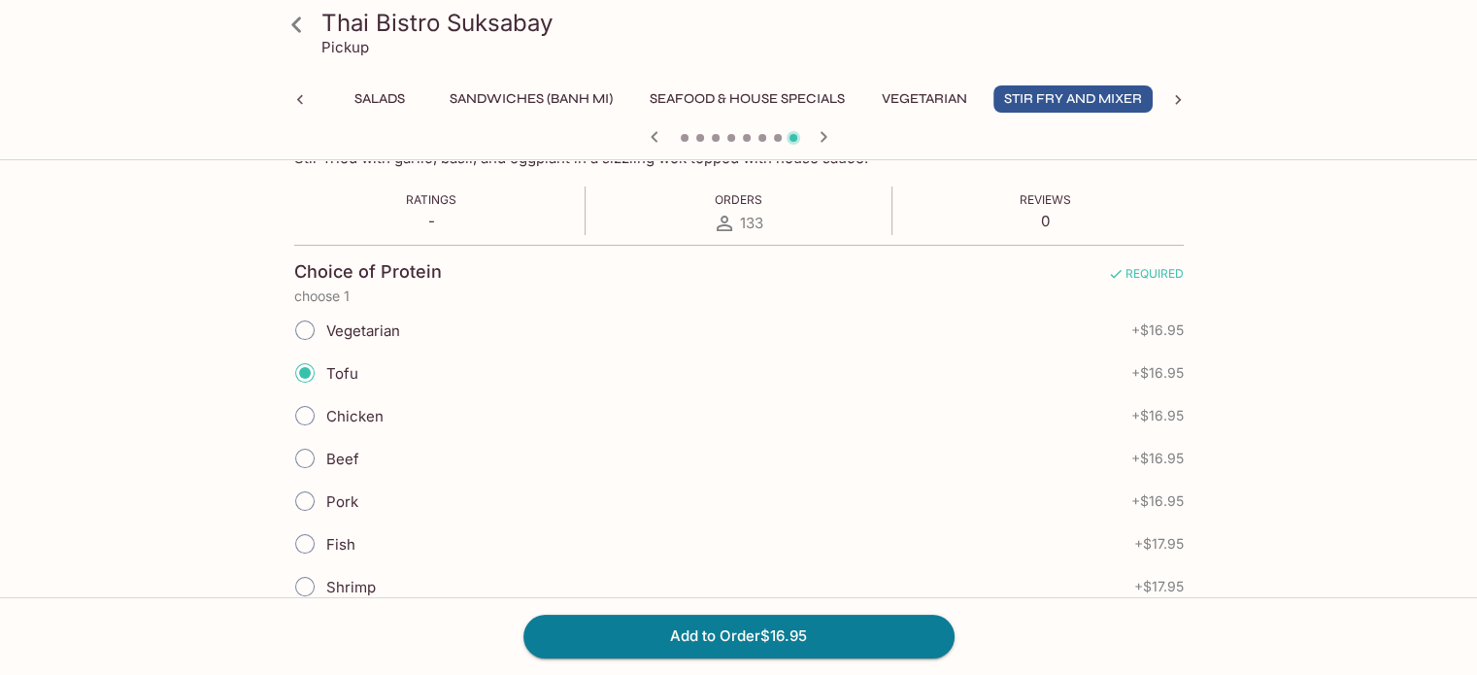
click at [301, 461] on input "Beef" at bounding box center [305, 458] width 41 height 41
radio input "true"
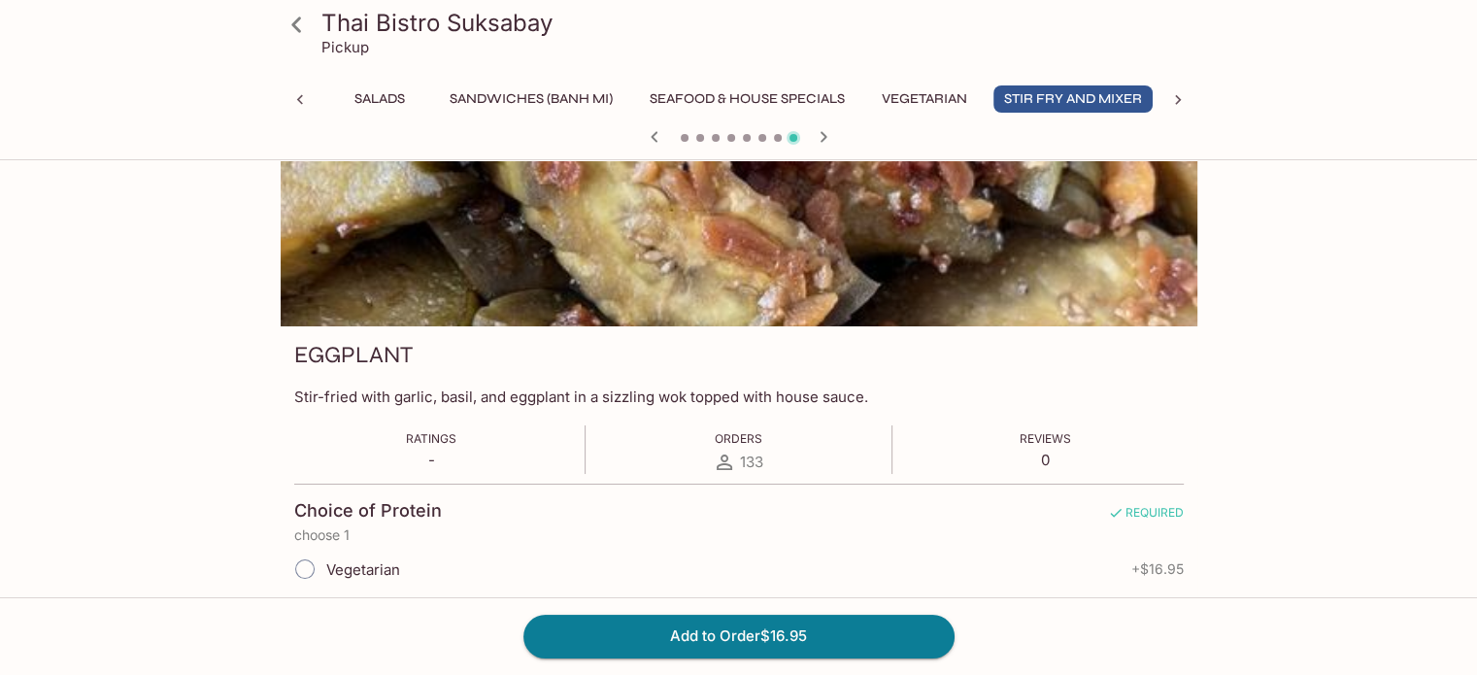
scroll to position [0, 0]
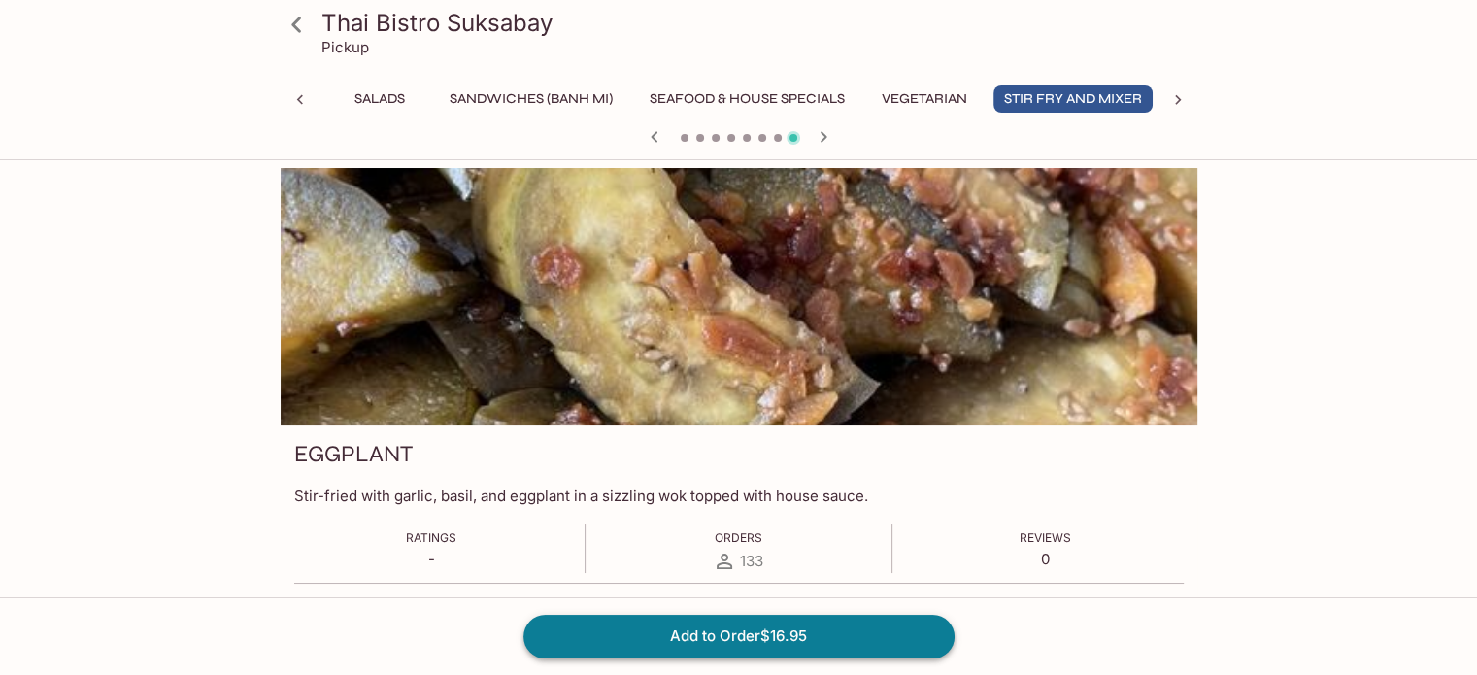
click at [738, 630] on button "Add to Order $16.95" at bounding box center [739, 636] width 431 height 43
click at [935, 100] on button "Vegetarian" at bounding box center [924, 98] width 107 height 27
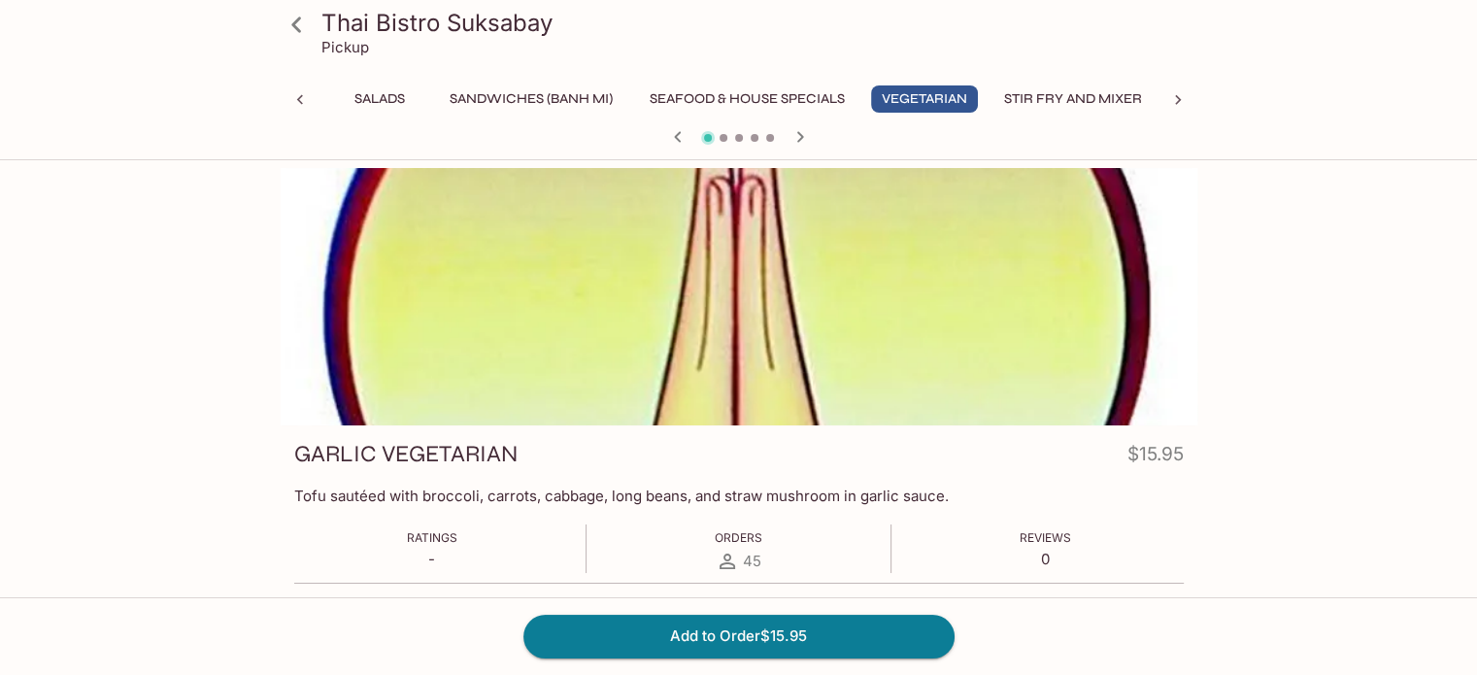
click at [295, 28] on icon at bounding box center [296, 25] width 10 height 16
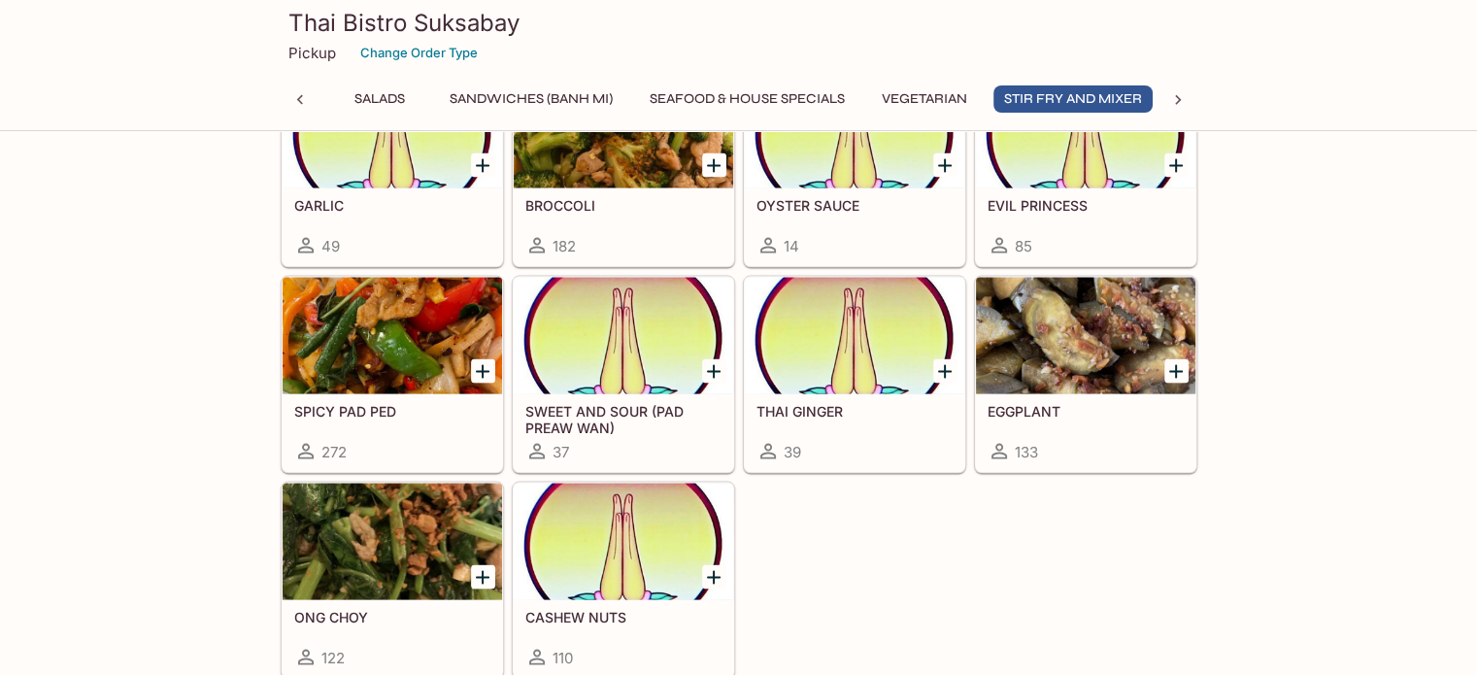
scroll to position [0, 373]
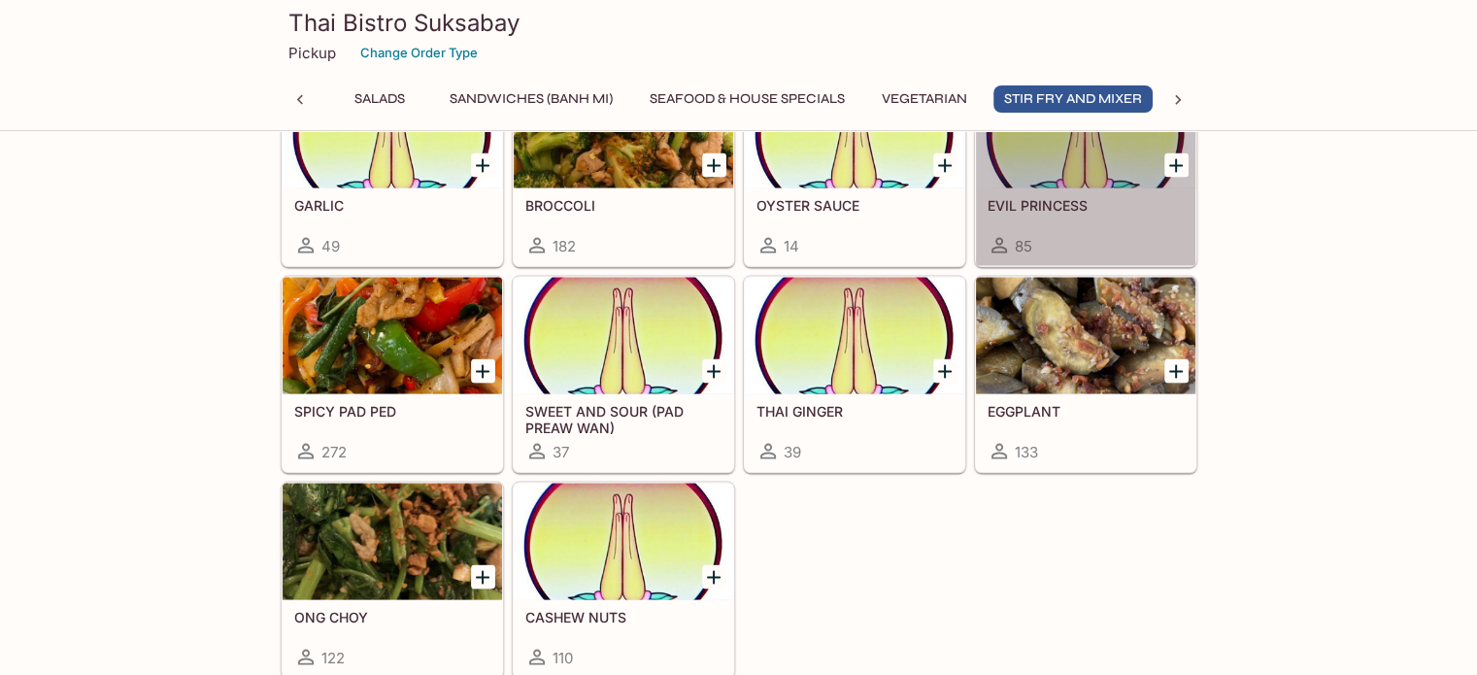
click at [1027, 188] on div "EVIL PRINCESS 85" at bounding box center [1086, 227] width 220 height 78
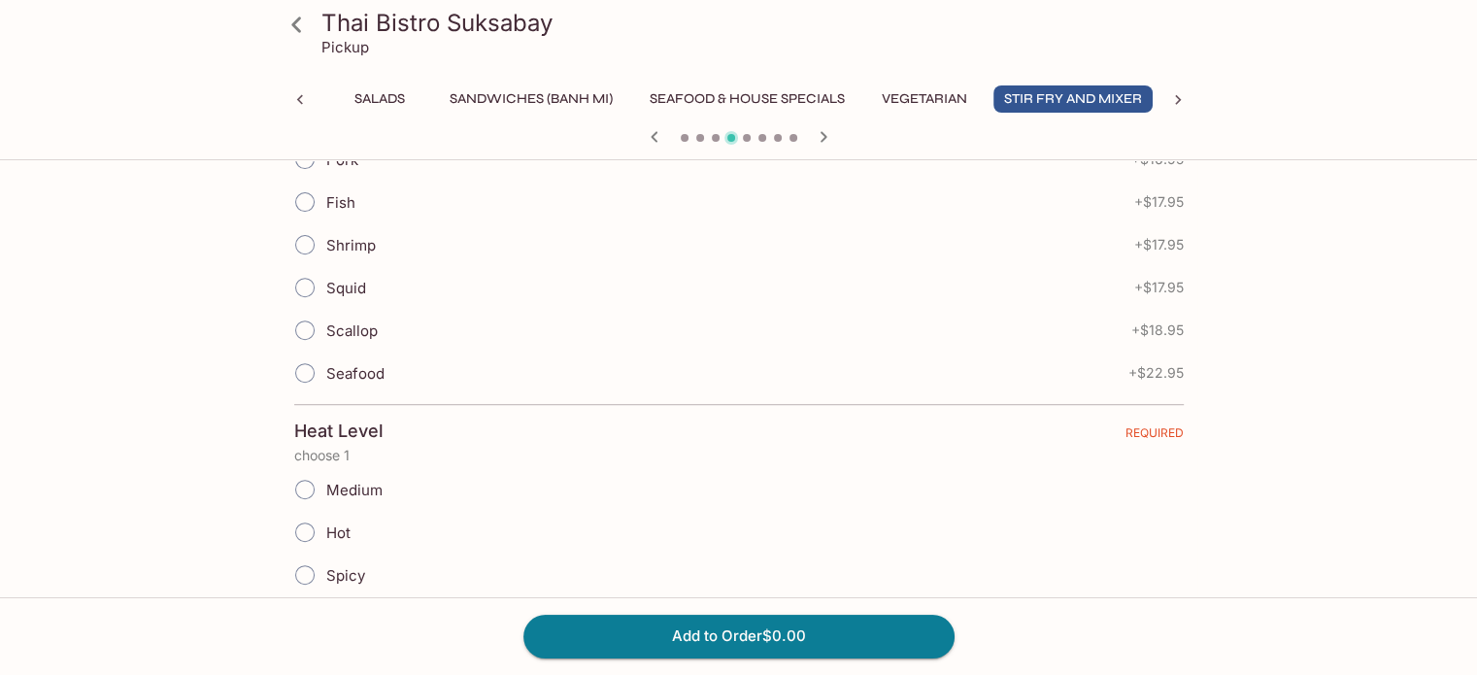
scroll to position [778, 0]
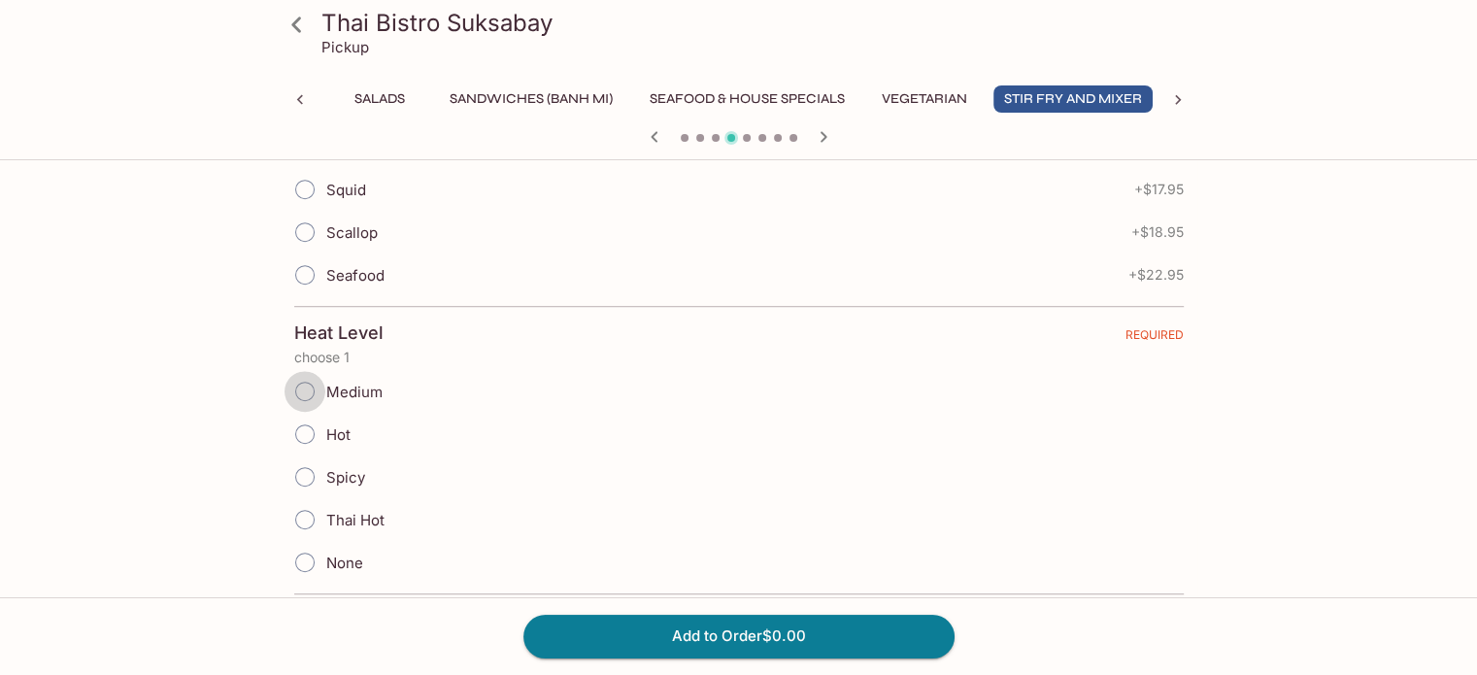
click at [294, 388] on input "Medium" at bounding box center [305, 391] width 41 height 41
radio input "true"
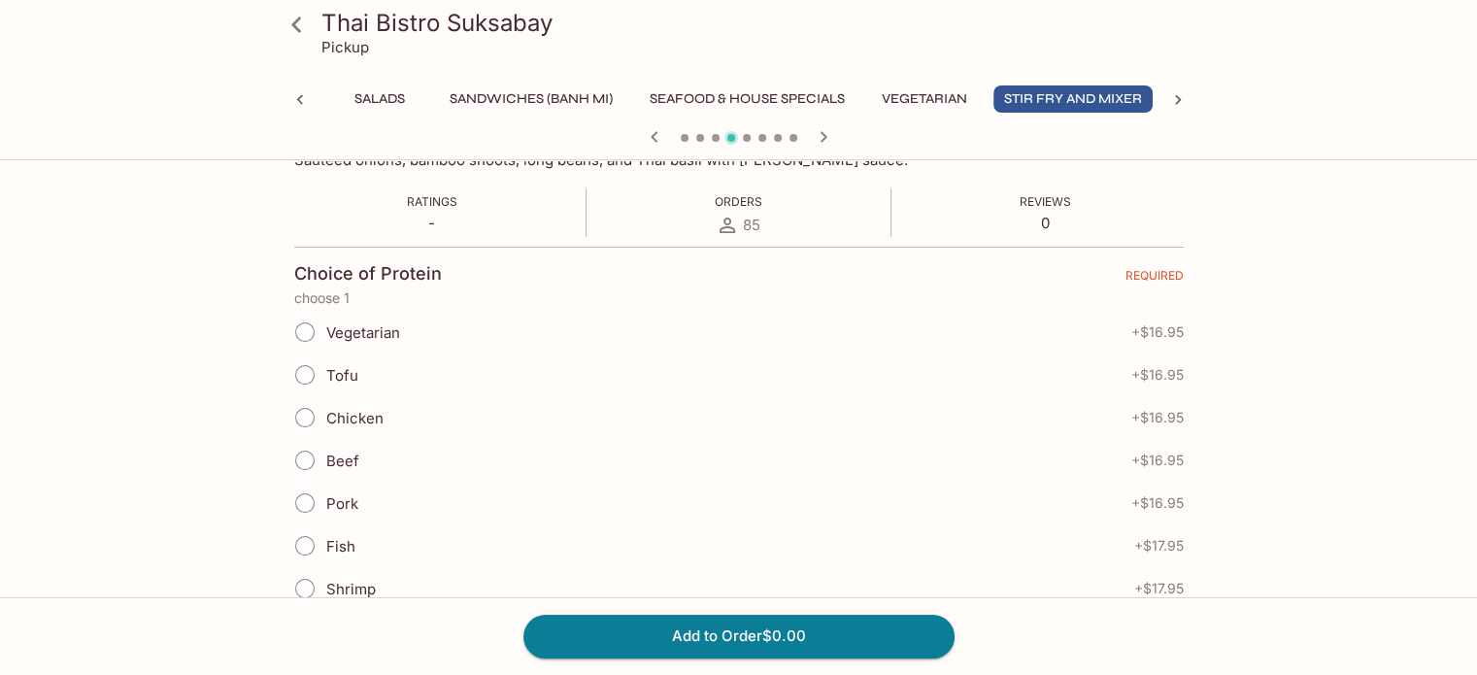
scroll to position [340, 0]
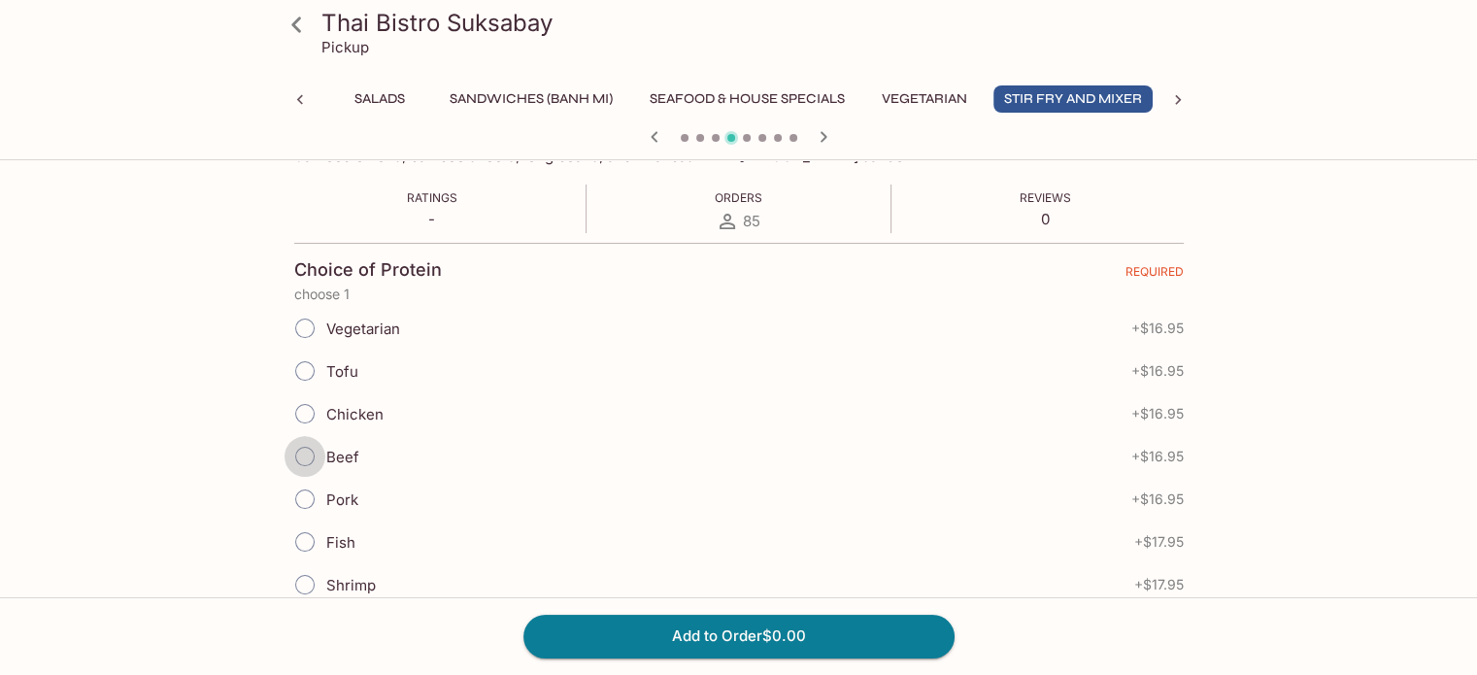
click at [303, 451] on input "Beef" at bounding box center [305, 456] width 41 height 41
radio input "true"
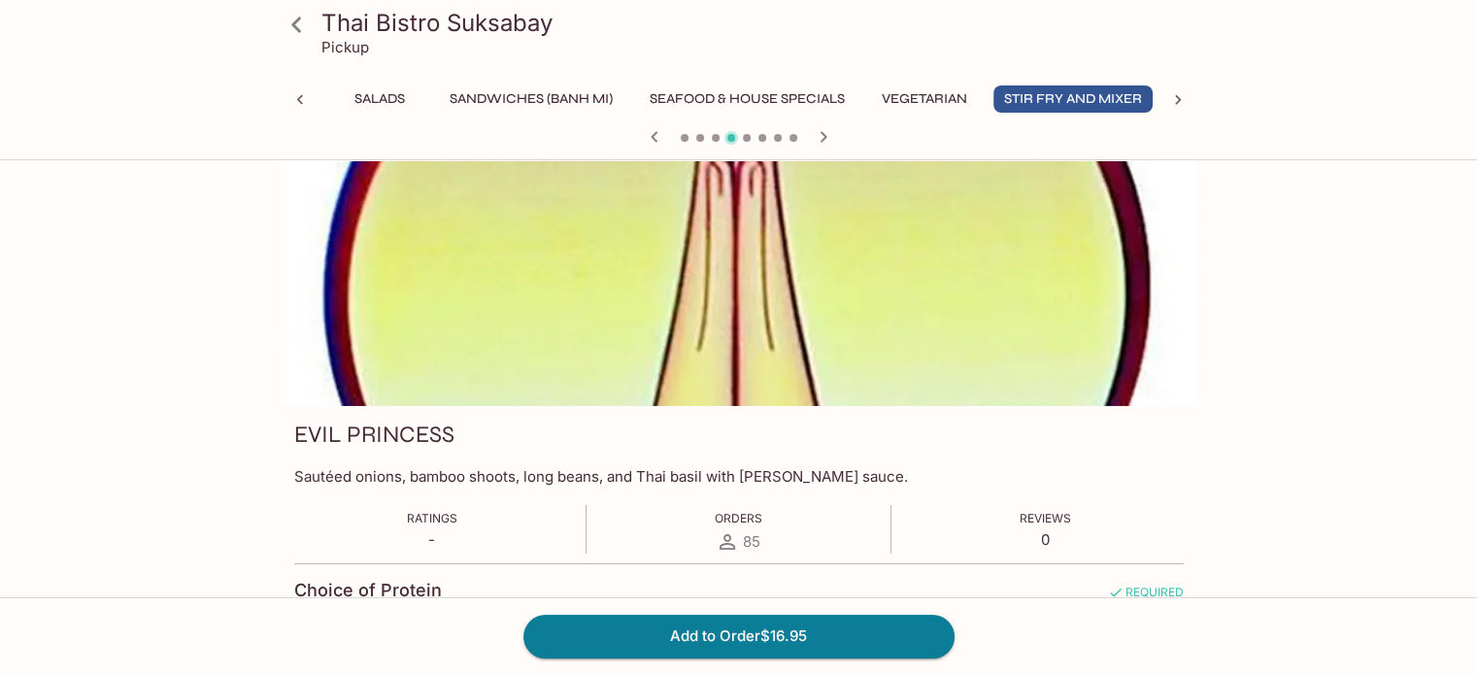
scroll to position [0, 0]
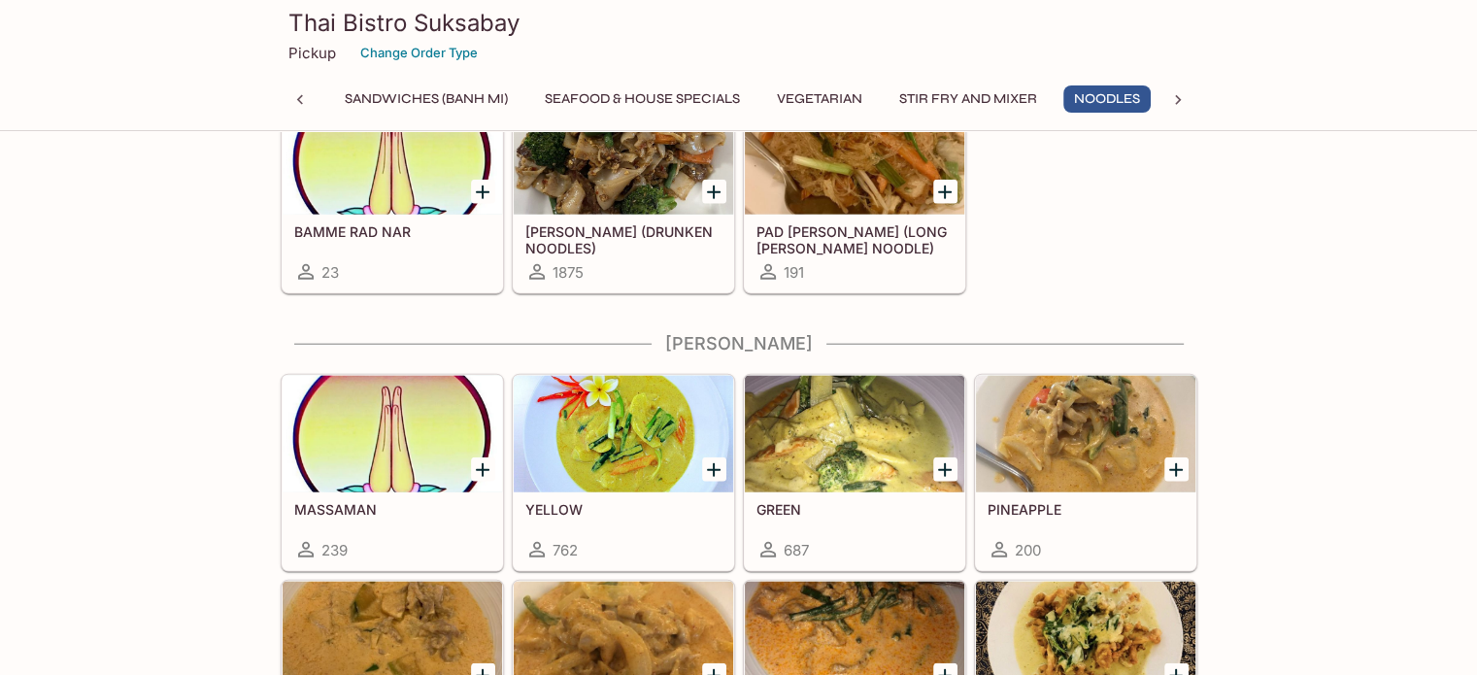
scroll to position [4802, 0]
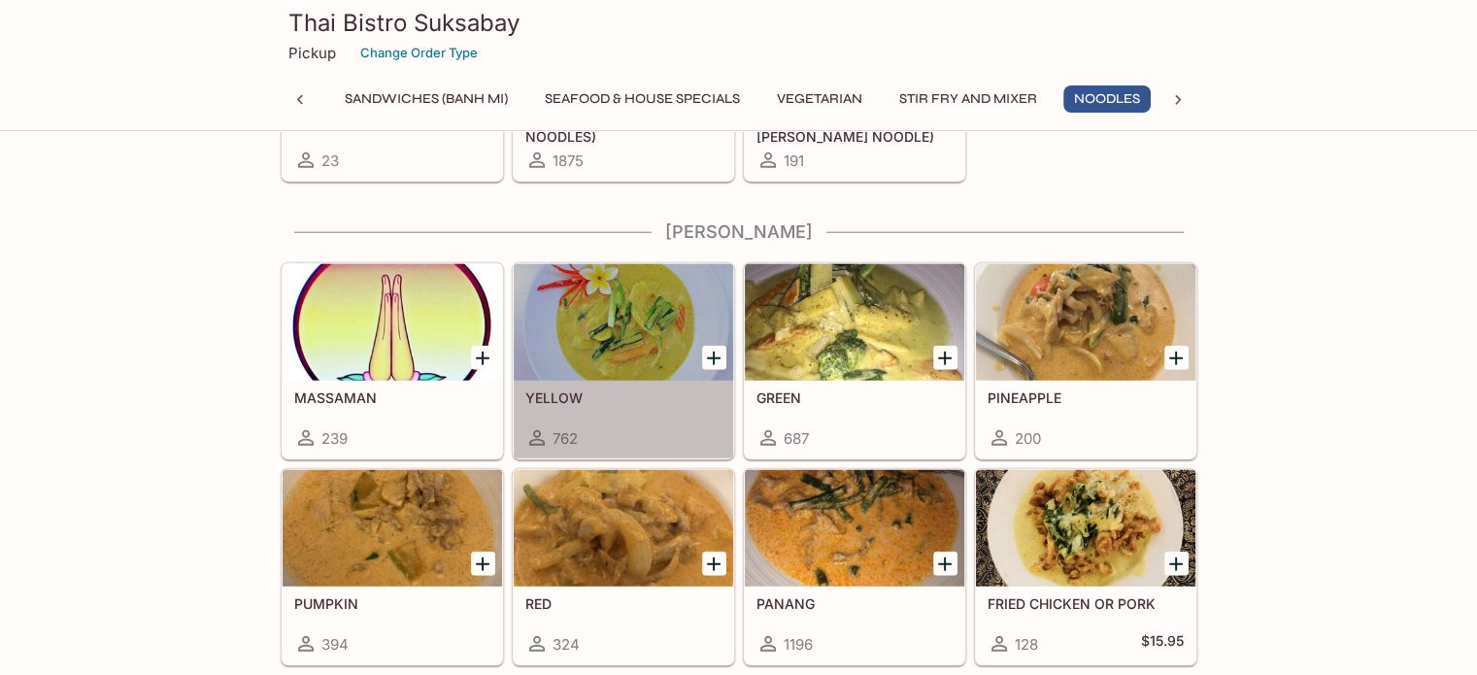
click at [602, 304] on div at bounding box center [624, 322] width 220 height 117
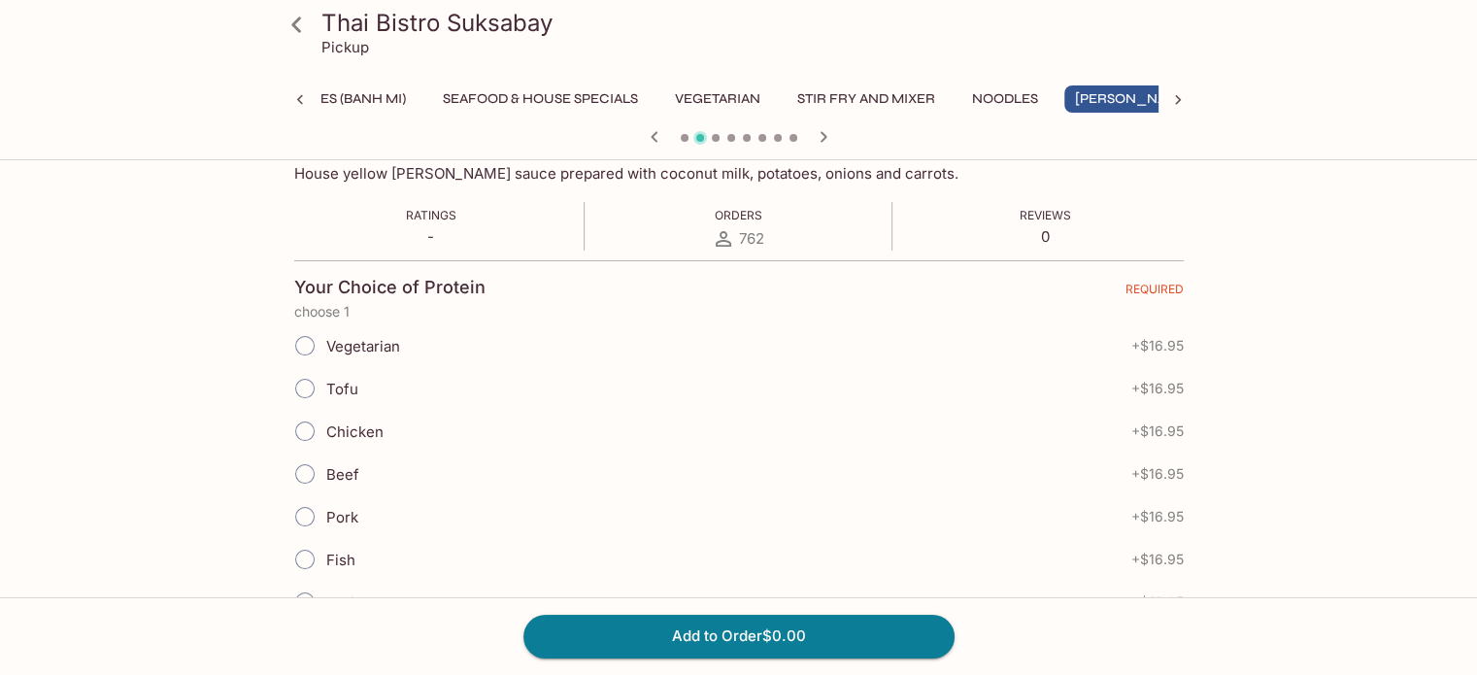
scroll to position [361, 0]
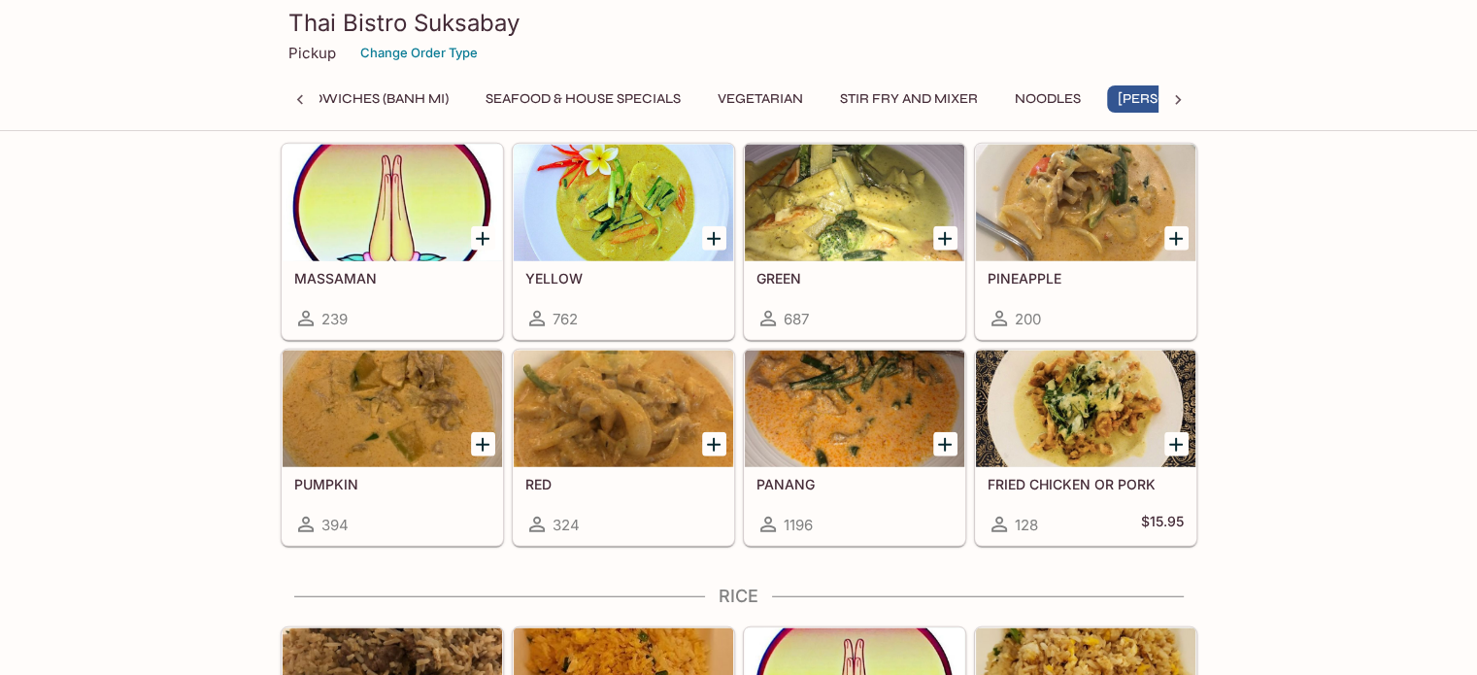
scroll to position [4946, 0]
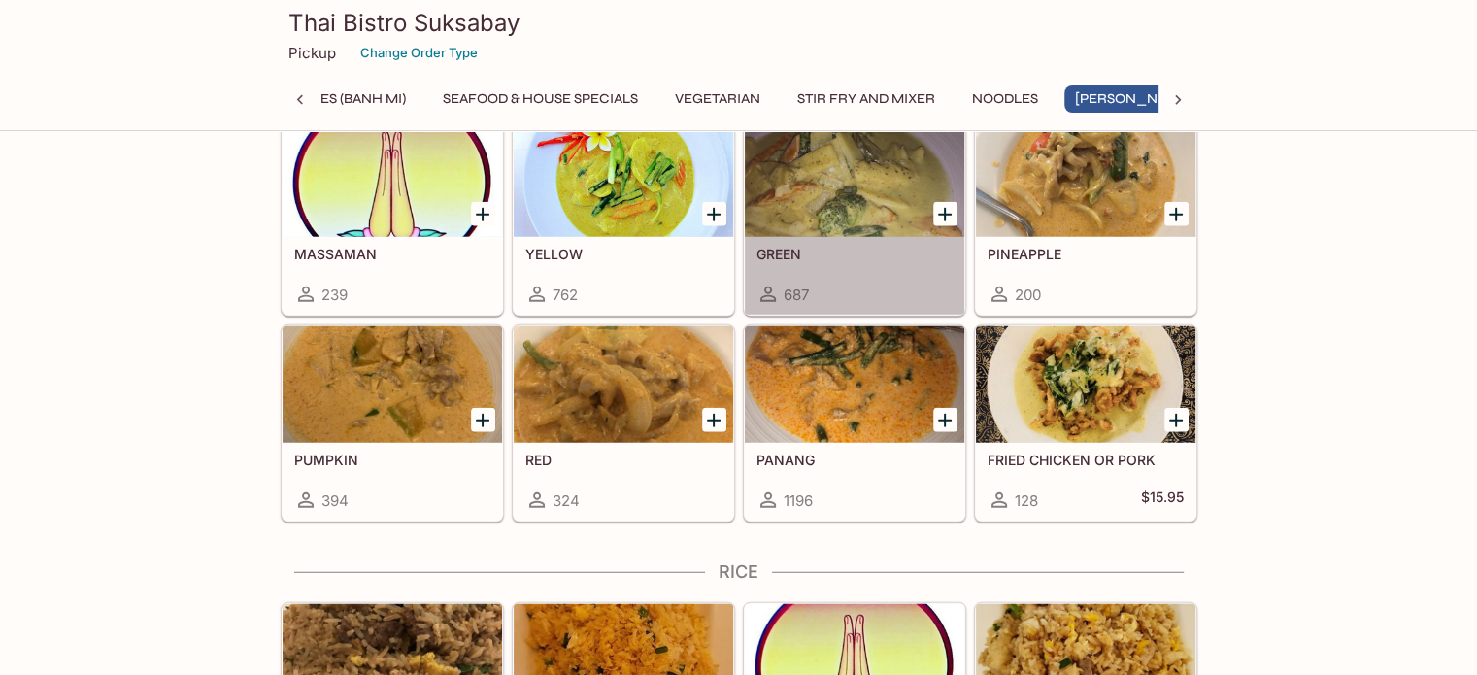
click at [868, 193] on div at bounding box center [855, 178] width 220 height 117
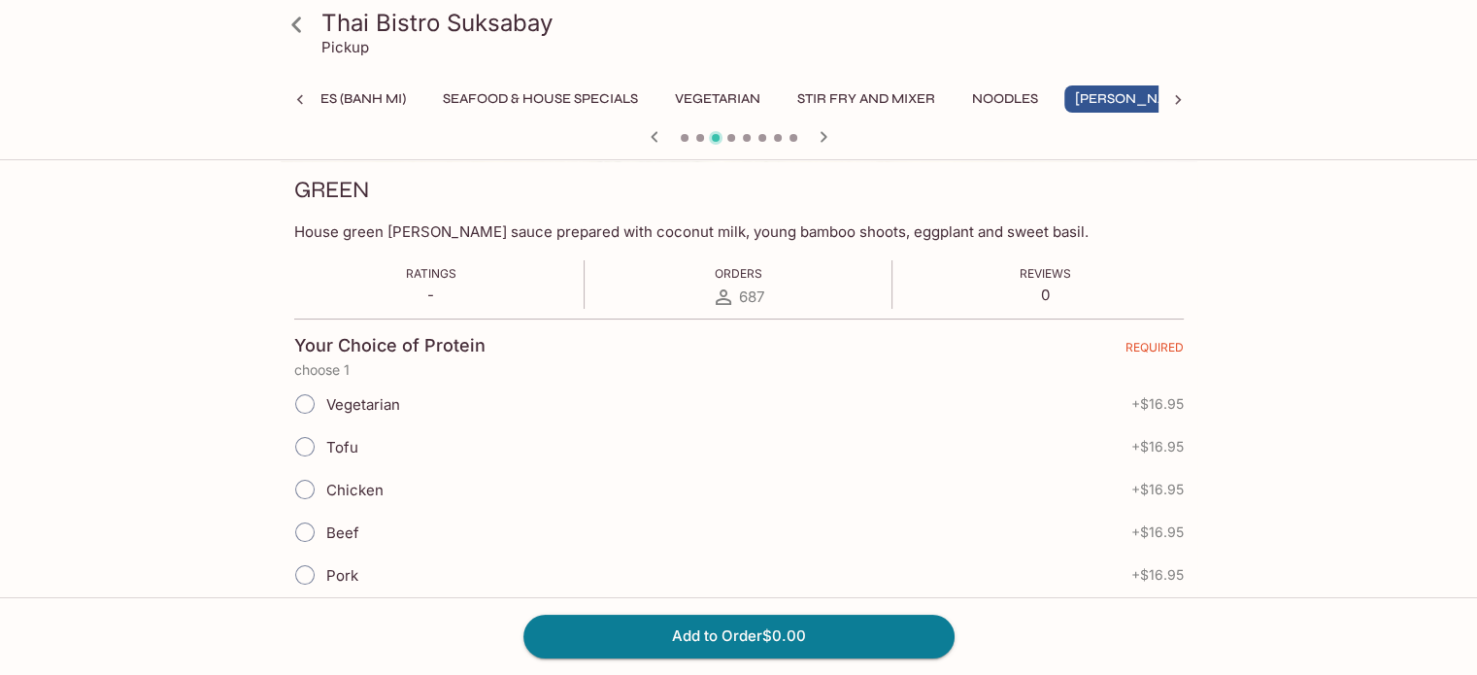
scroll to position [300, 0]
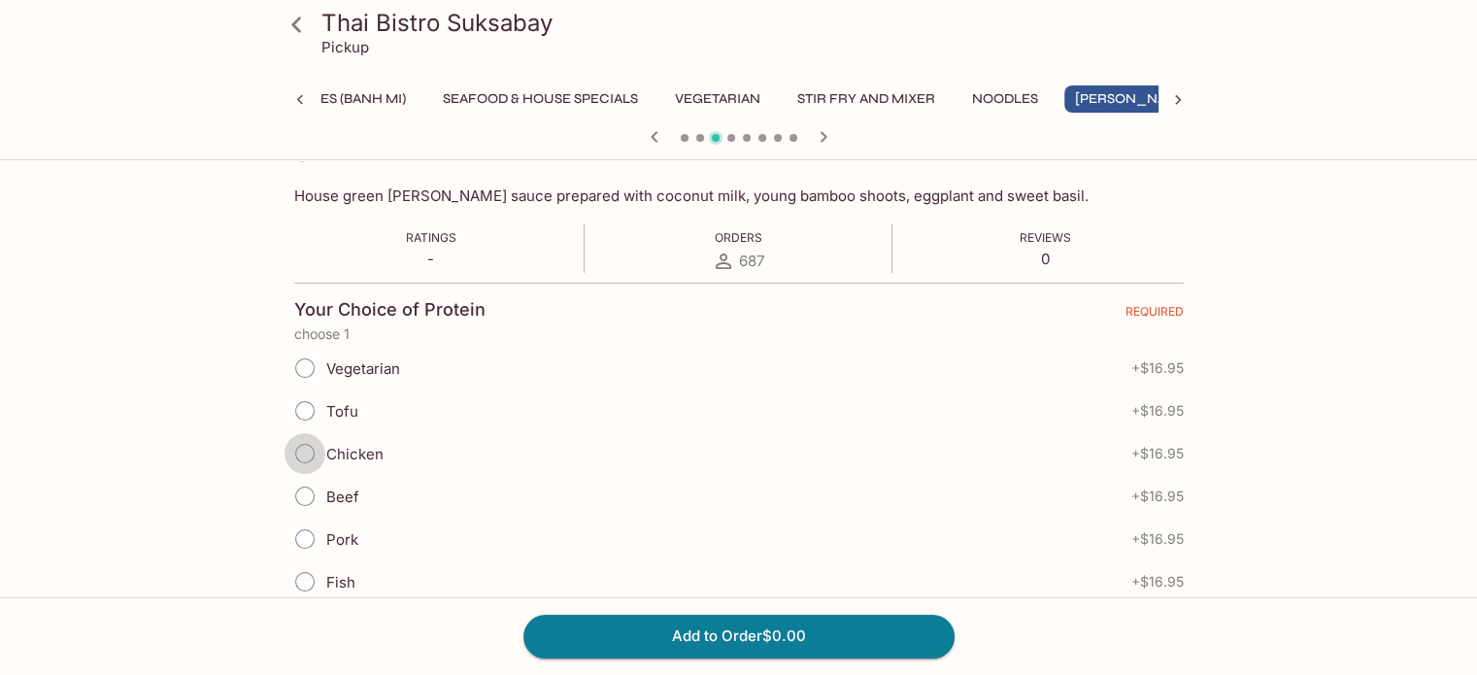
click at [311, 451] on input "Chicken" at bounding box center [305, 453] width 41 height 41
radio input "true"
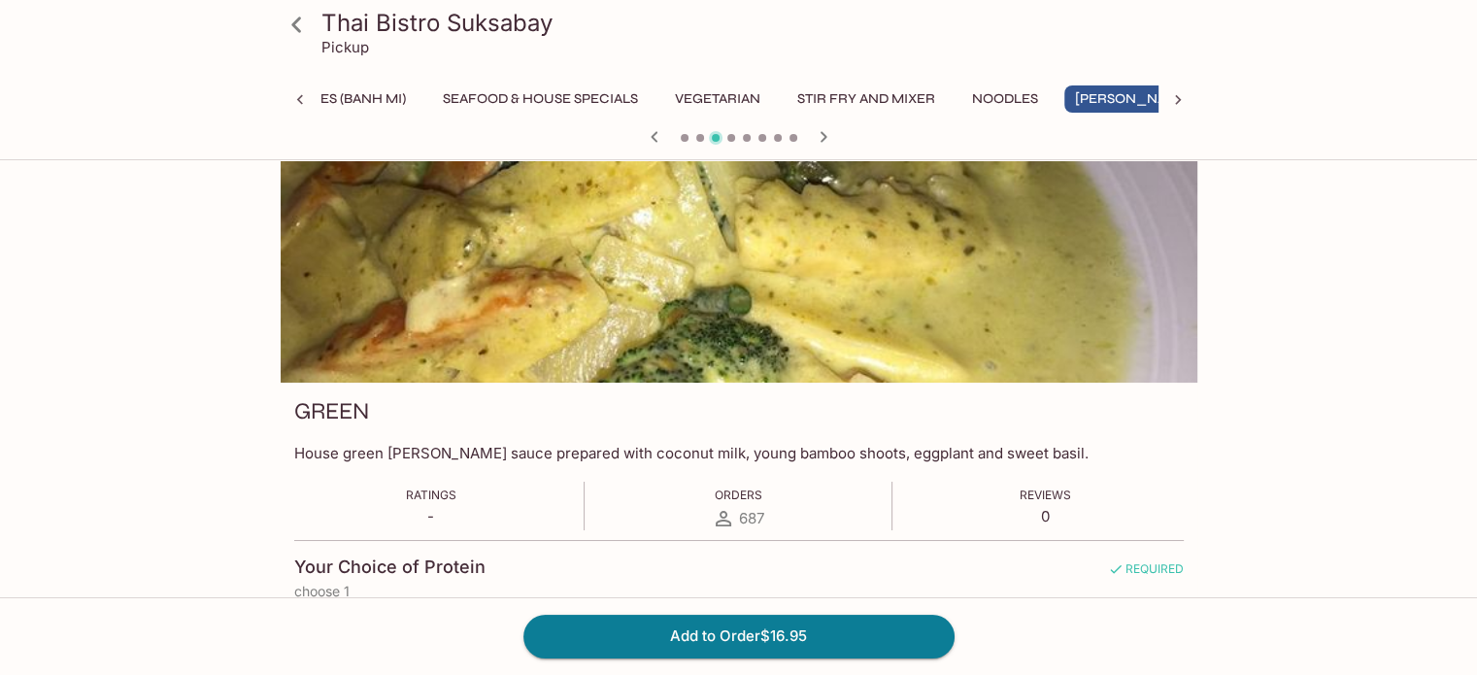
scroll to position [0, 0]
